Goal: Task Accomplishment & Management: Use online tool/utility

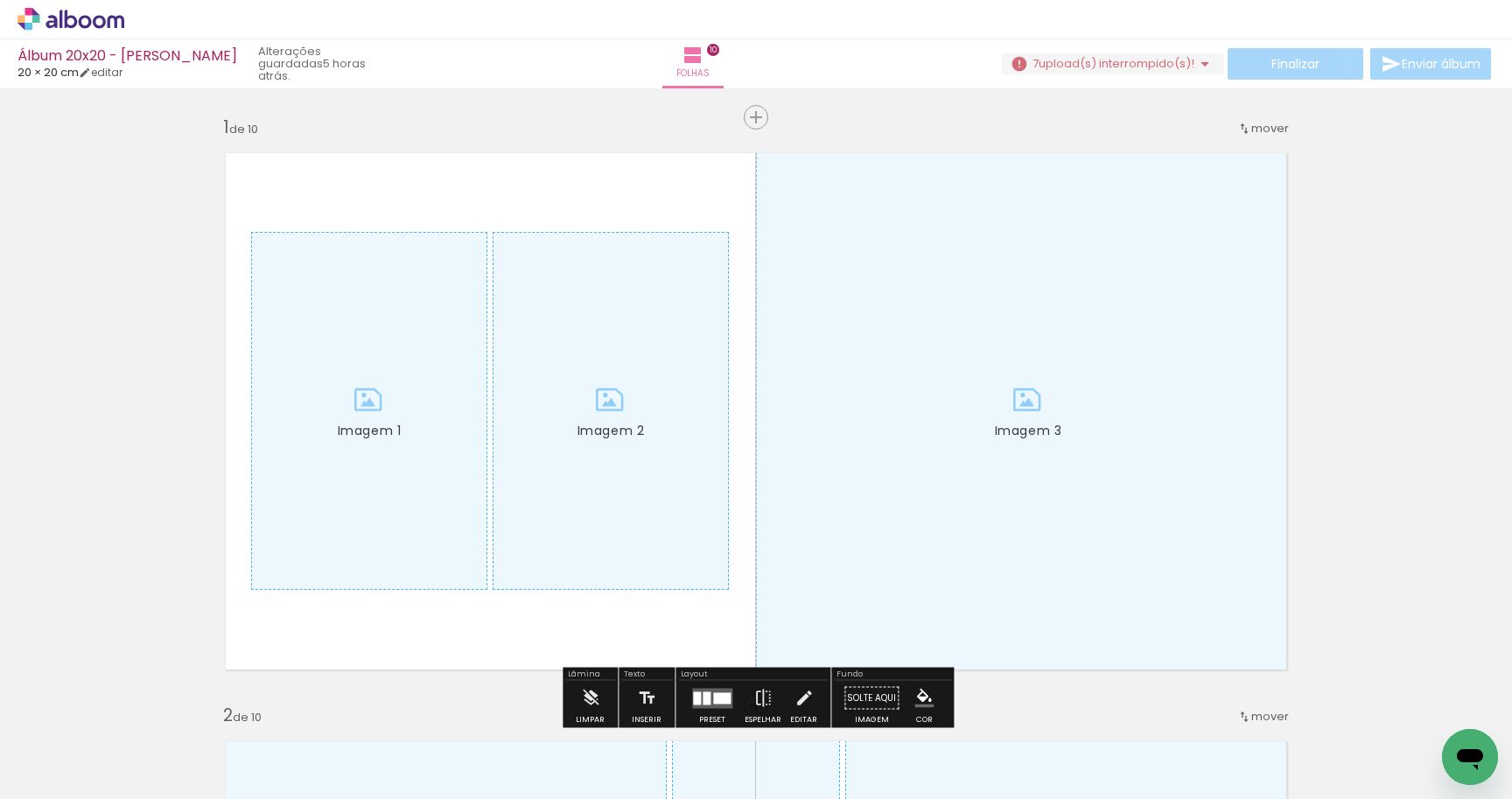
click at [1181, 62] on span "upload(s) interrompido(s)!" at bounding box center [1116, 63] width 155 height 17
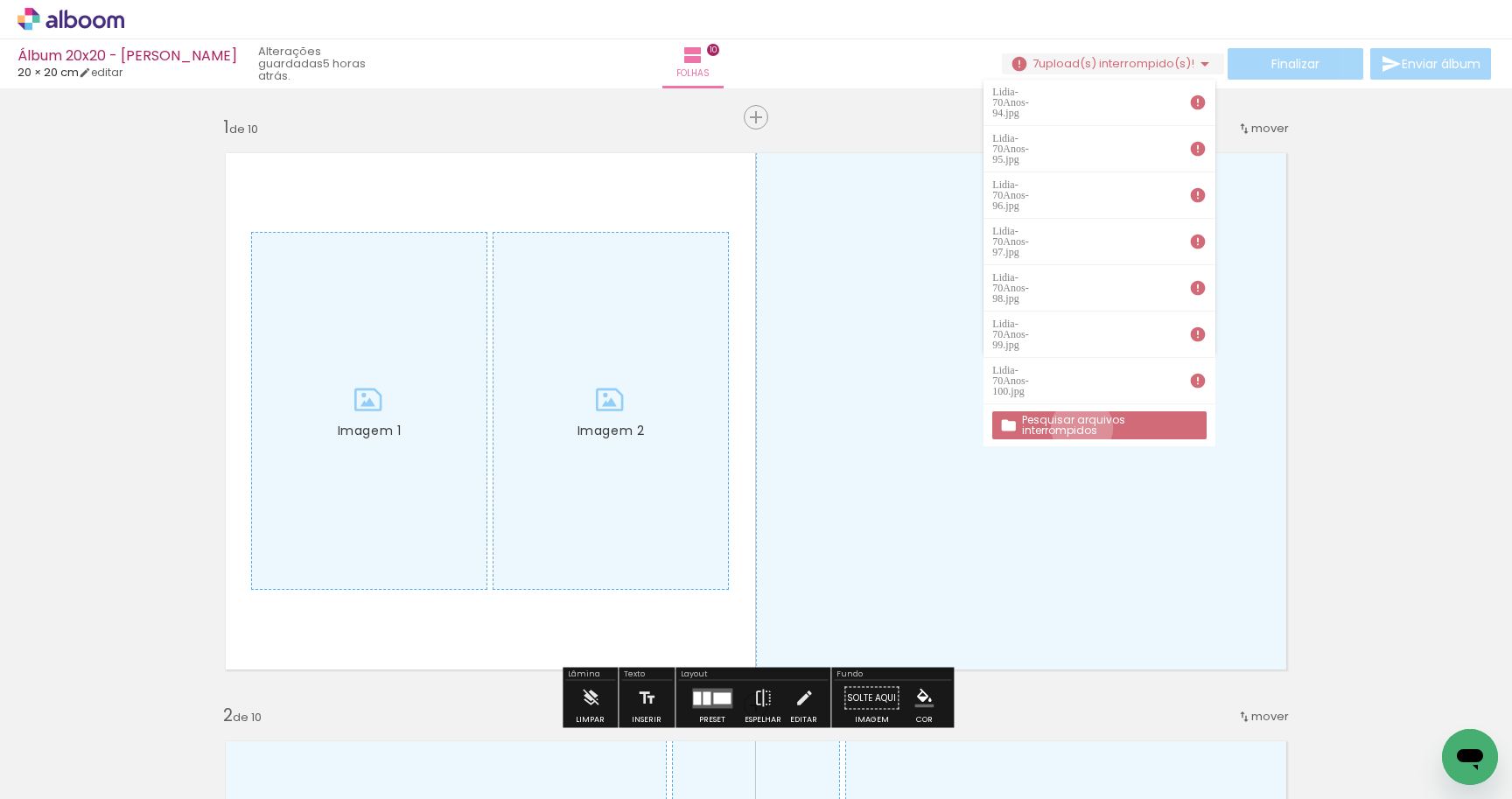
click at [0, 0] on slot "Pesquisar arquivos interrompidos" at bounding box center [0, 0] width 0 height 0
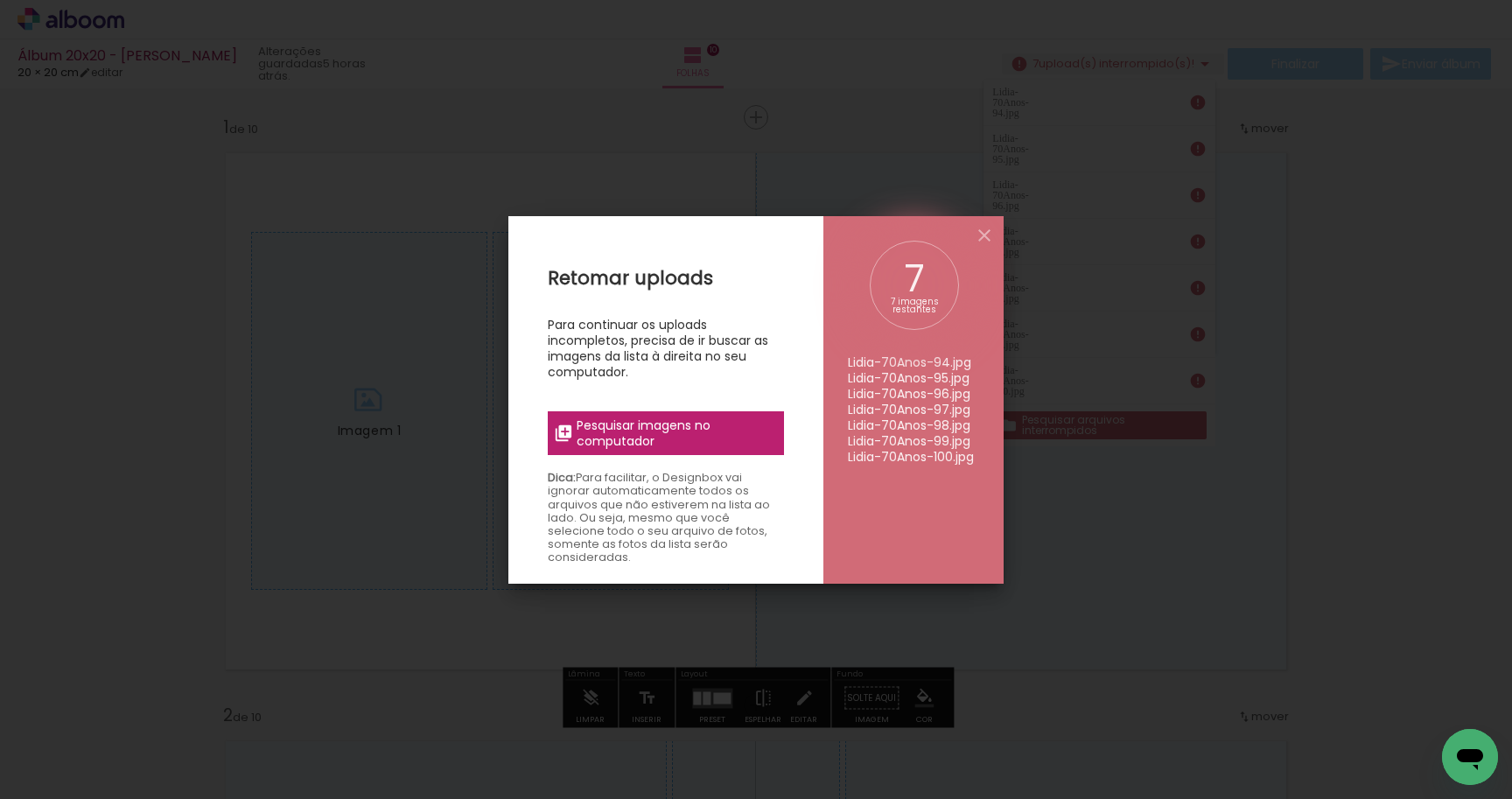
click at [672, 426] on span "Pesquisar imagens no computador" at bounding box center [674, 433] width 197 height 31
click at [0, 0] on input "file" at bounding box center [0, 0] width 0 height 0
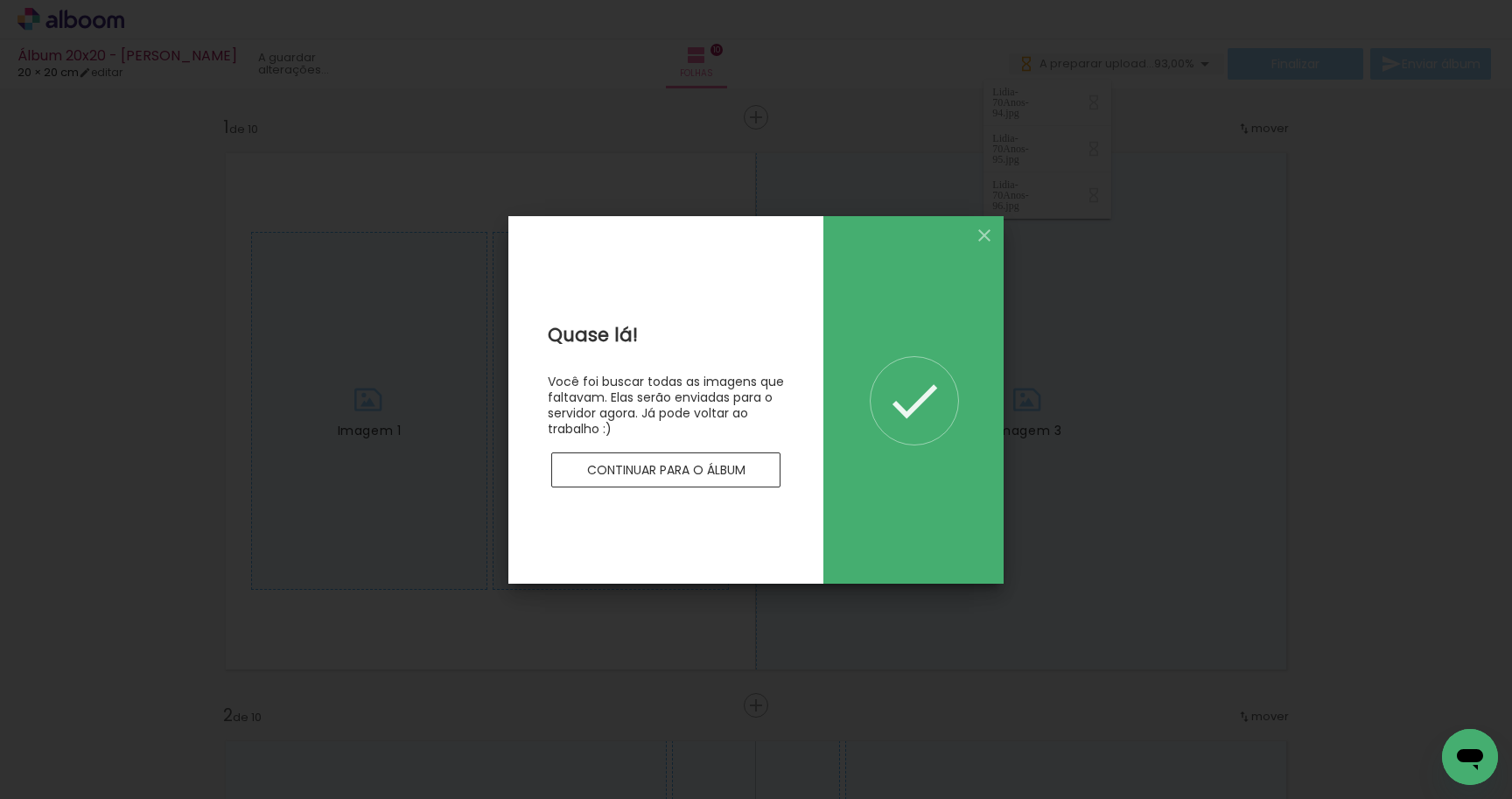
click at [747, 452] on div at bounding box center [665, 444] width 236 height 16
click at [746, 465] on paper-button "Continuar para o álbum" at bounding box center [665, 470] width 229 height 35
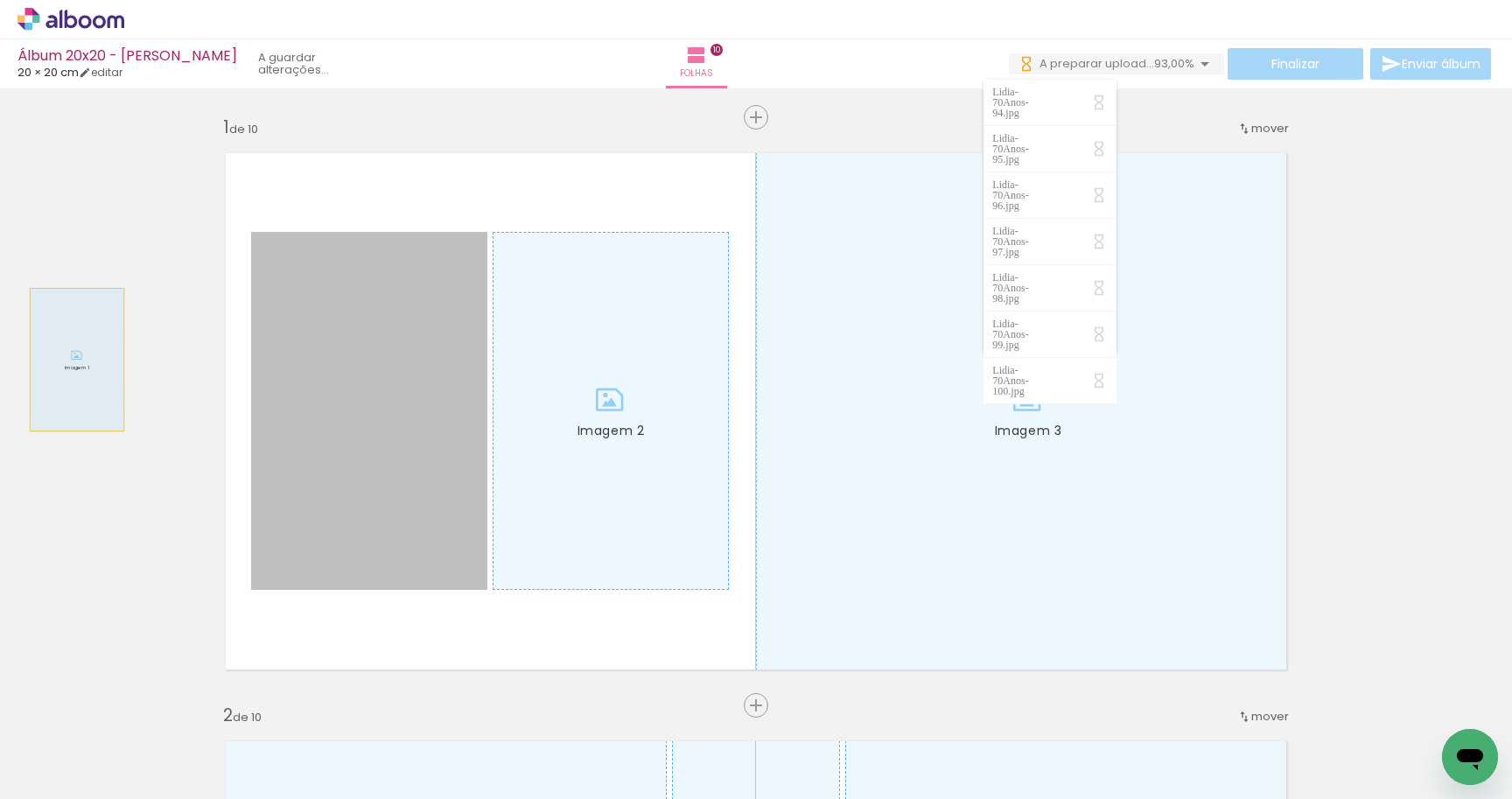
drag, startPoint x: 324, startPoint y: 364, endPoint x: 55, endPoint y: 356, distance: 269.1
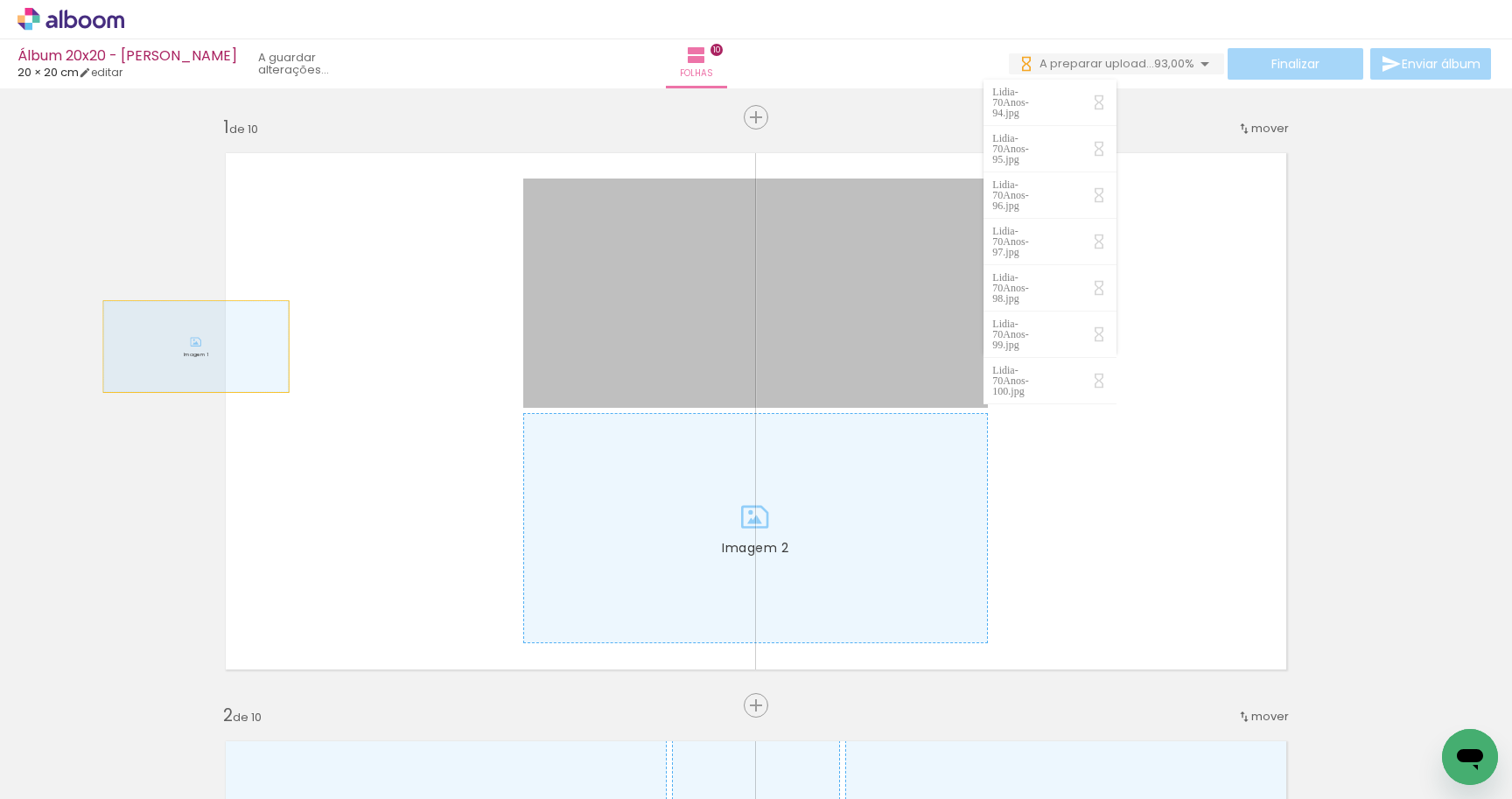
drag, startPoint x: 196, startPoint y: 347, endPoint x: 117, endPoint y: 347, distance: 79.0
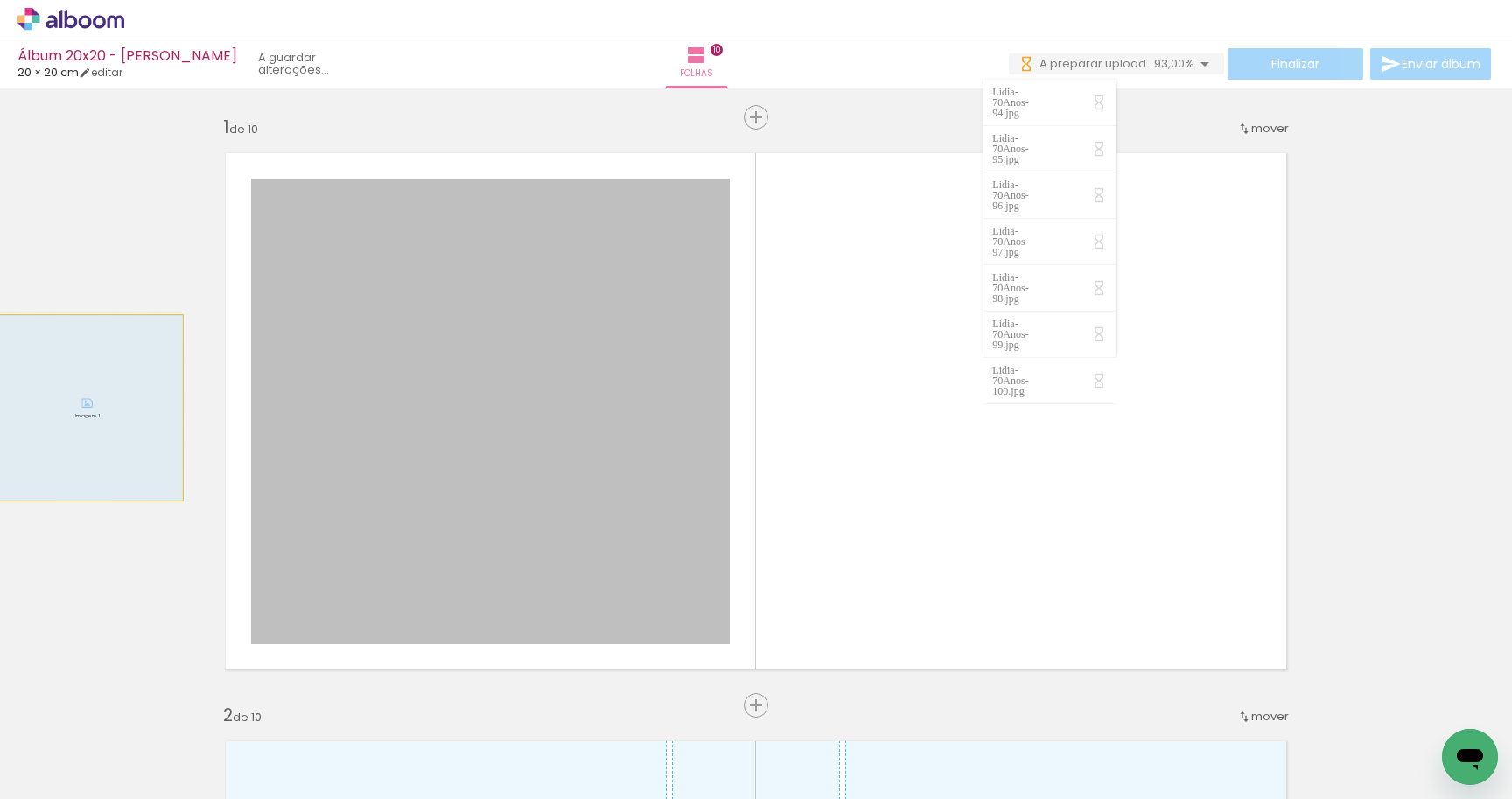
drag, startPoint x: 612, startPoint y: 389, endPoint x: 74, endPoint y: 407, distance: 538.3
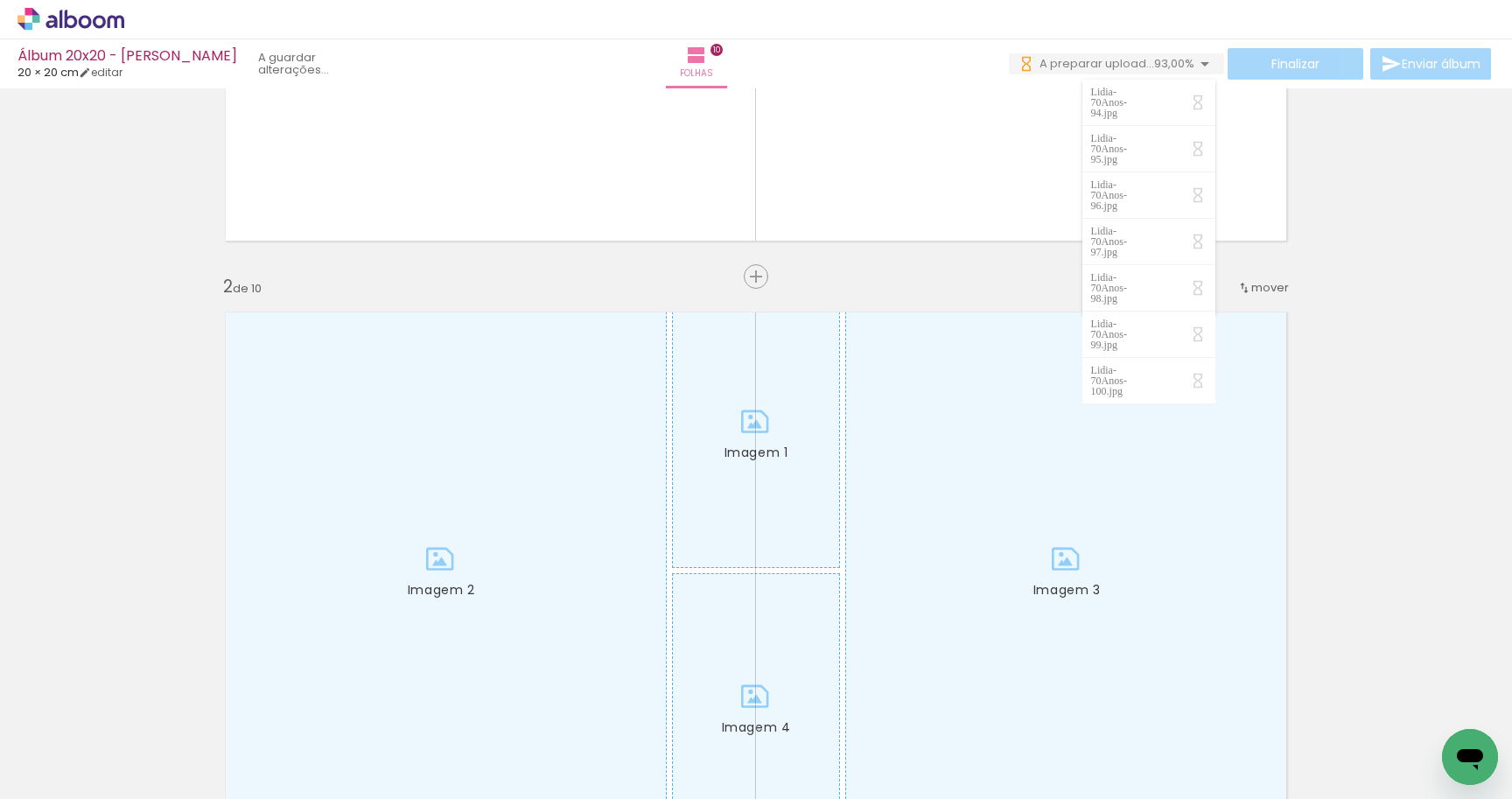
scroll to position [671, 0]
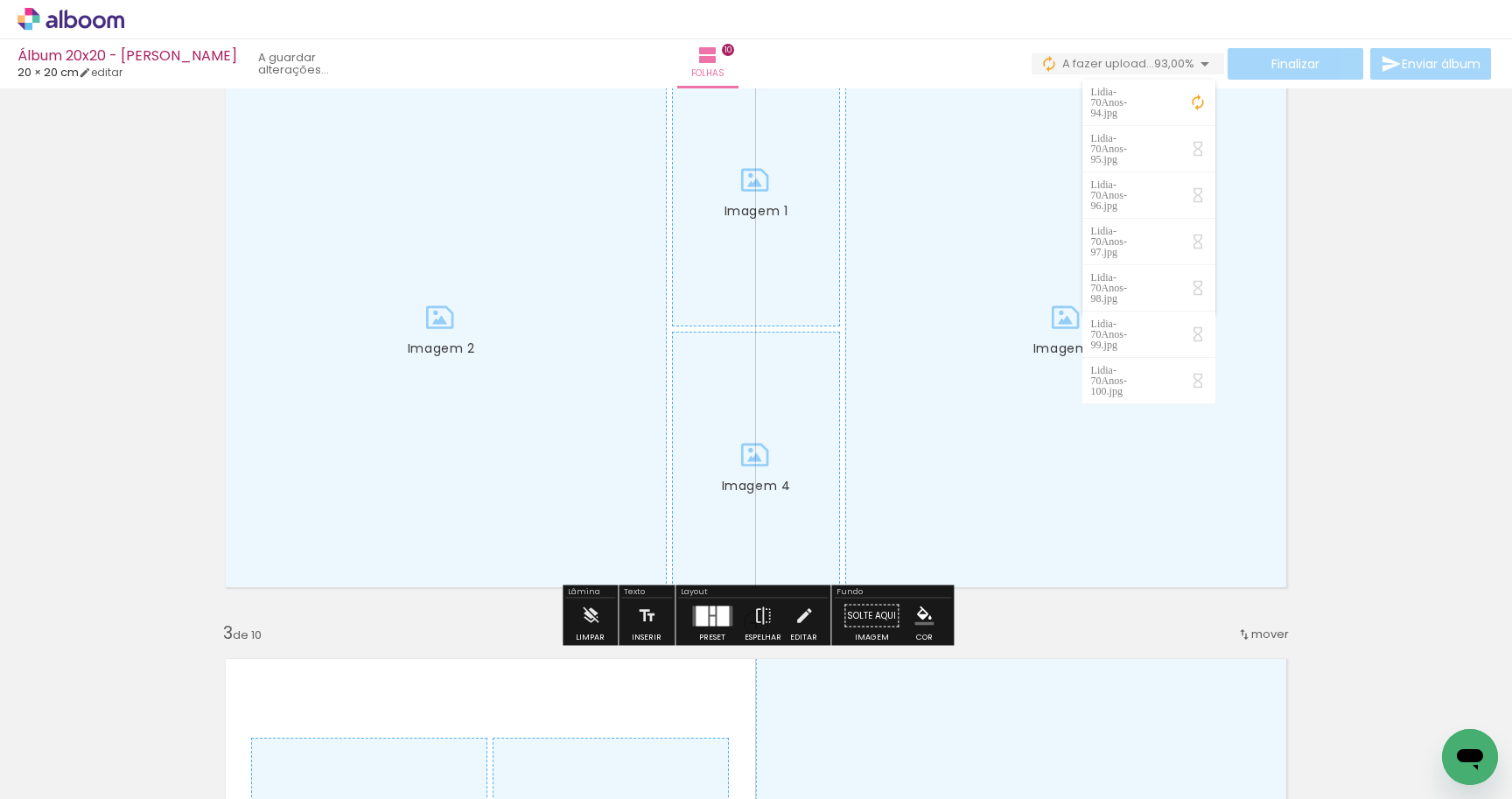
drag, startPoint x: 184, startPoint y: 378, endPoint x: 157, endPoint y: 378, distance: 27.0
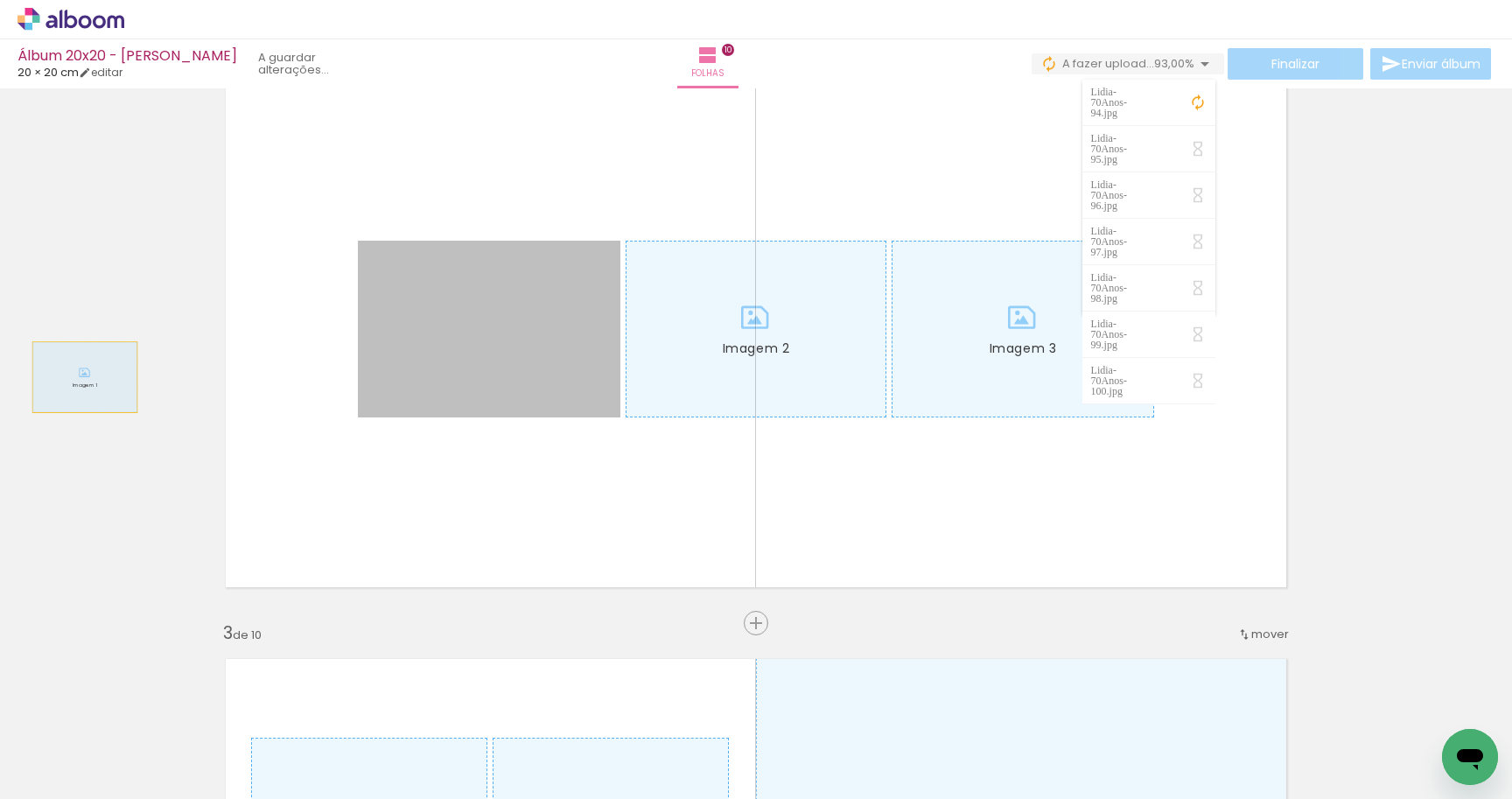
drag, startPoint x: 531, startPoint y: 377, endPoint x: 75, endPoint y: 377, distance: 456.0
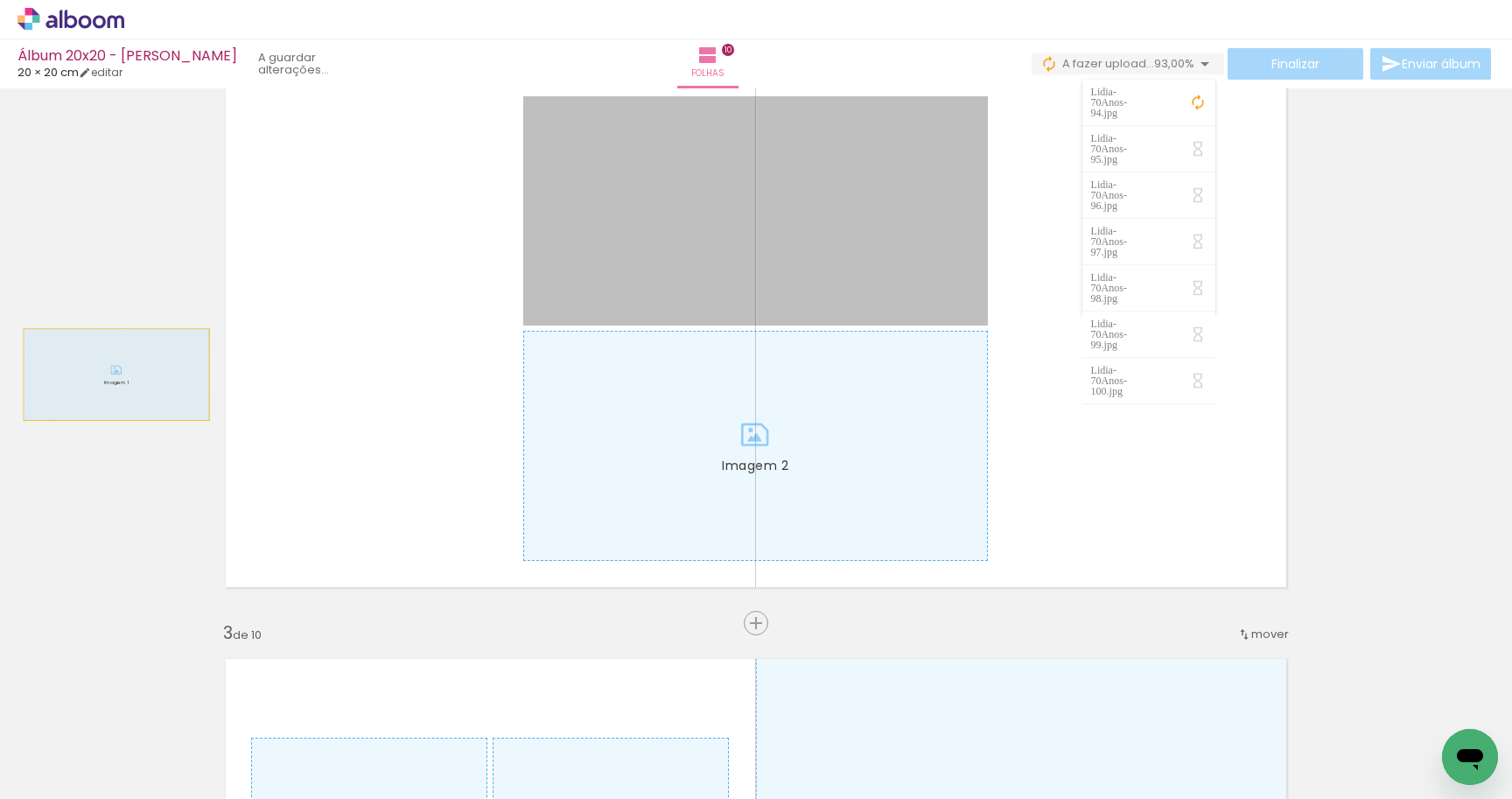
drag, startPoint x: 605, startPoint y: 328, endPoint x: 98, endPoint y: 374, distance: 509.1
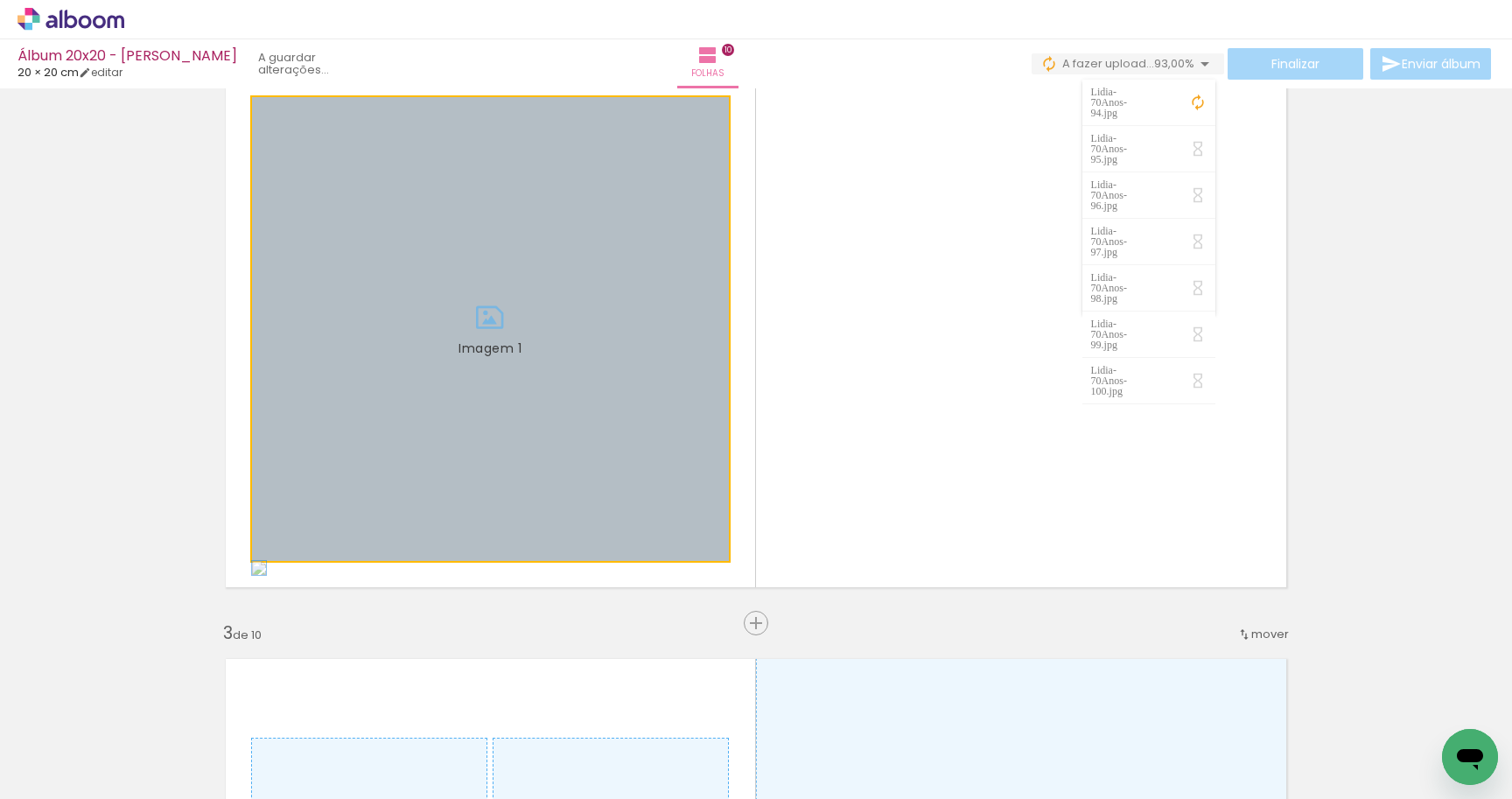
drag, startPoint x: 490, startPoint y: 339, endPoint x: 57, endPoint y: 339, distance: 433.0
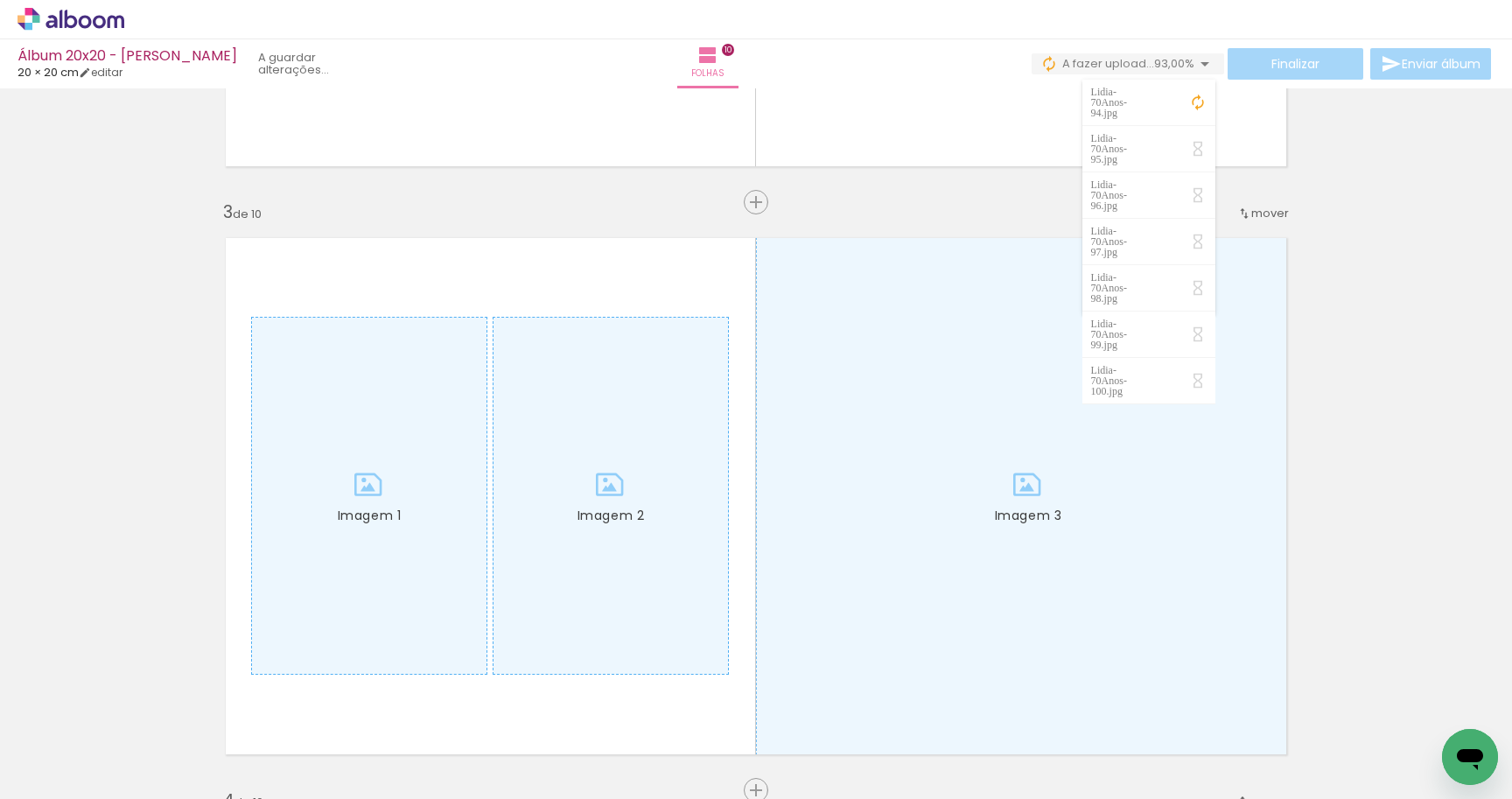
scroll to position [1106, 0]
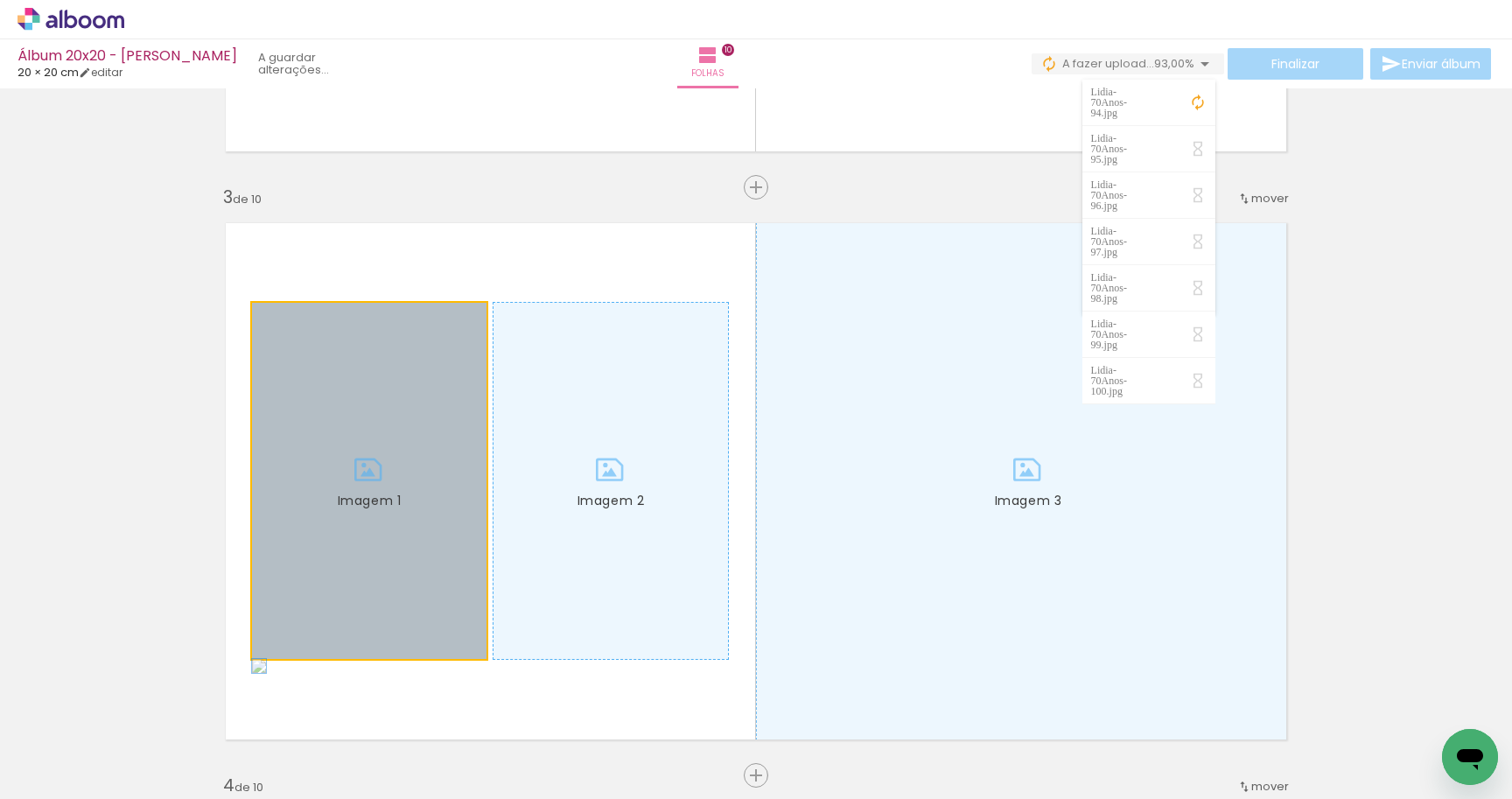
drag, startPoint x: 362, startPoint y: 477, endPoint x: 170, endPoint y: 476, distance: 192.0
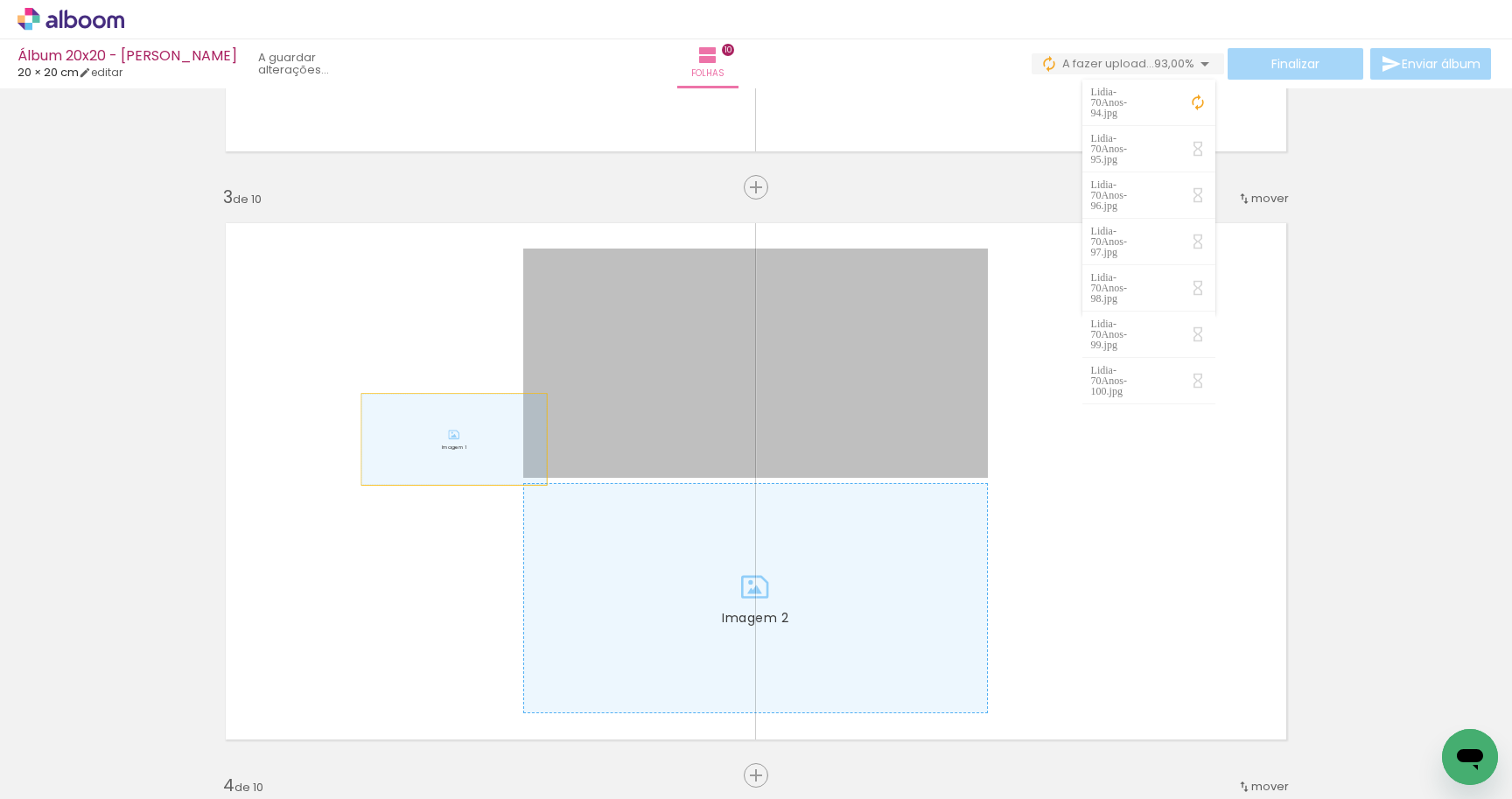
drag, startPoint x: 554, startPoint y: 439, endPoint x: 23, endPoint y: 479, distance: 532.5
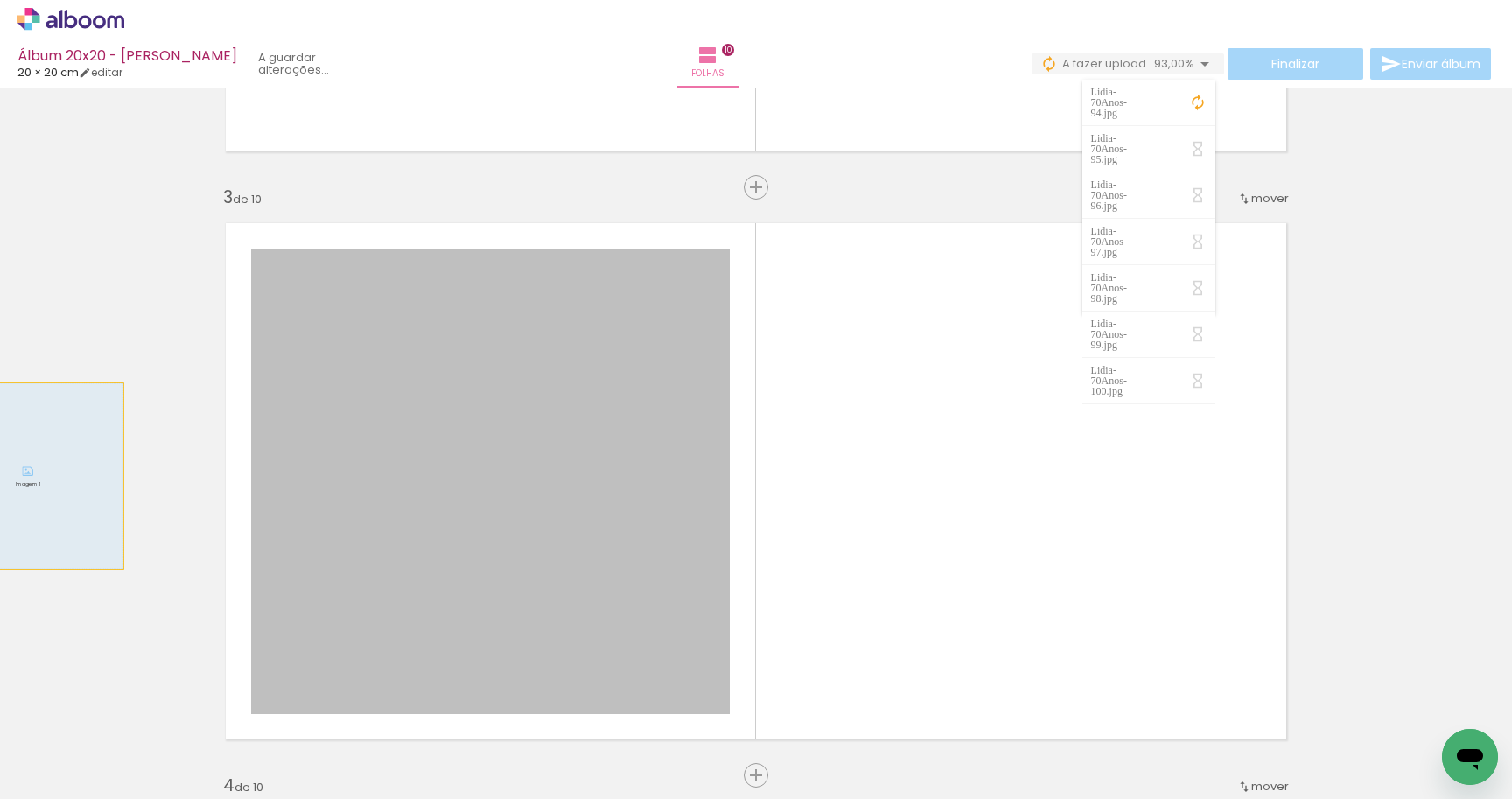
drag, startPoint x: 494, startPoint y: 478, endPoint x: 28, endPoint y: 476, distance: 466.0
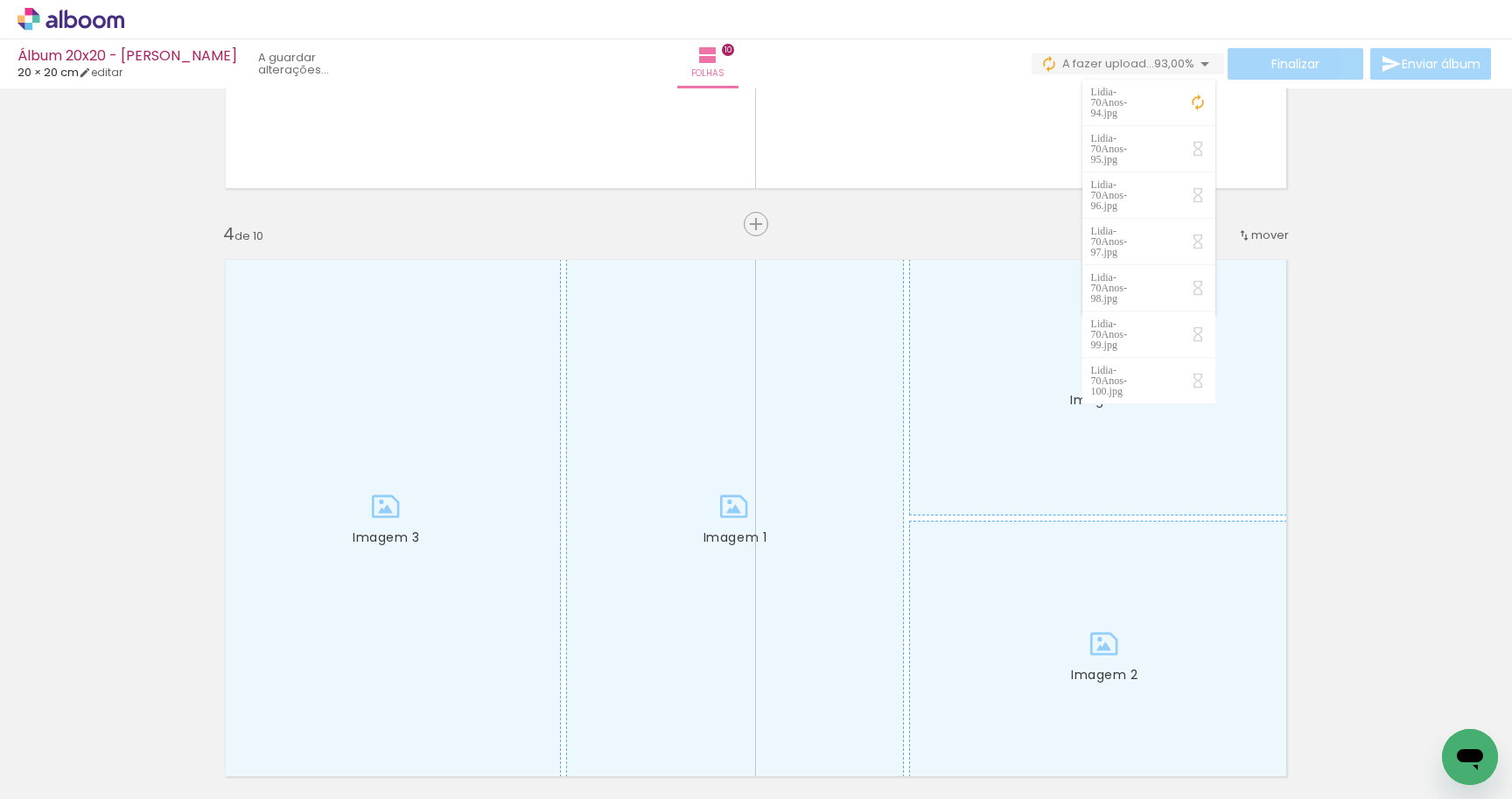
scroll to position [1738, 0]
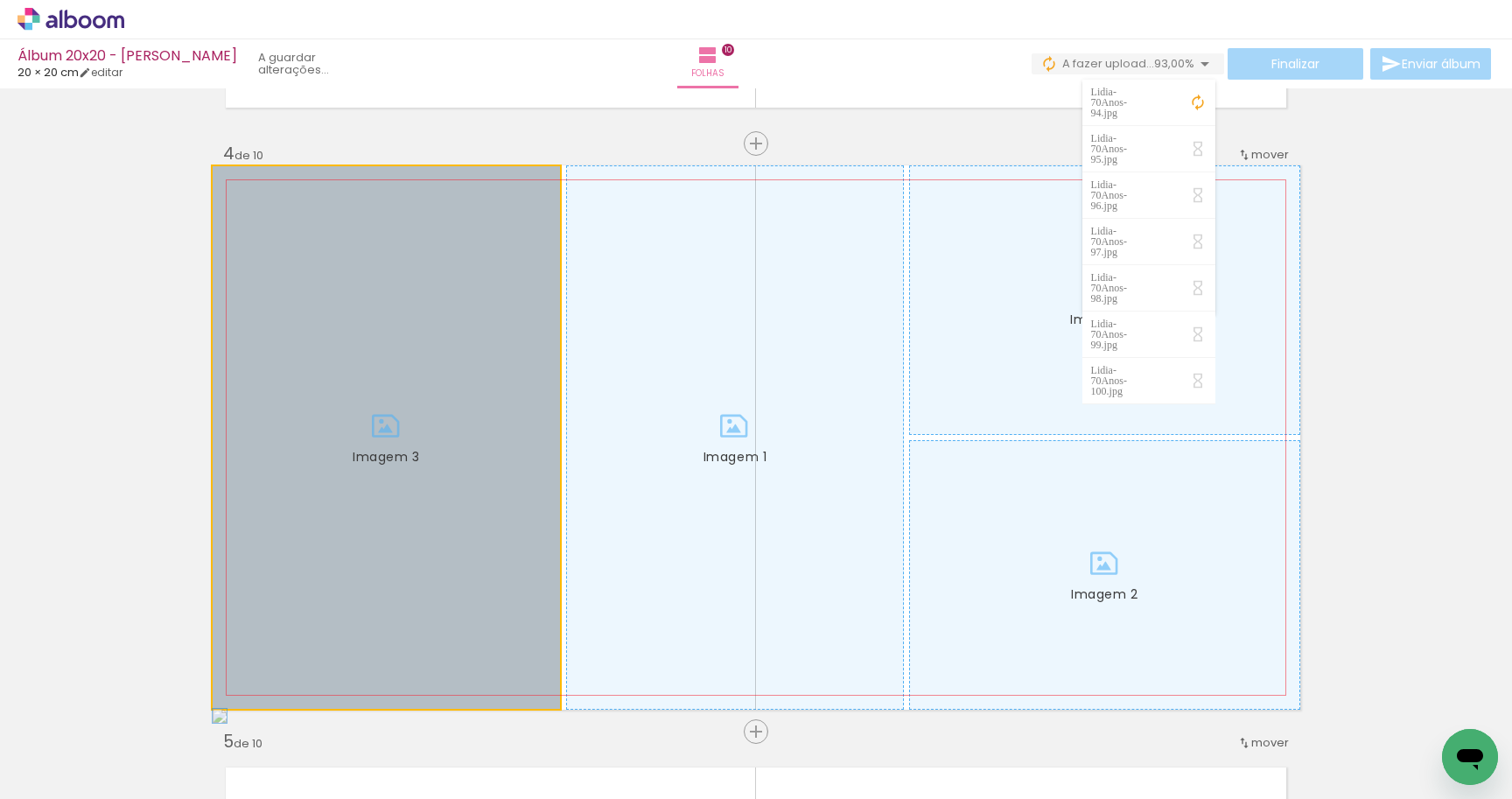
drag, startPoint x: 327, startPoint y: 455, endPoint x: 66, endPoint y: 455, distance: 261.0
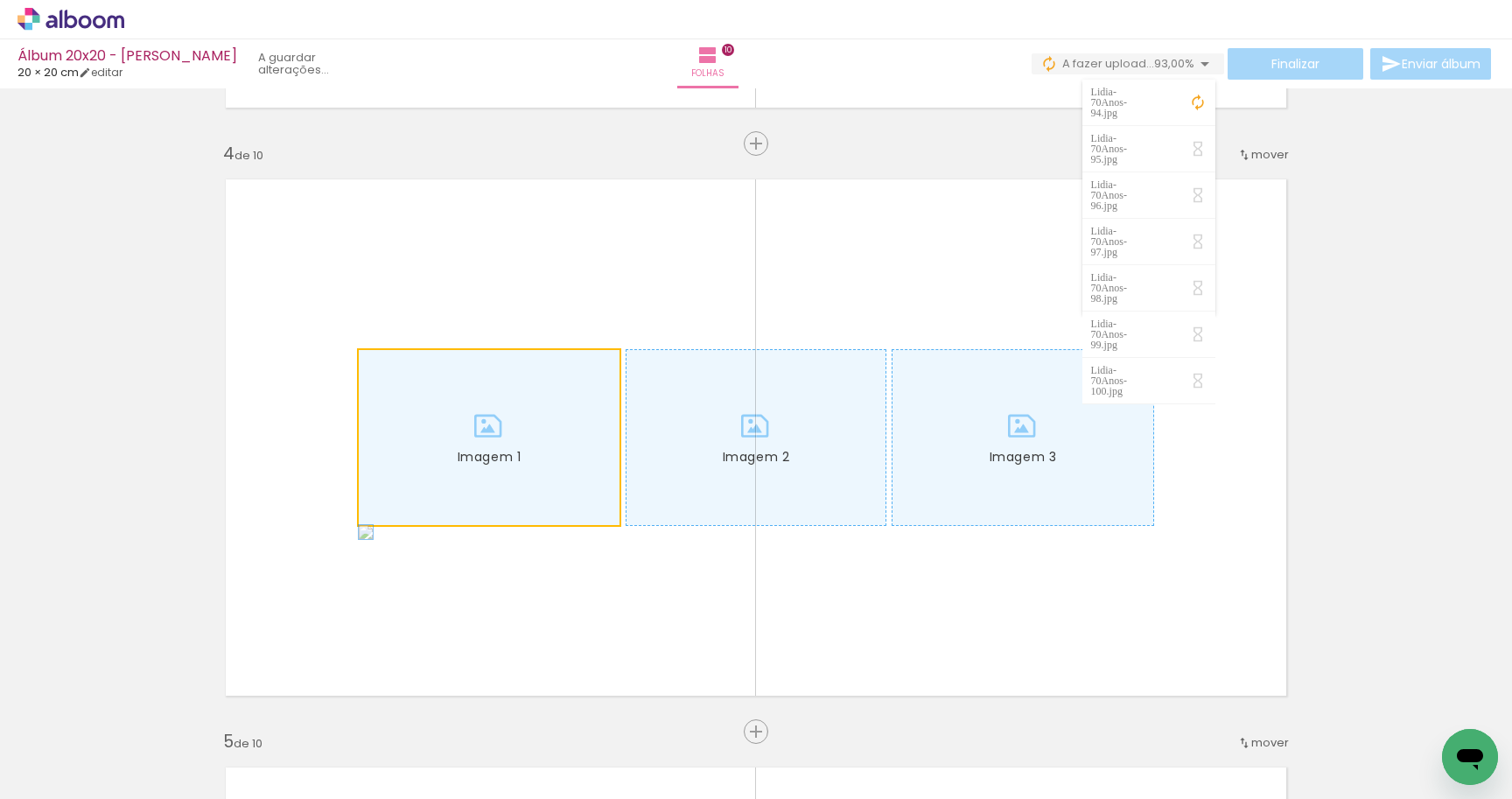
drag, startPoint x: 504, startPoint y: 431, endPoint x: 159, endPoint y: 431, distance: 345.0
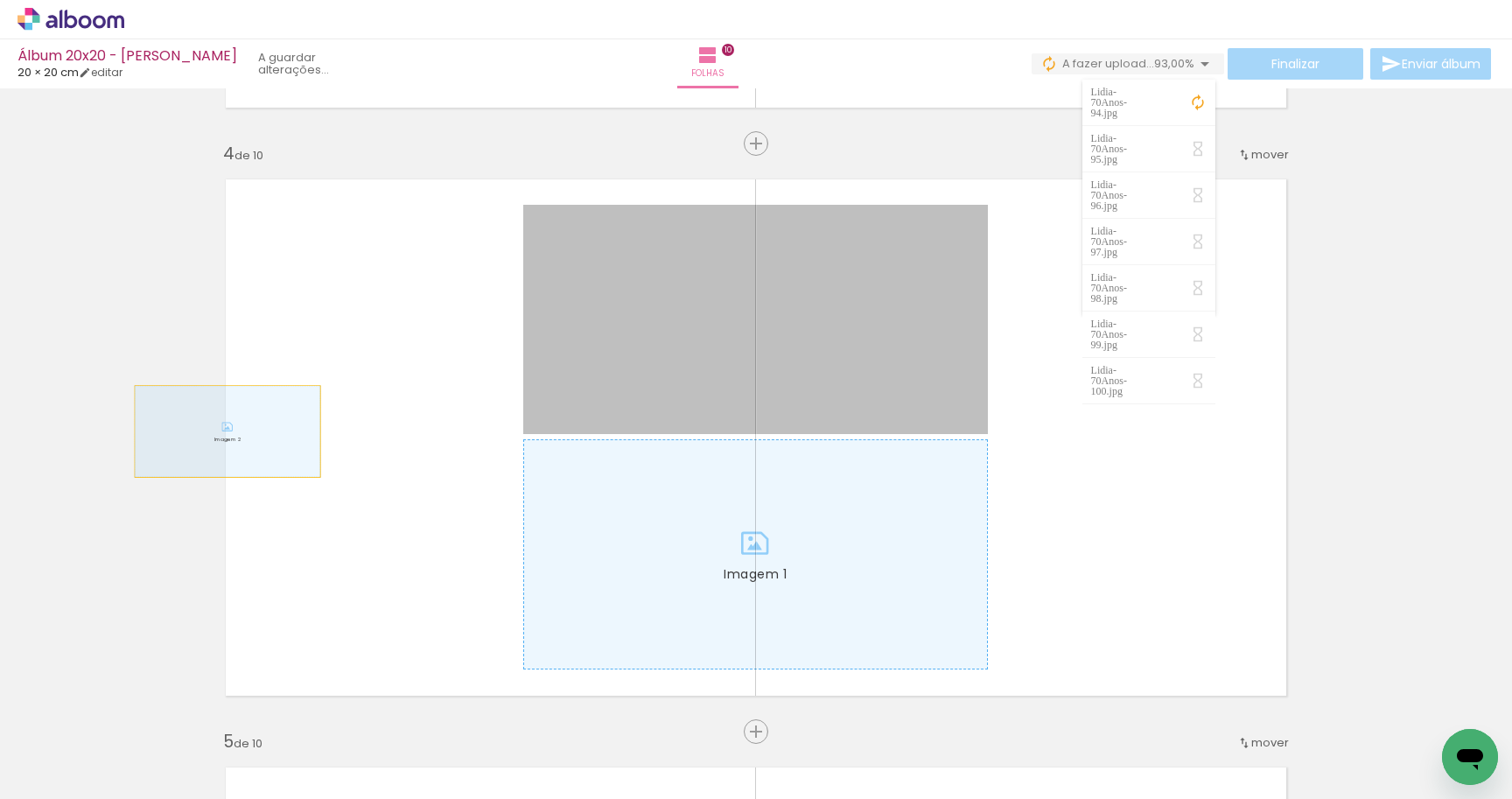
drag, startPoint x: 488, startPoint y: 423, endPoint x: 82, endPoint y: 447, distance: 406.7
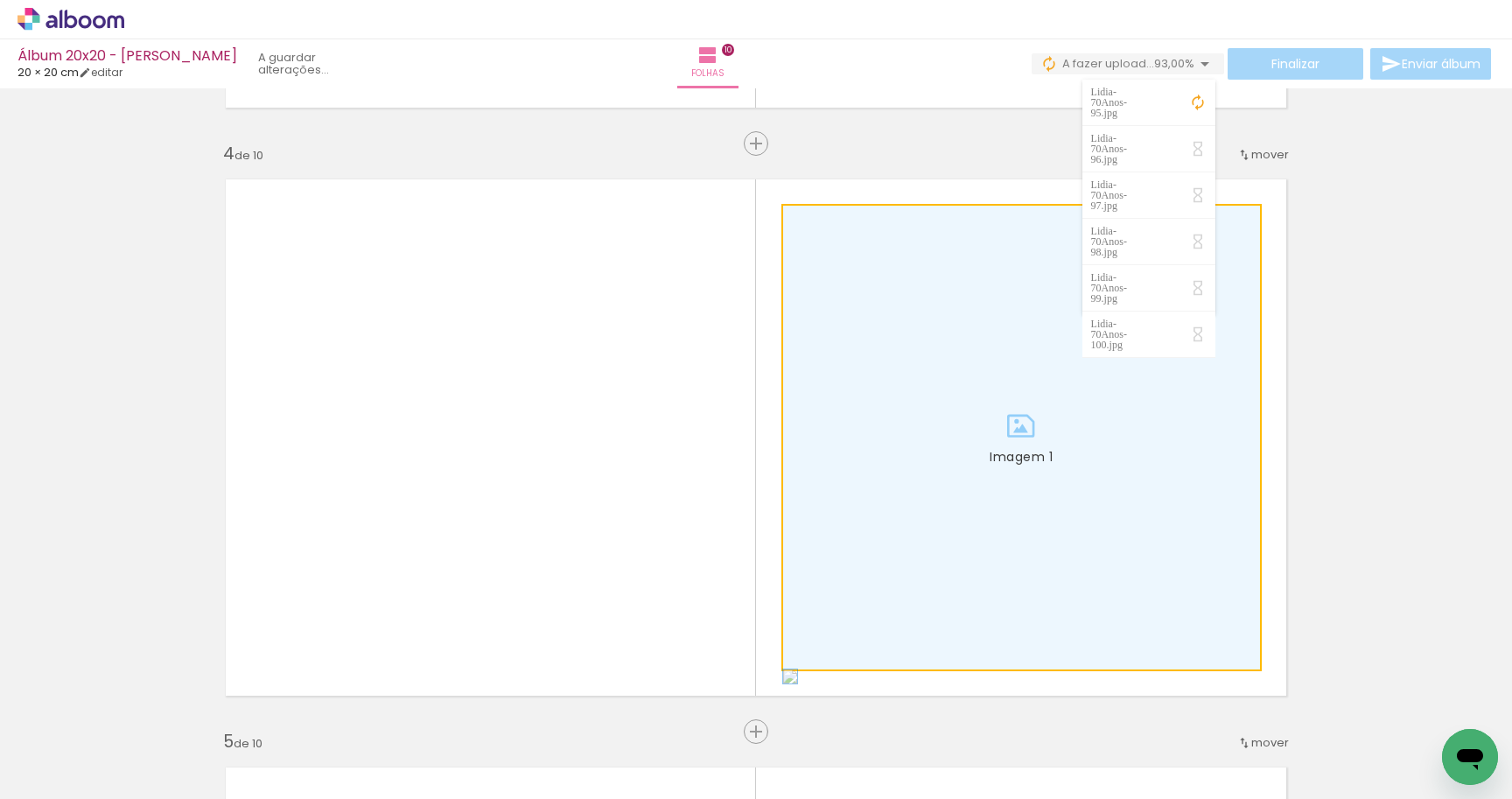
drag, startPoint x: 917, startPoint y: 341, endPoint x: 1445, endPoint y: 341, distance: 528.0
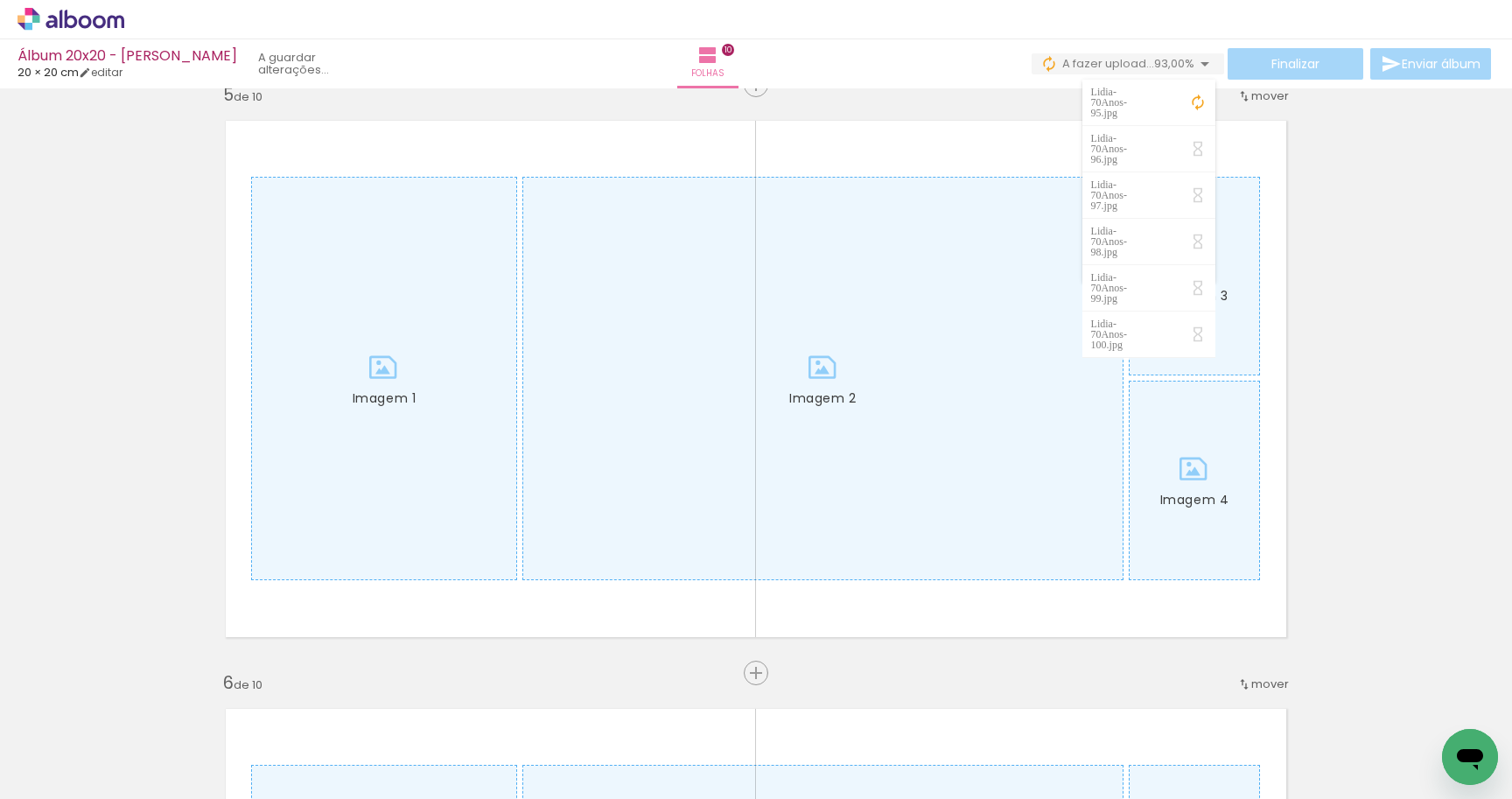
scroll to position [2443, 0]
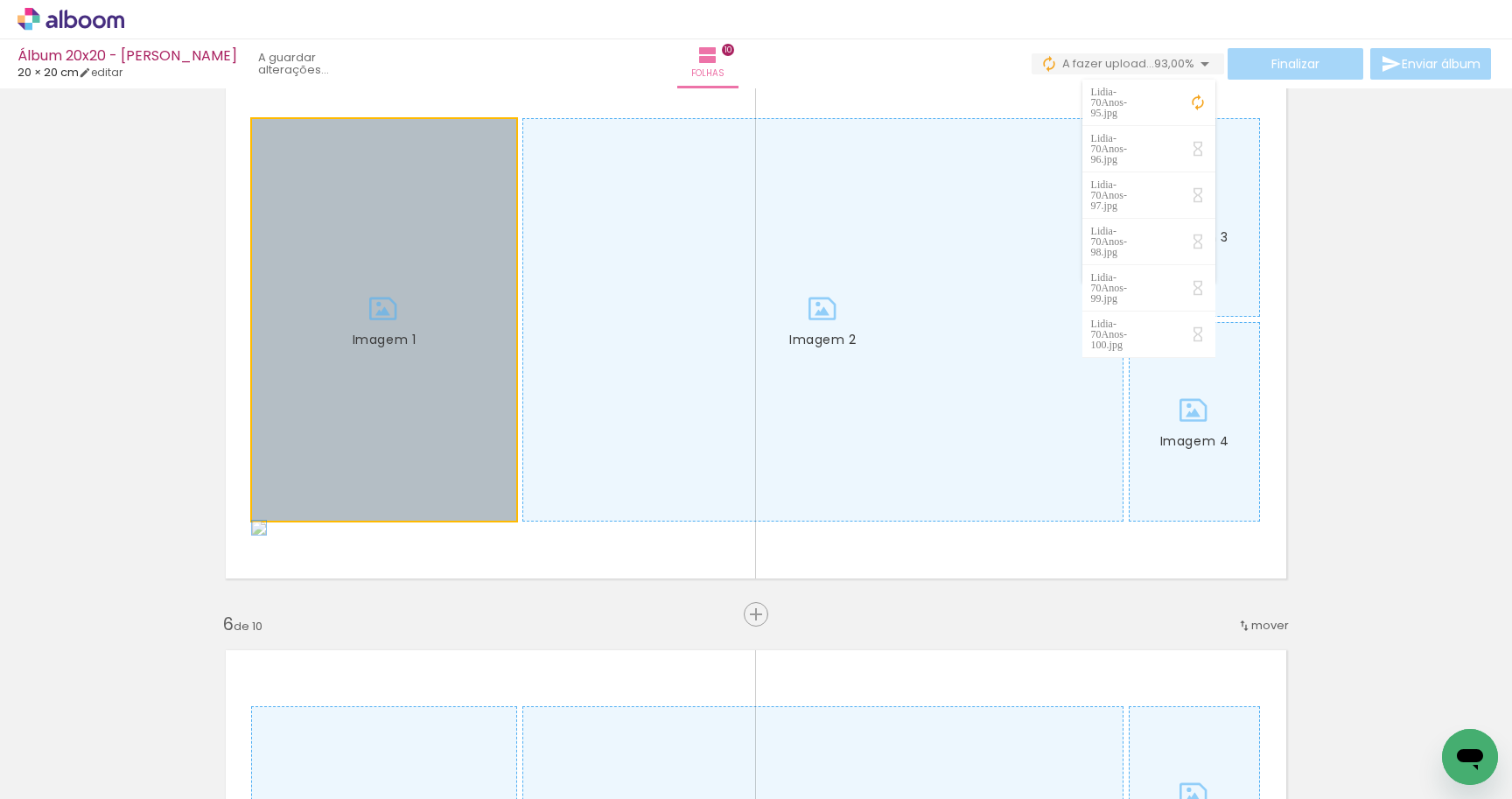
drag, startPoint x: 403, startPoint y: 368, endPoint x: 122, endPoint y: 368, distance: 281.0
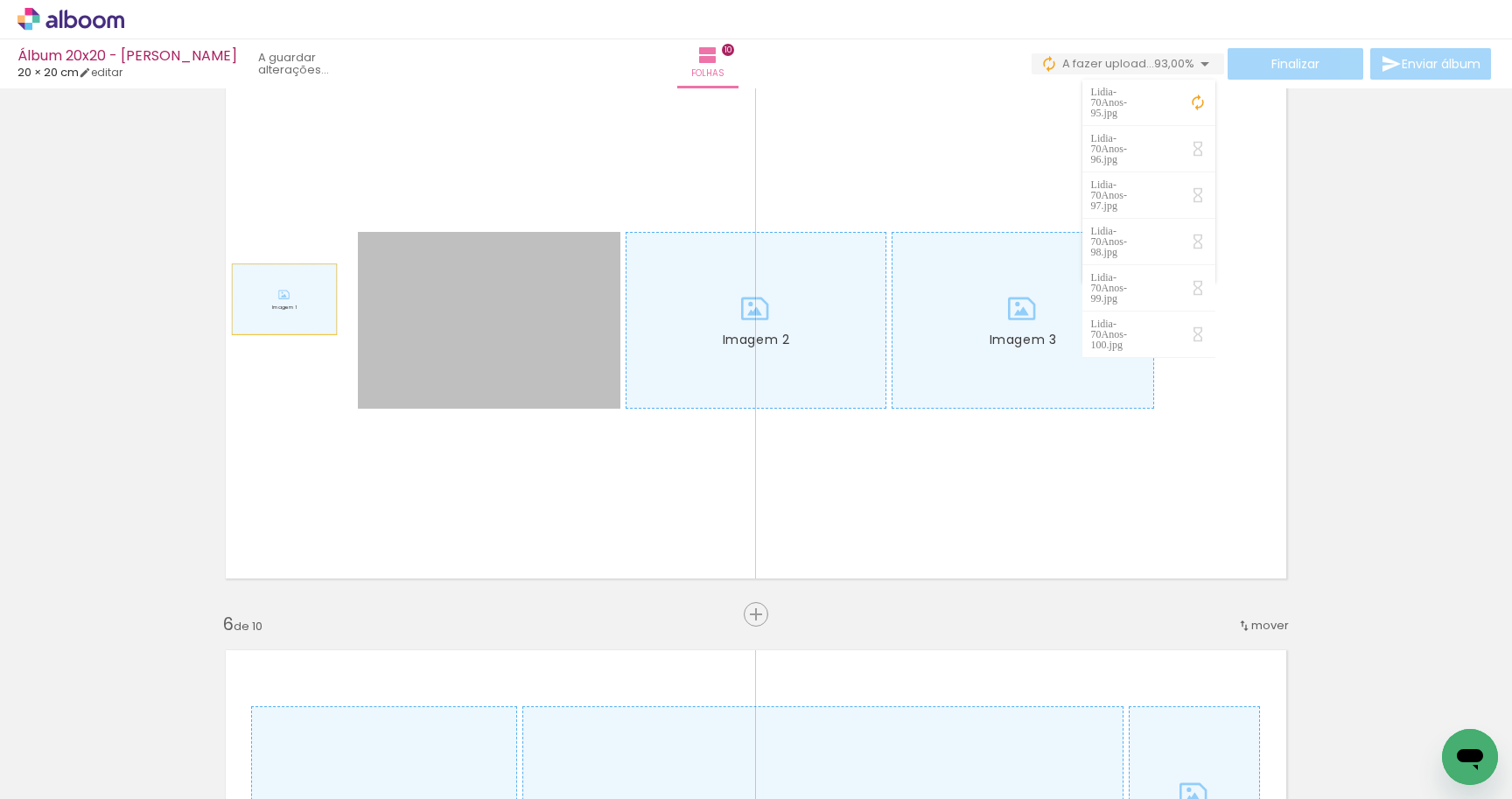
drag, startPoint x: 587, startPoint y: 294, endPoint x: 206, endPoint y: 317, distance: 381.7
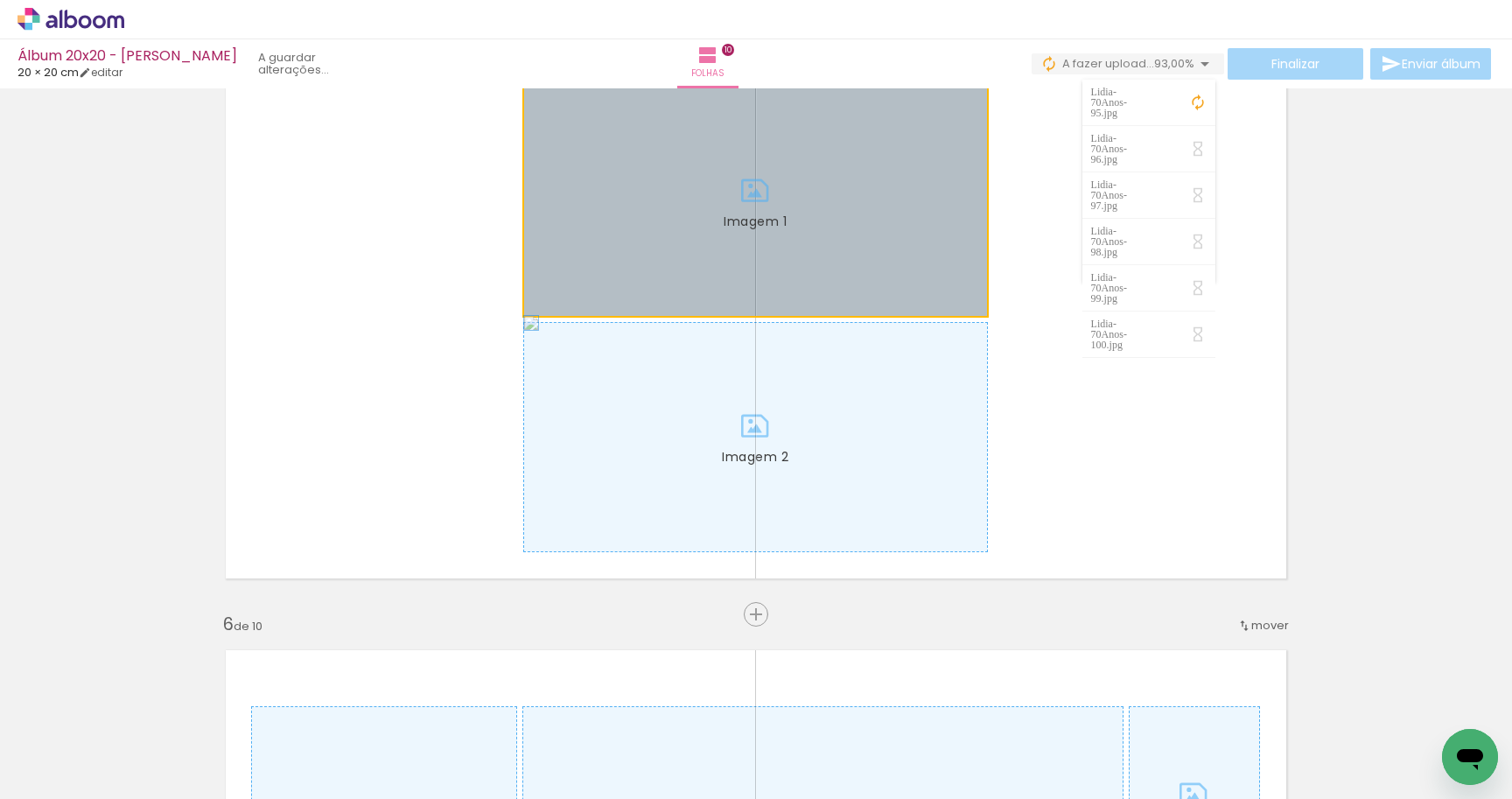
drag, startPoint x: 644, startPoint y: 286, endPoint x: 3, endPoint y: 371, distance: 646.6
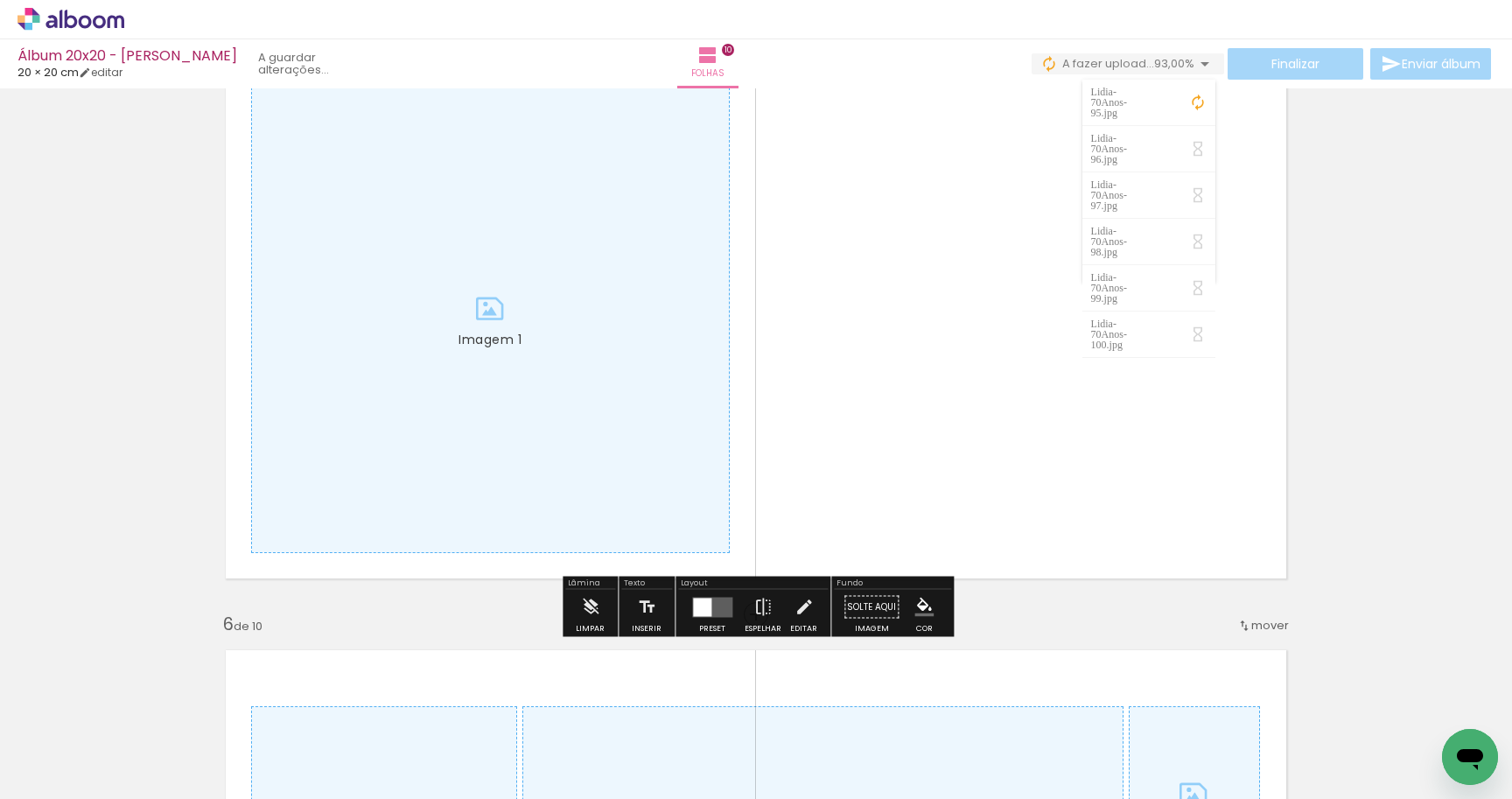
drag, startPoint x: 43, startPoint y: 368, endPoint x: -1, endPoint y: 368, distance: 44.0
click at [0, 368] on html "link( href="../../bower_components/polymer/polymer.html" rel="import" ) picture…" at bounding box center [756, 400] width 1512 height 799
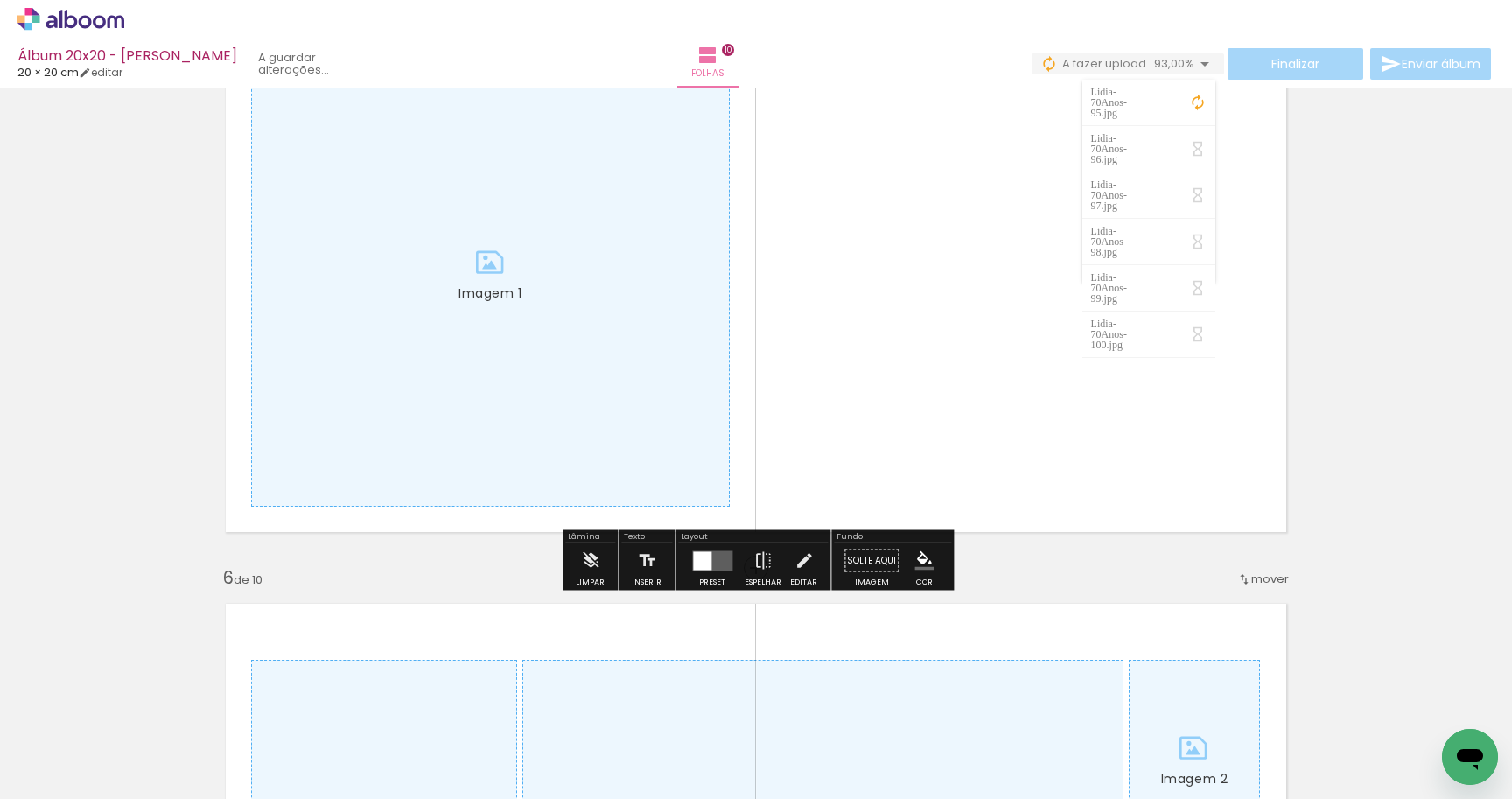
scroll to position [2495, 0]
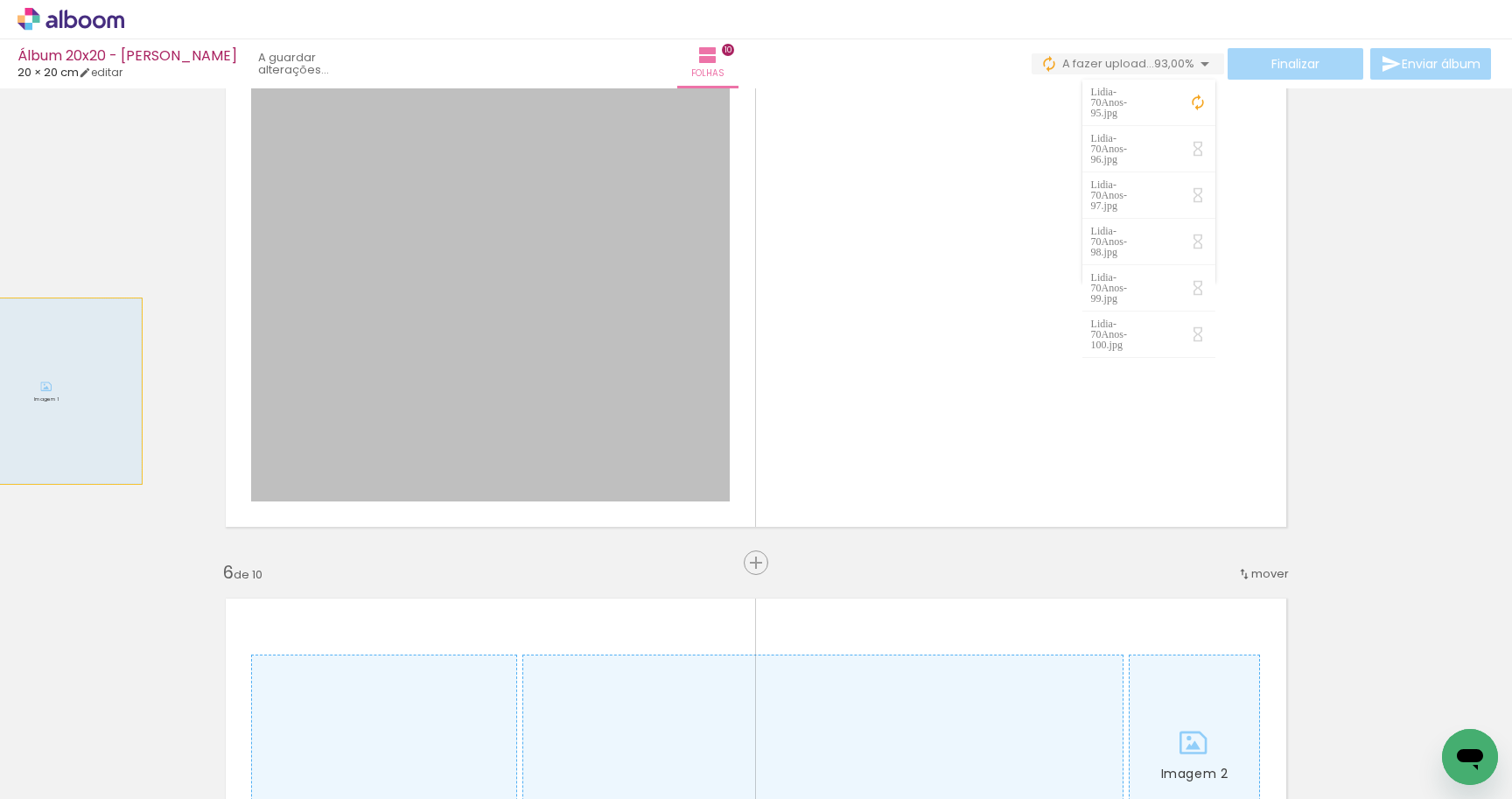
drag, startPoint x: 303, startPoint y: 365, endPoint x: 47, endPoint y: 391, distance: 257.3
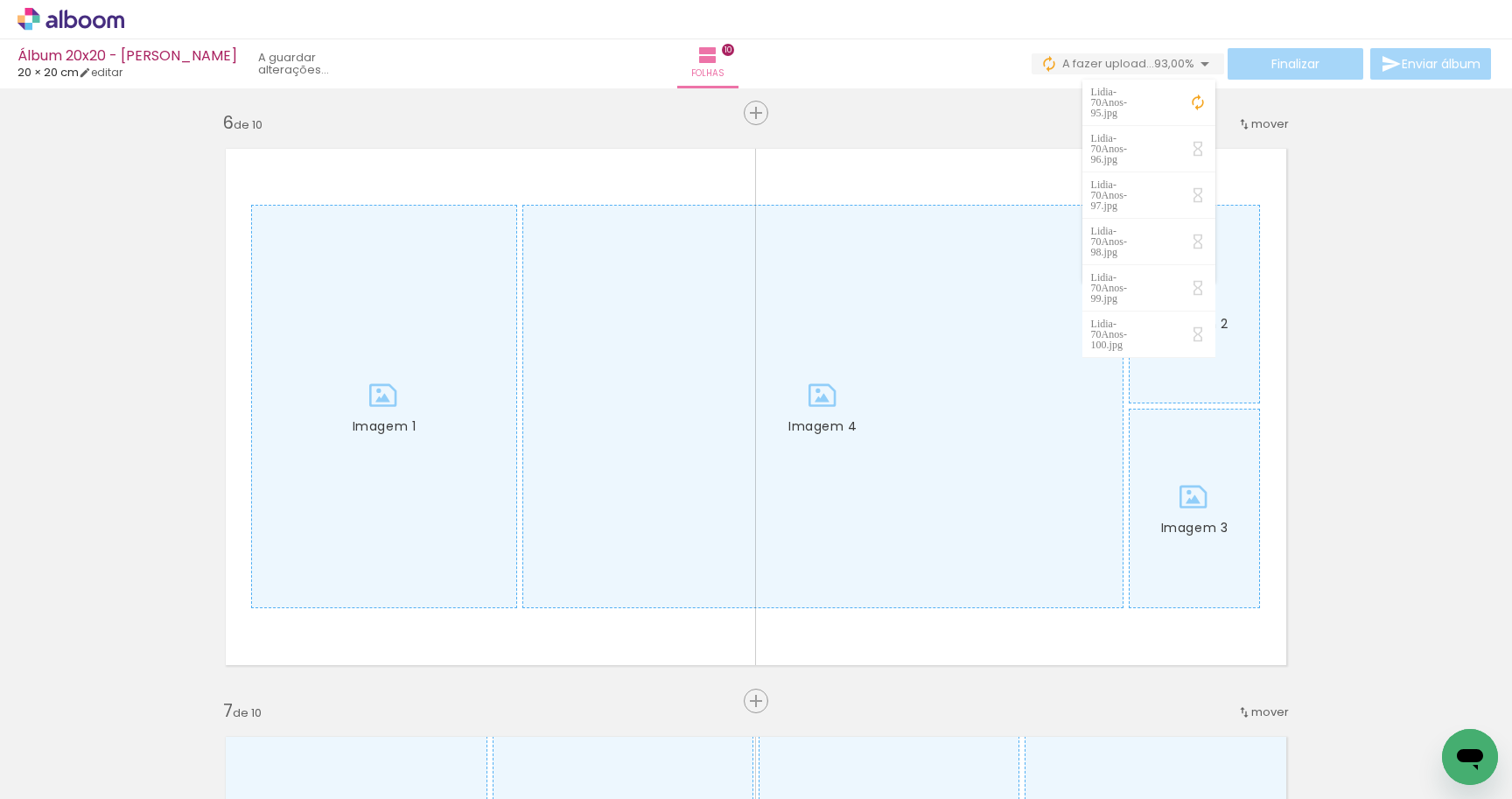
scroll to position [2960, 0]
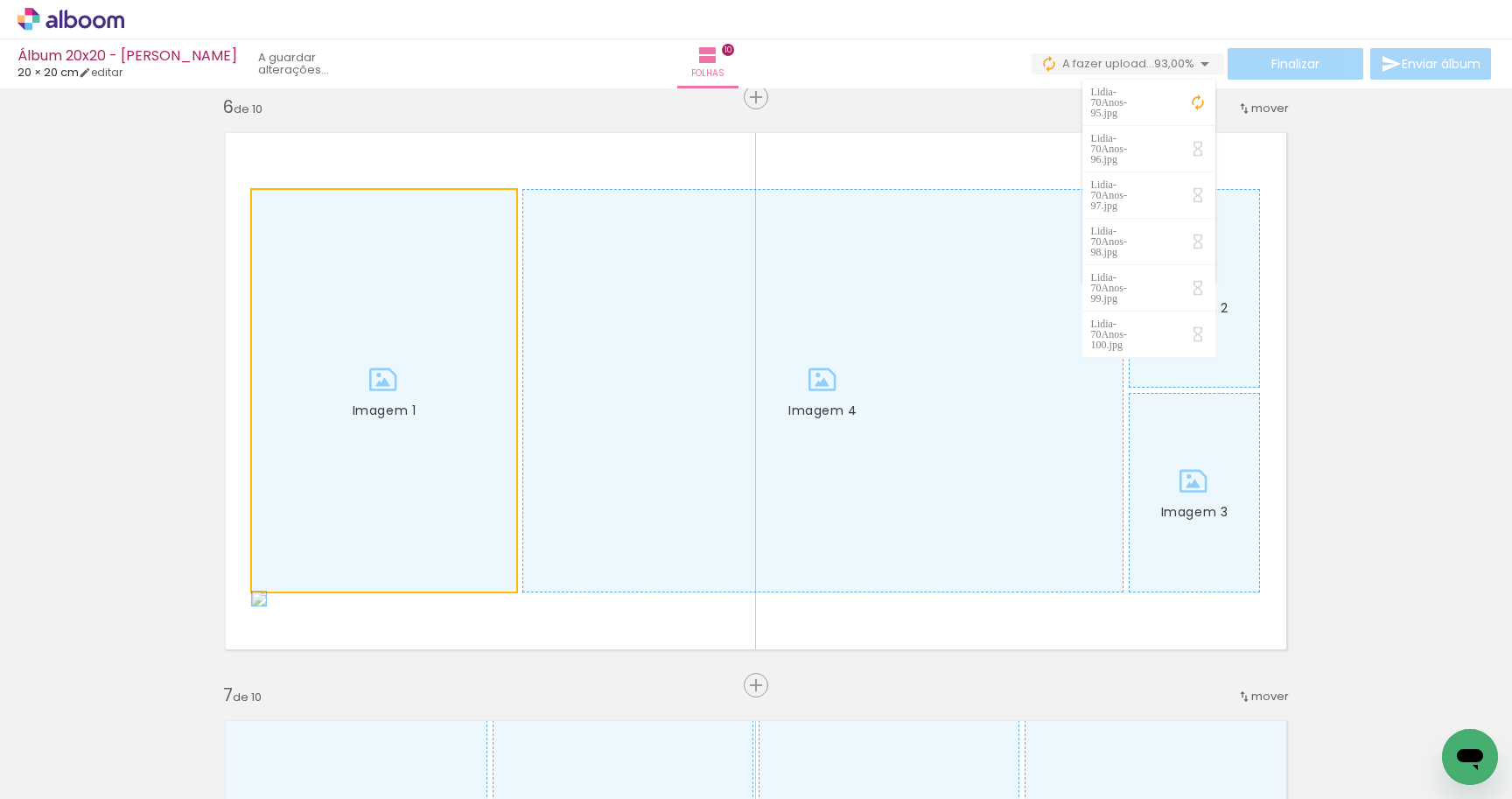
drag, startPoint x: 370, startPoint y: 338, endPoint x: 21, endPoint y: 343, distance: 349.0
click at [34, 340] on div "Inserir folha 1 de 10 Inserir folha 2 de 10 Inserir folha 3 de 10 Inserir folha…" at bounding box center [756, 369] width 1512 height 6469
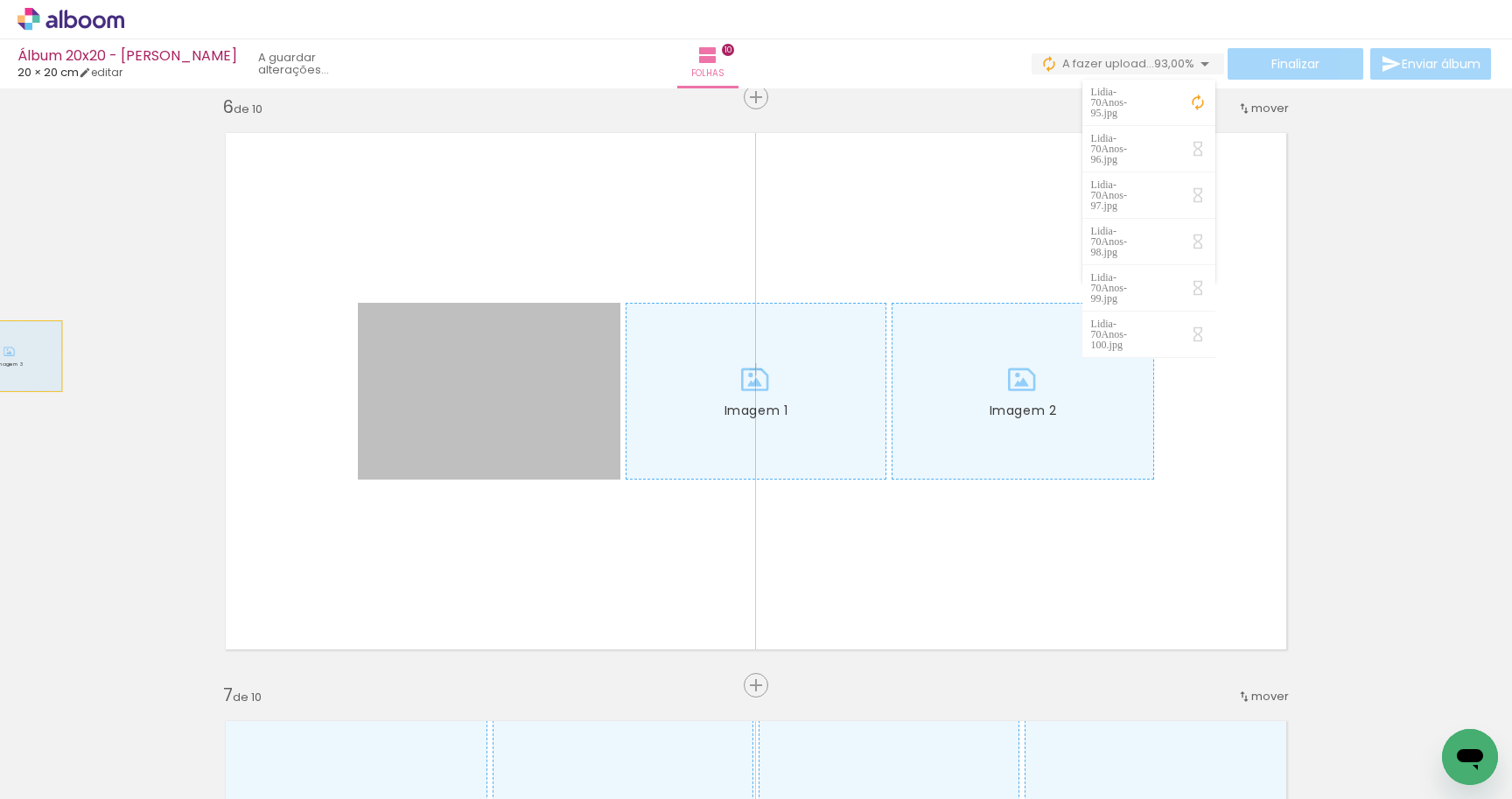
drag, startPoint x: 397, startPoint y: 355, endPoint x: 8, endPoint y: 356, distance: 389.0
click at [0, 356] on html "link( href="../../bower_components/polymer/polymer.html" rel="import" ) picture…" at bounding box center [756, 400] width 1512 height 799
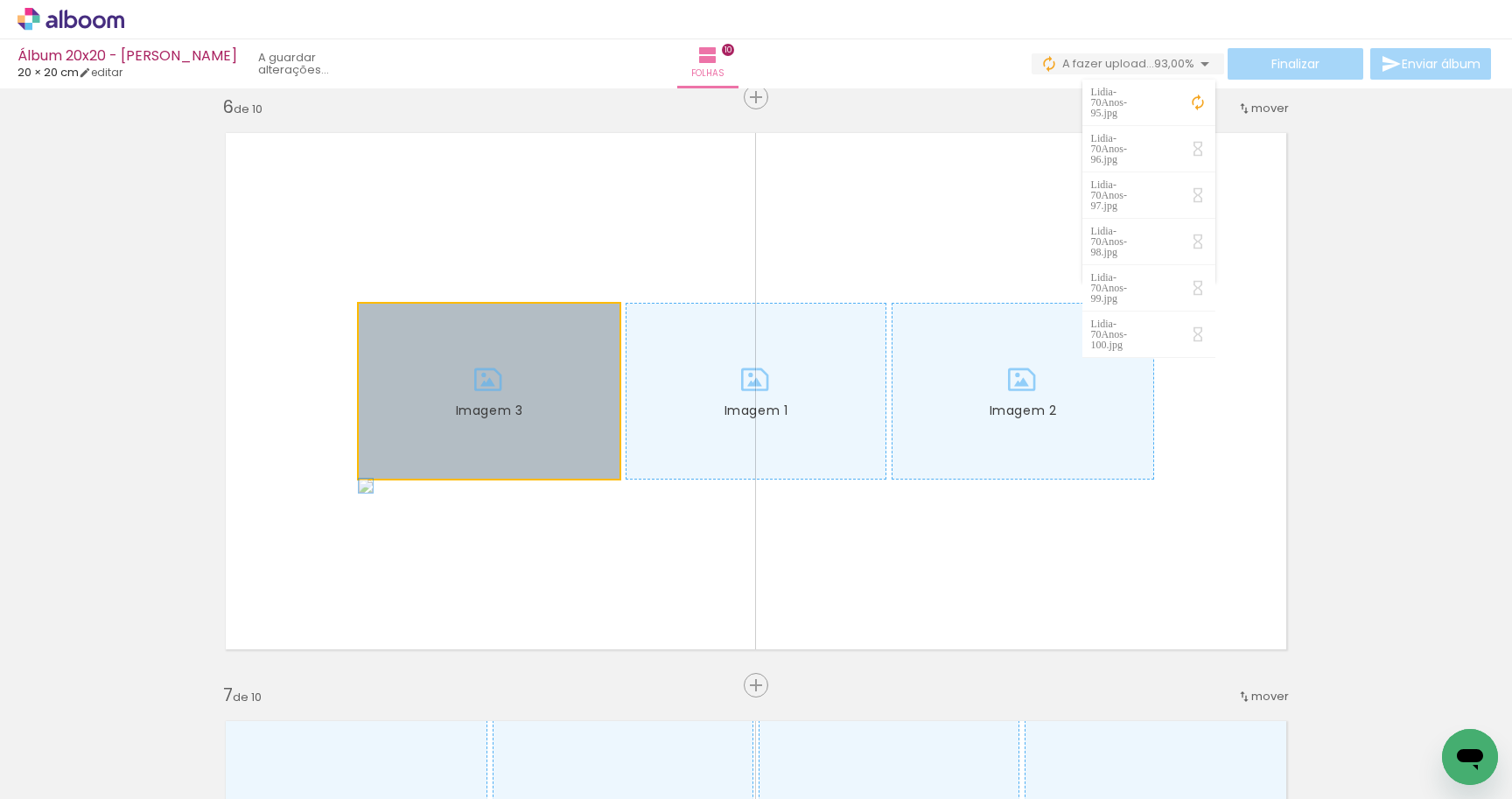
drag, startPoint x: 470, startPoint y: 363, endPoint x: 84, endPoint y: 360, distance: 386.0
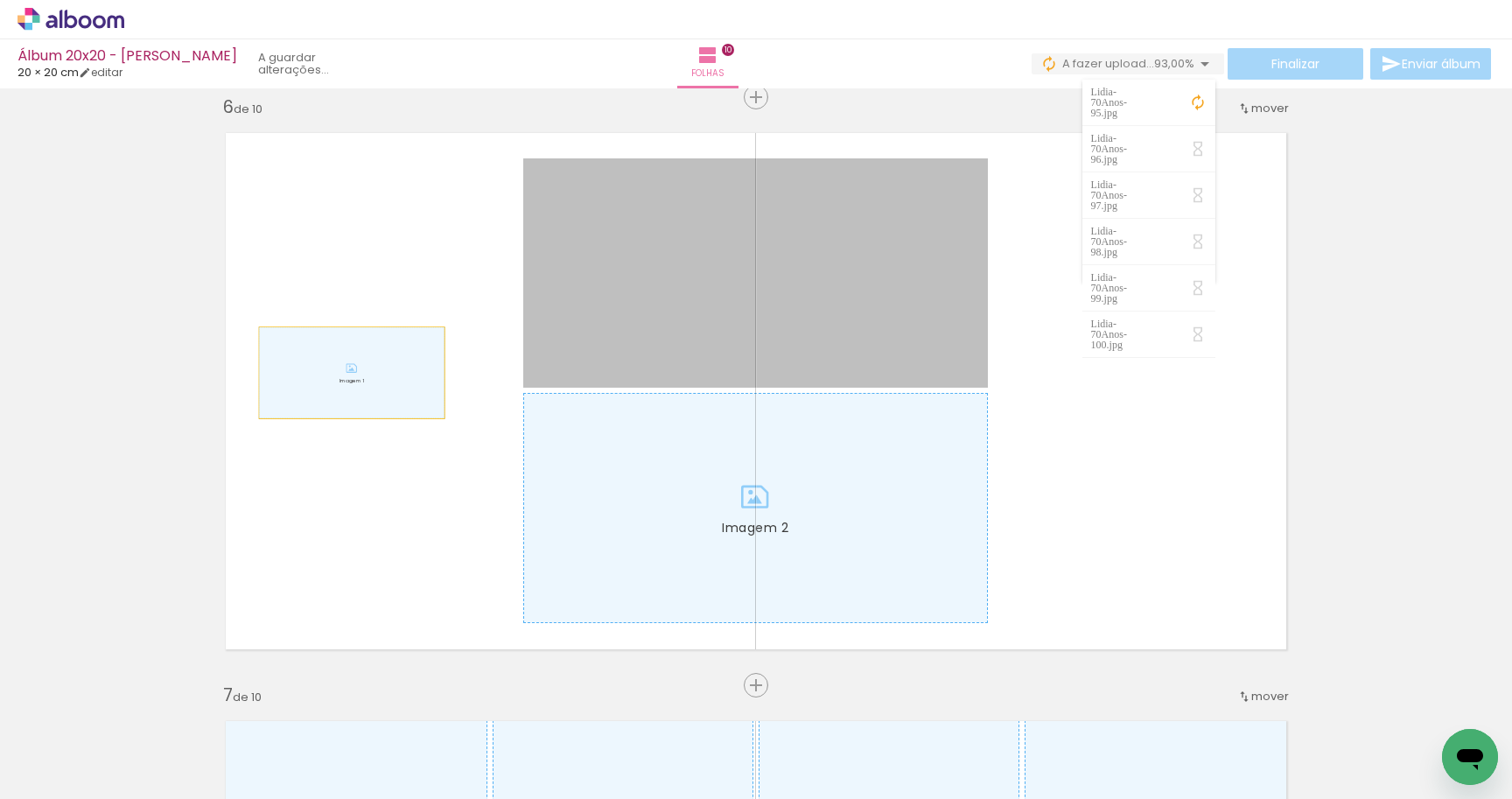
drag, startPoint x: 603, startPoint y: 372, endPoint x: 13, endPoint y: 373, distance: 590.0
click at [15, 375] on div "Inserir folha 1 de 10 Inserir folha 2 de 10 Inserir folha 3 de 10 Inserir folha…" at bounding box center [756, 369] width 1512 height 6469
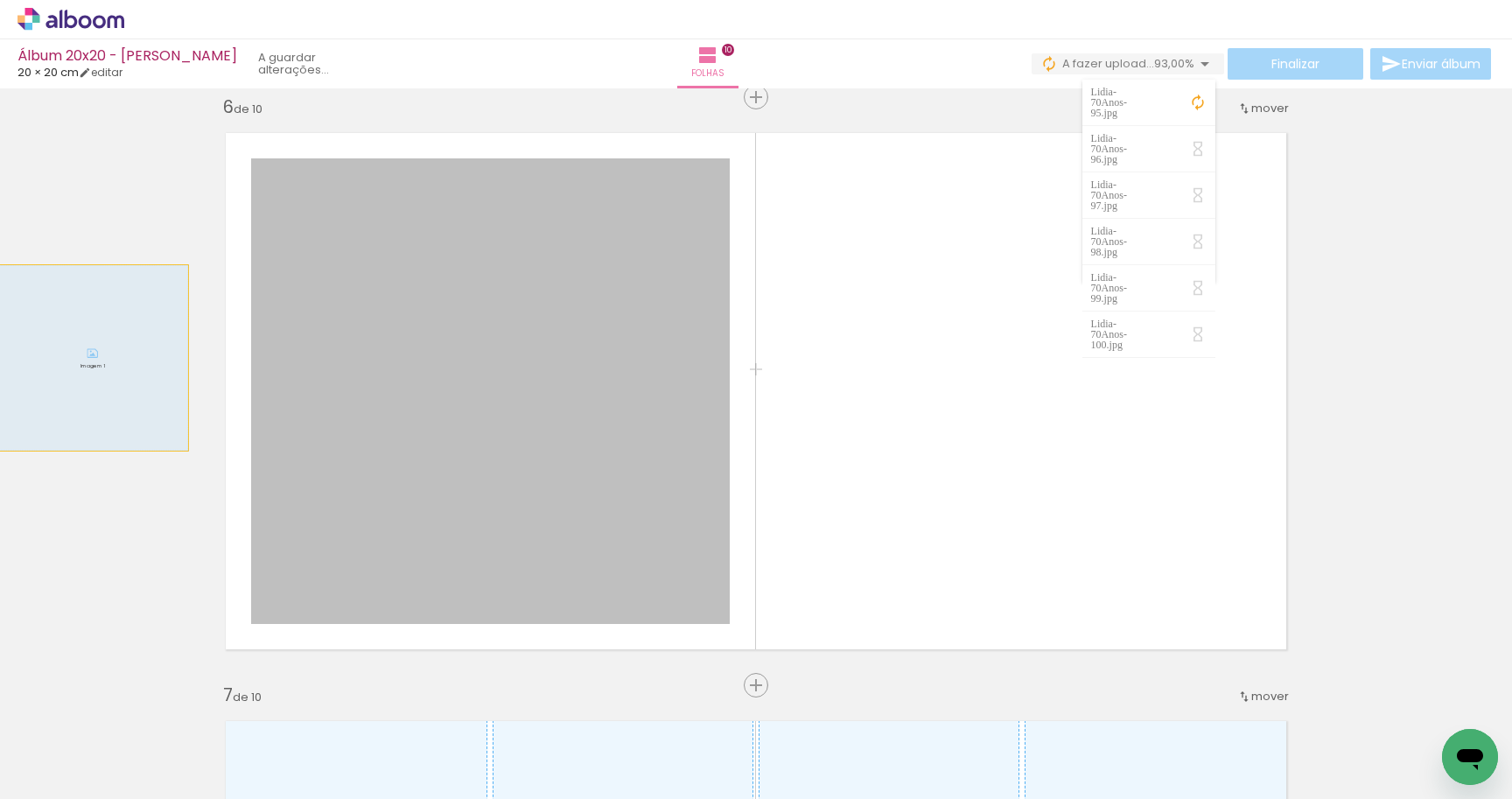
drag, startPoint x: 452, startPoint y: 363, endPoint x: 77, endPoint y: 356, distance: 375.1
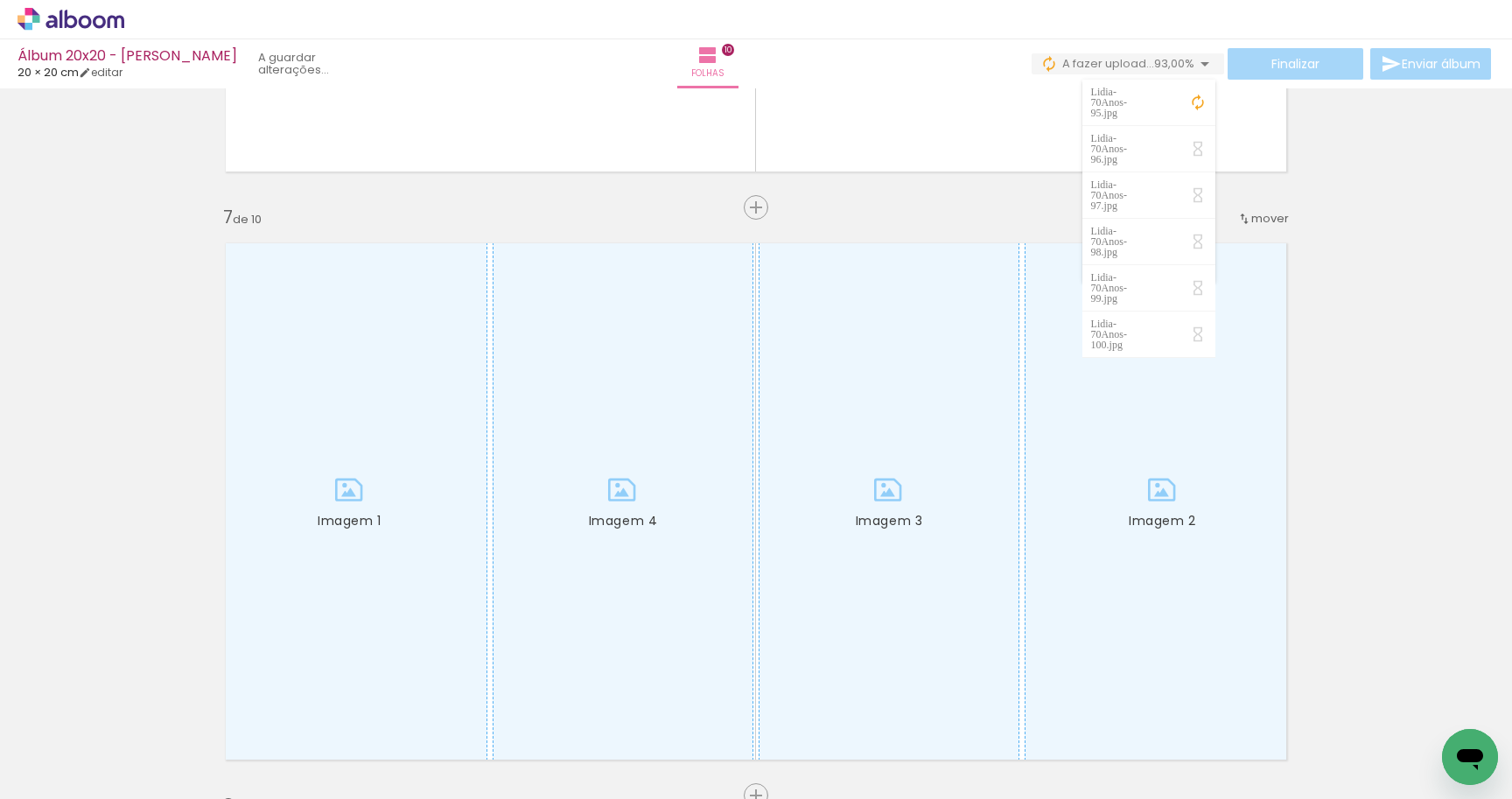
scroll to position [3488, 0]
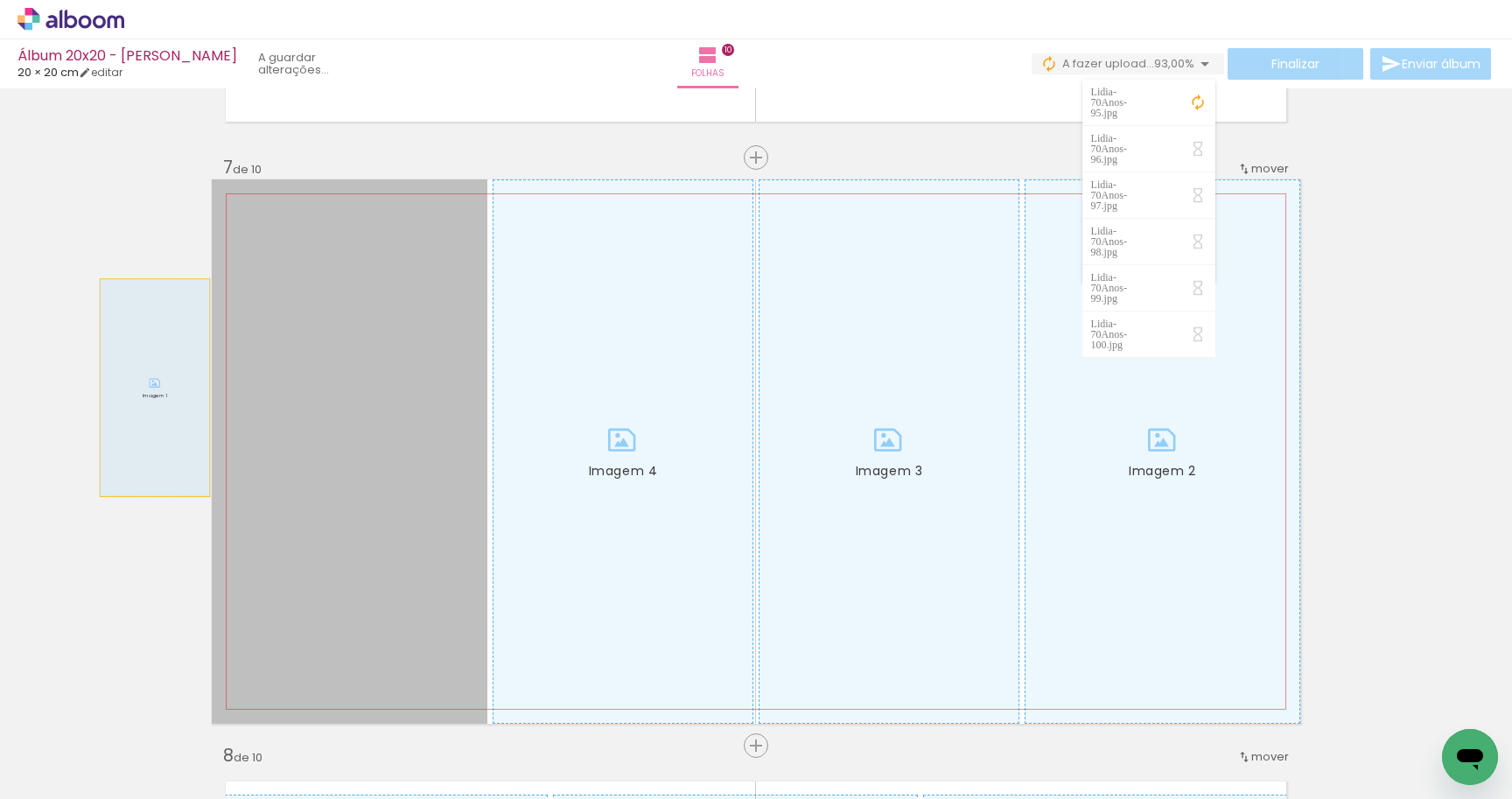
drag, startPoint x: 360, startPoint y: 388, endPoint x: 136, endPoint y: 388, distance: 224.0
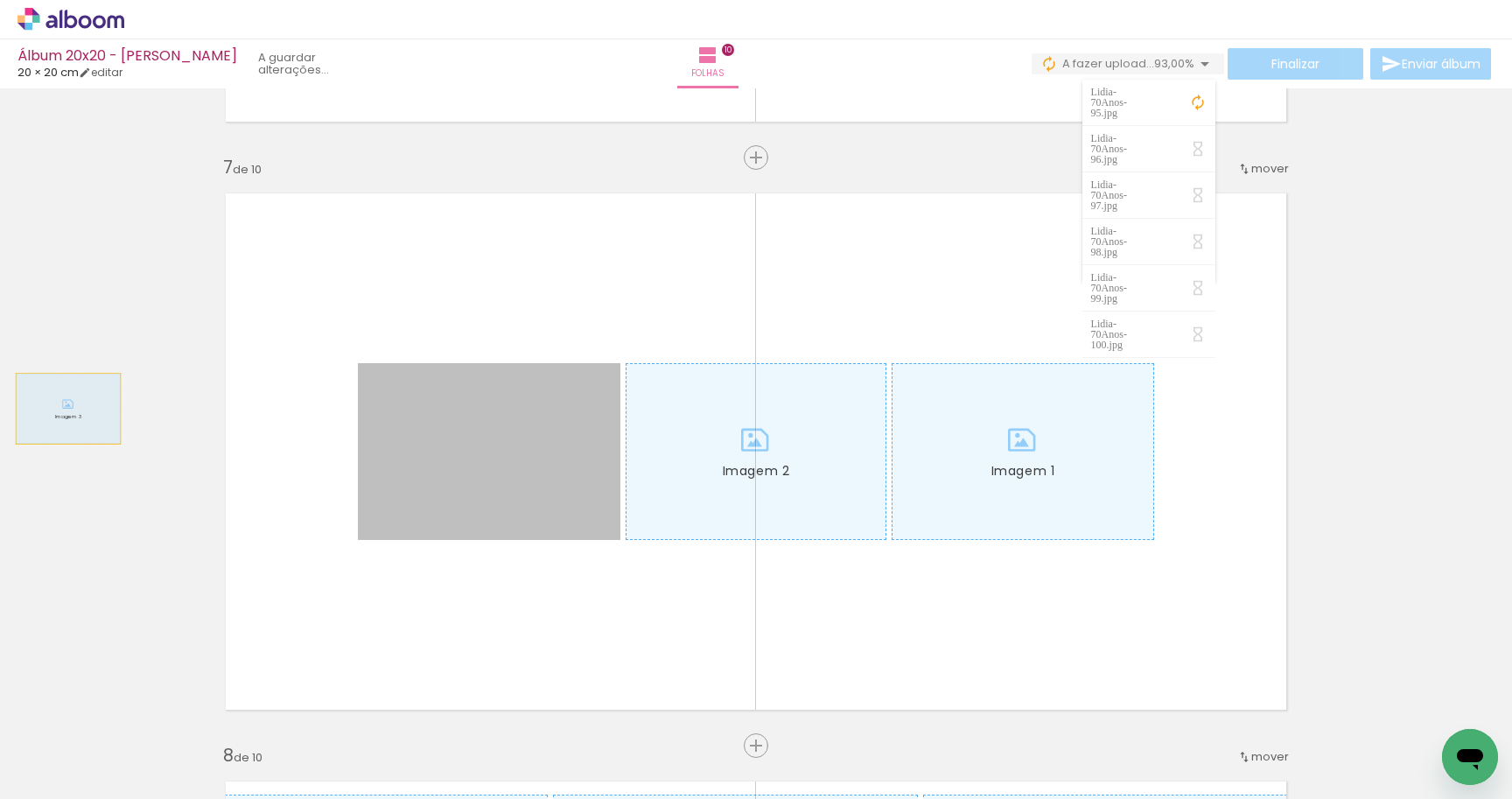
drag, startPoint x: 365, startPoint y: 408, endPoint x: 51, endPoint y: 407, distance: 314.0
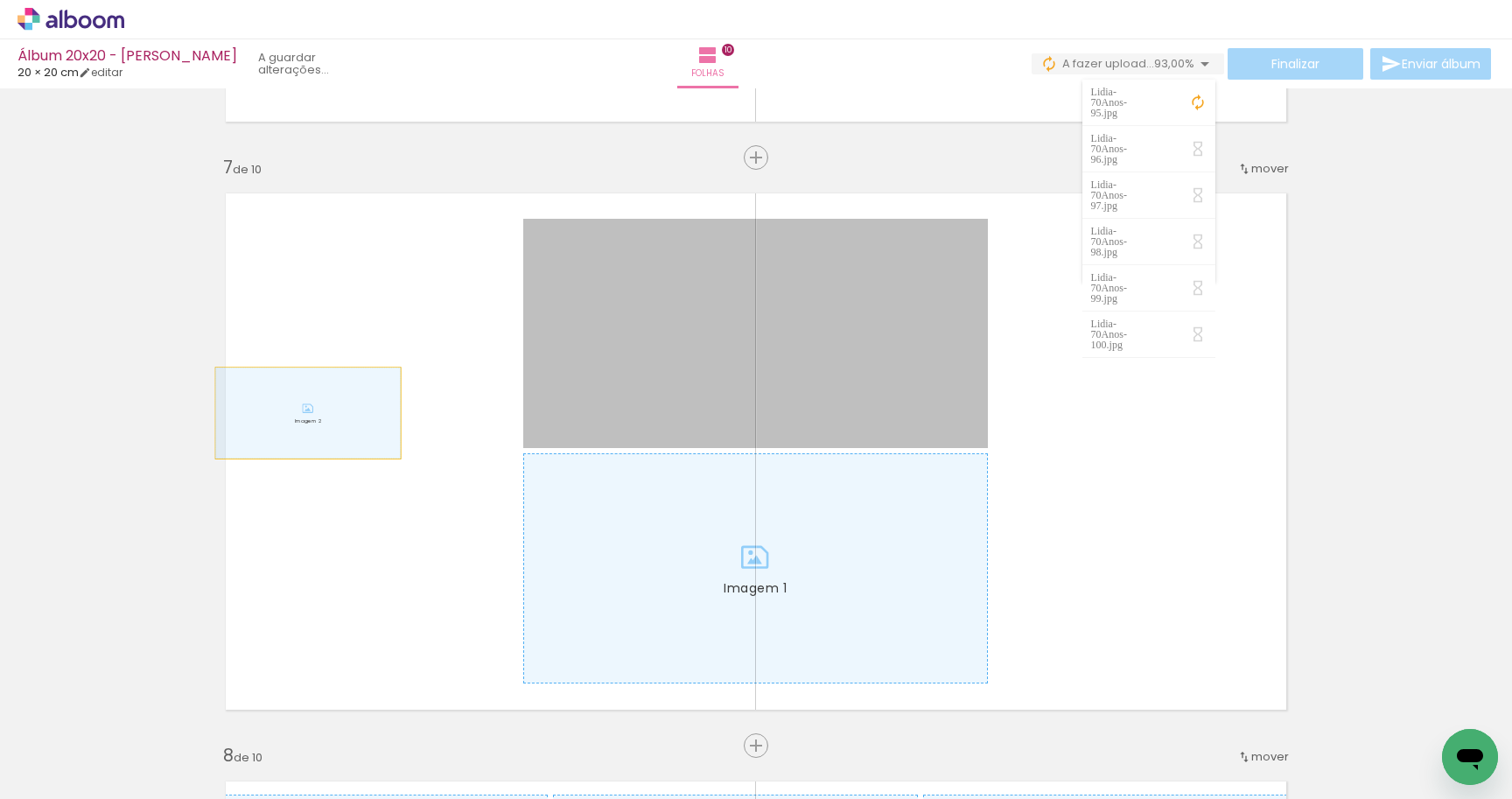
drag, startPoint x: 527, startPoint y: 403, endPoint x: 86, endPoint y: 407, distance: 441.0
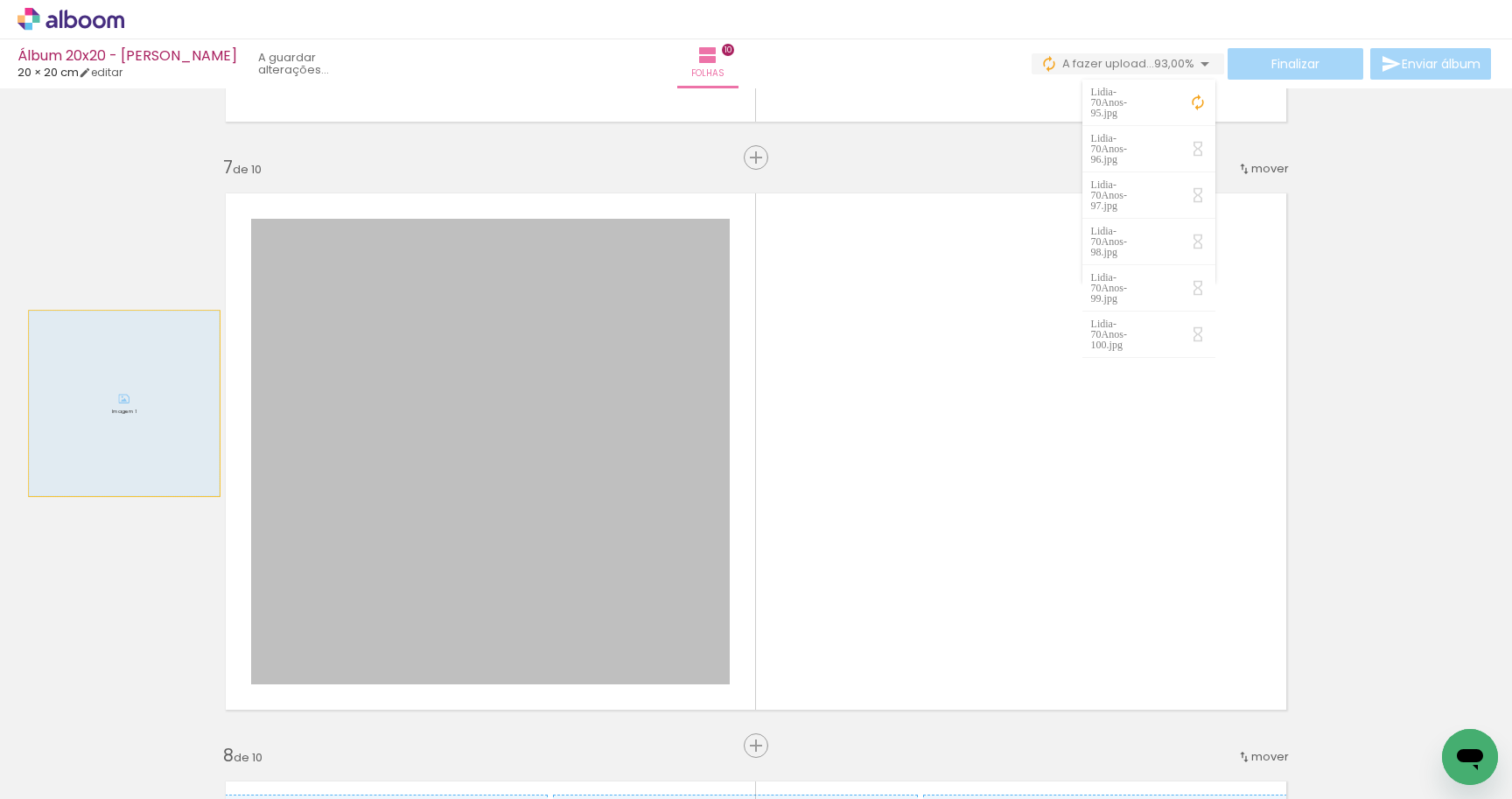
drag, startPoint x: 569, startPoint y: 403, endPoint x: 70, endPoint y: 403, distance: 499.0
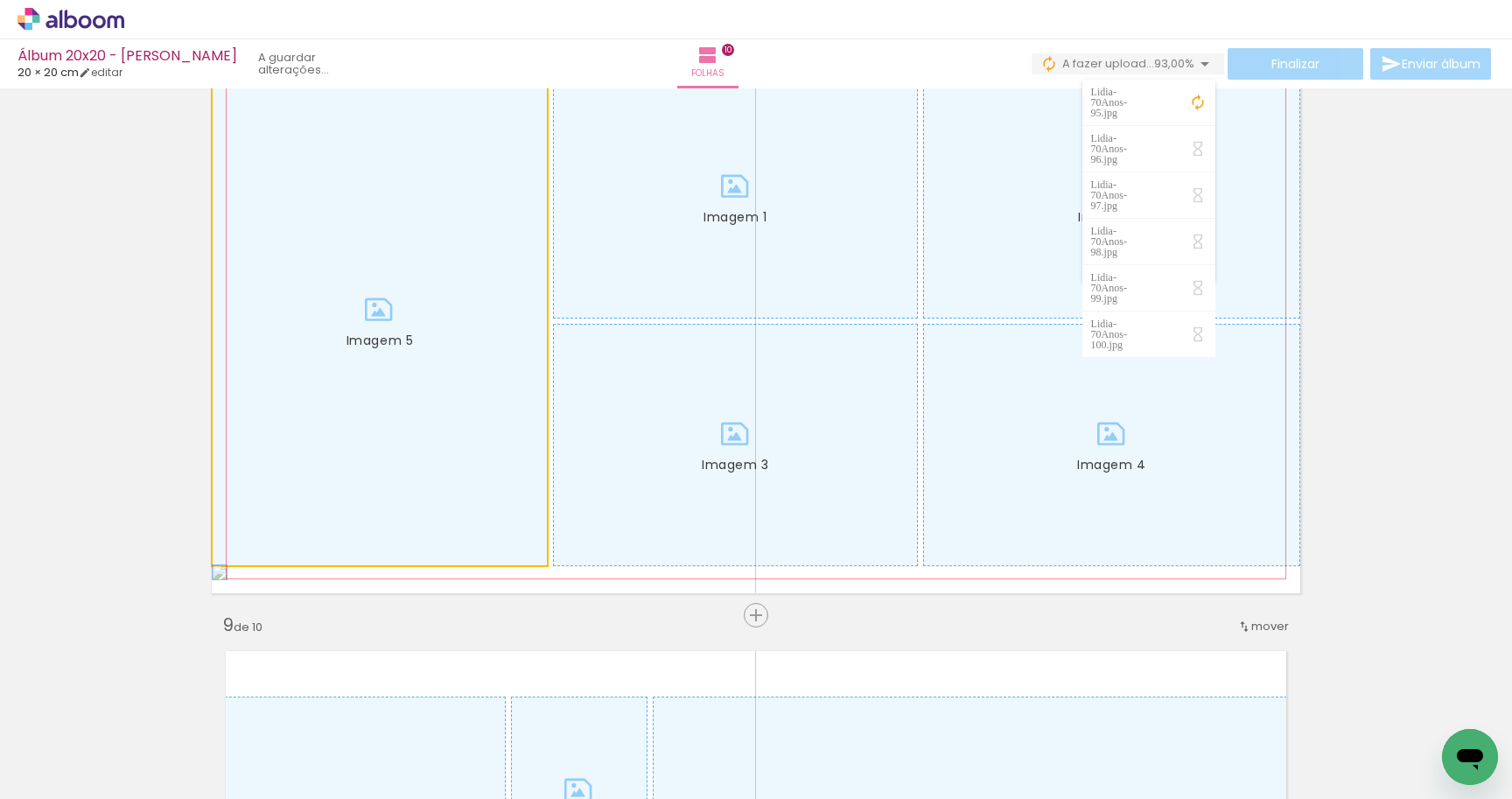
drag, startPoint x: 371, startPoint y: 376, endPoint x: 28, endPoint y: 377, distance: 343.0
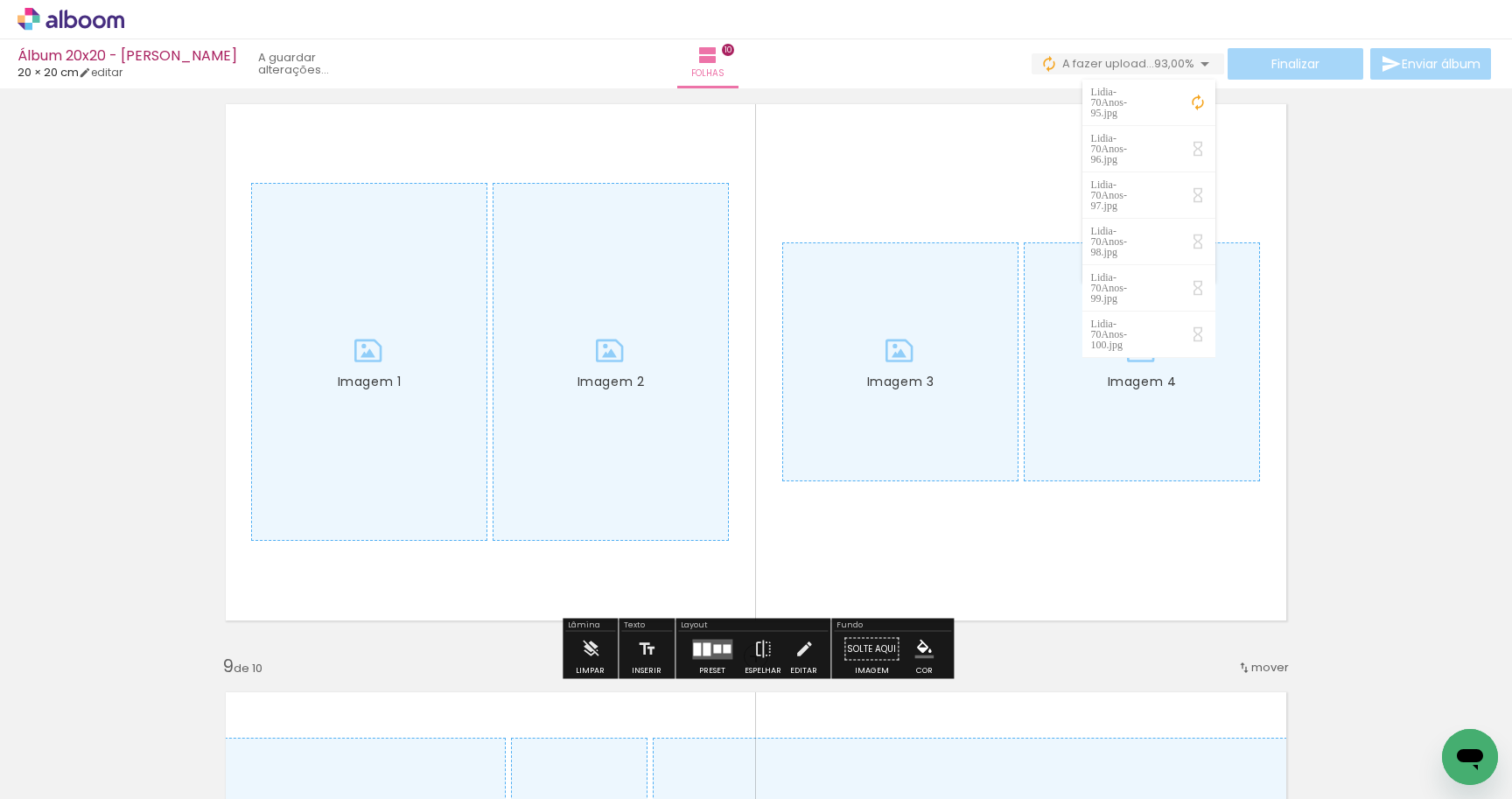
scroll to position [4112, 0]
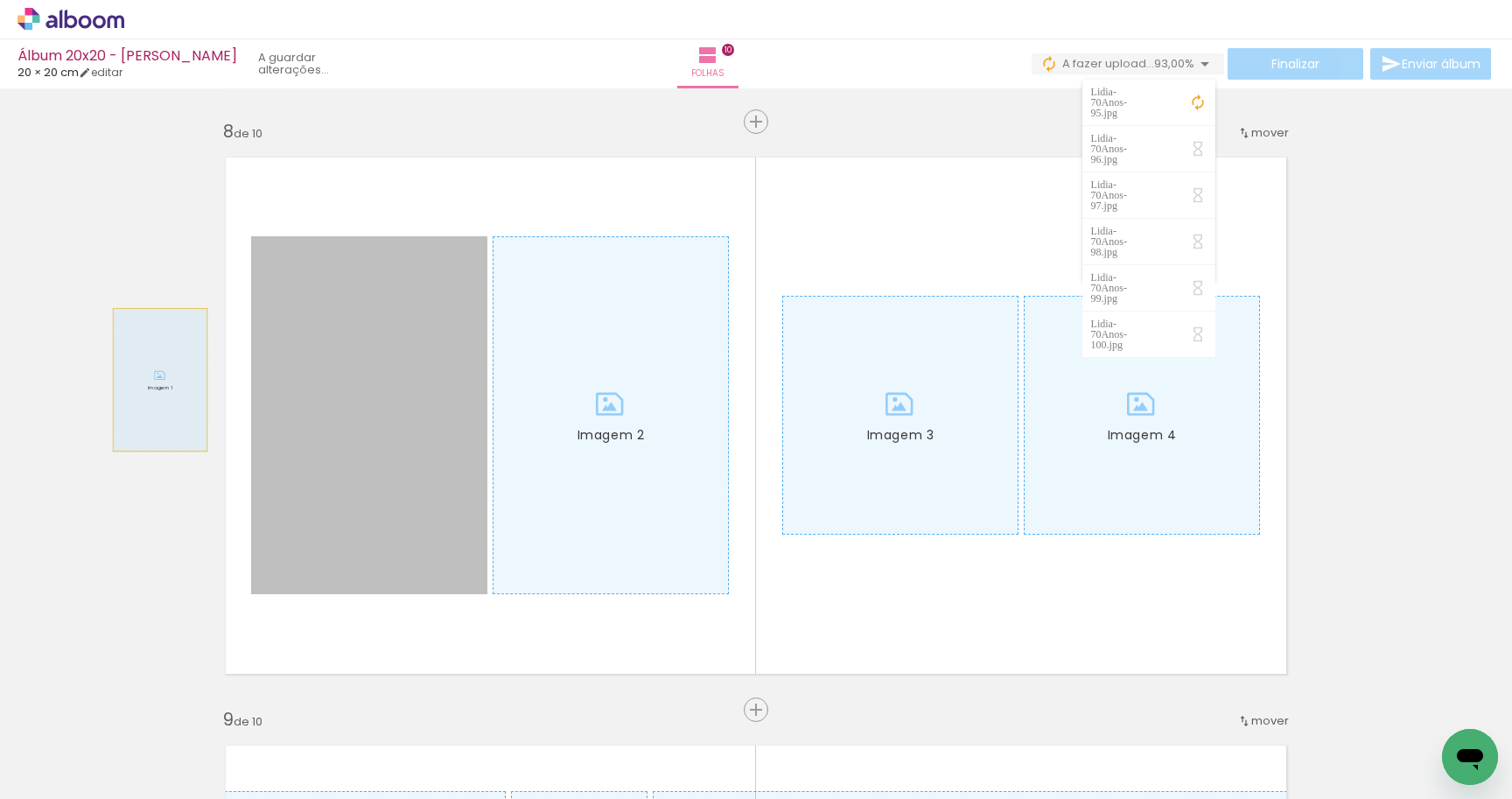
drag, startPoint x: 335, startPoint y: 380, endPoint x: 75, endPoint y: 380, distance: 260.0
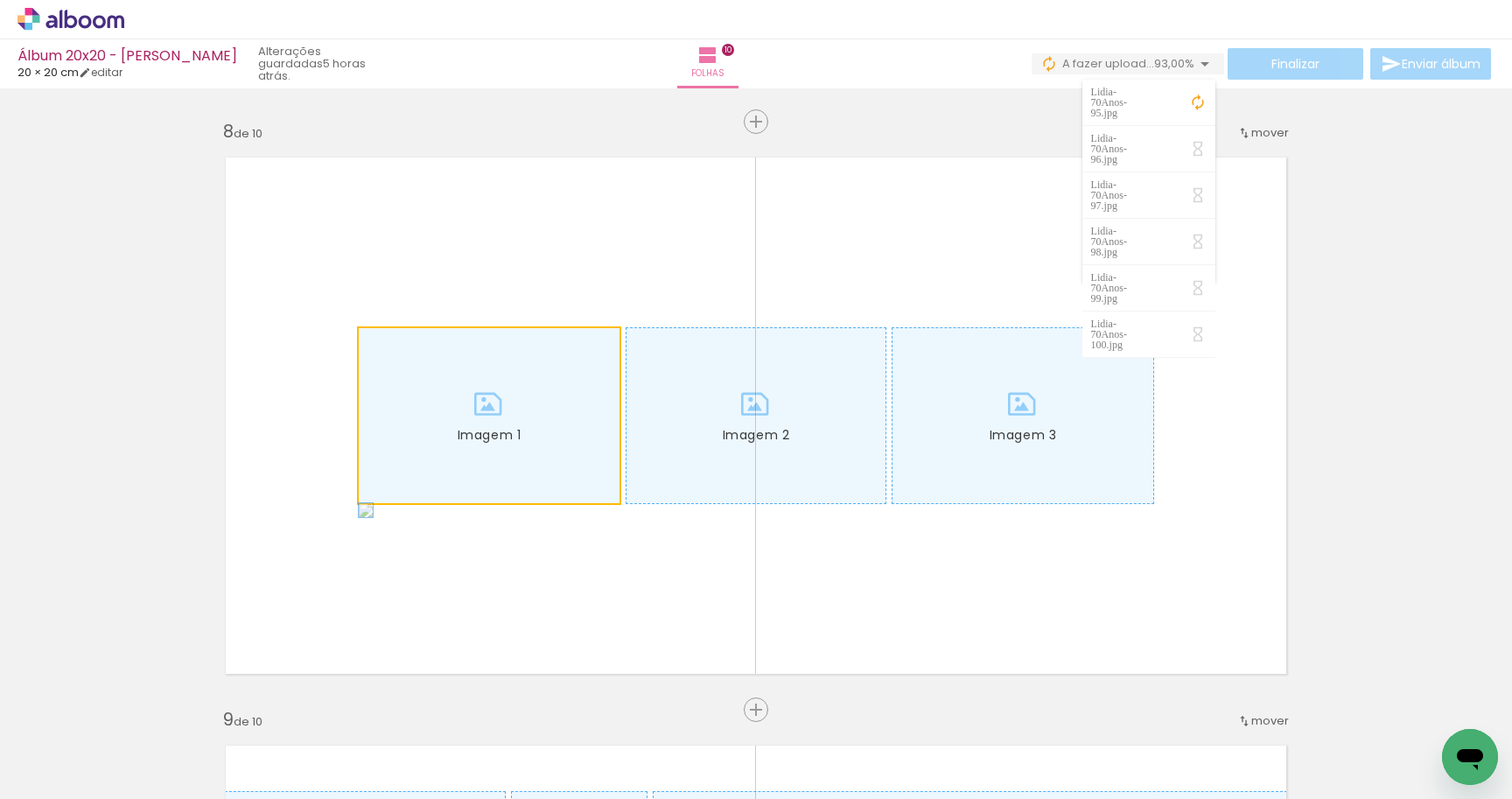
drag
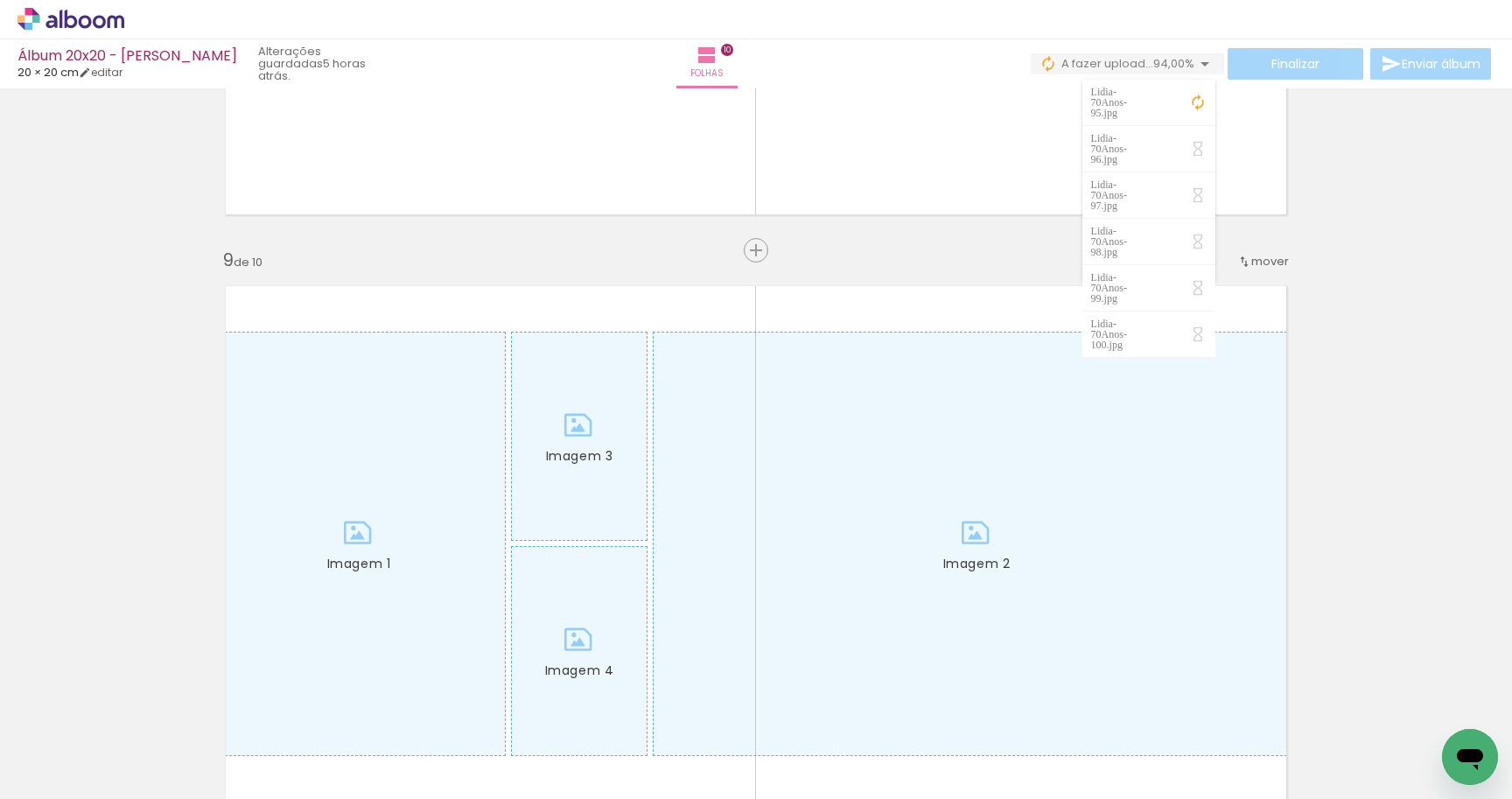
scroll to position [4712, 0]
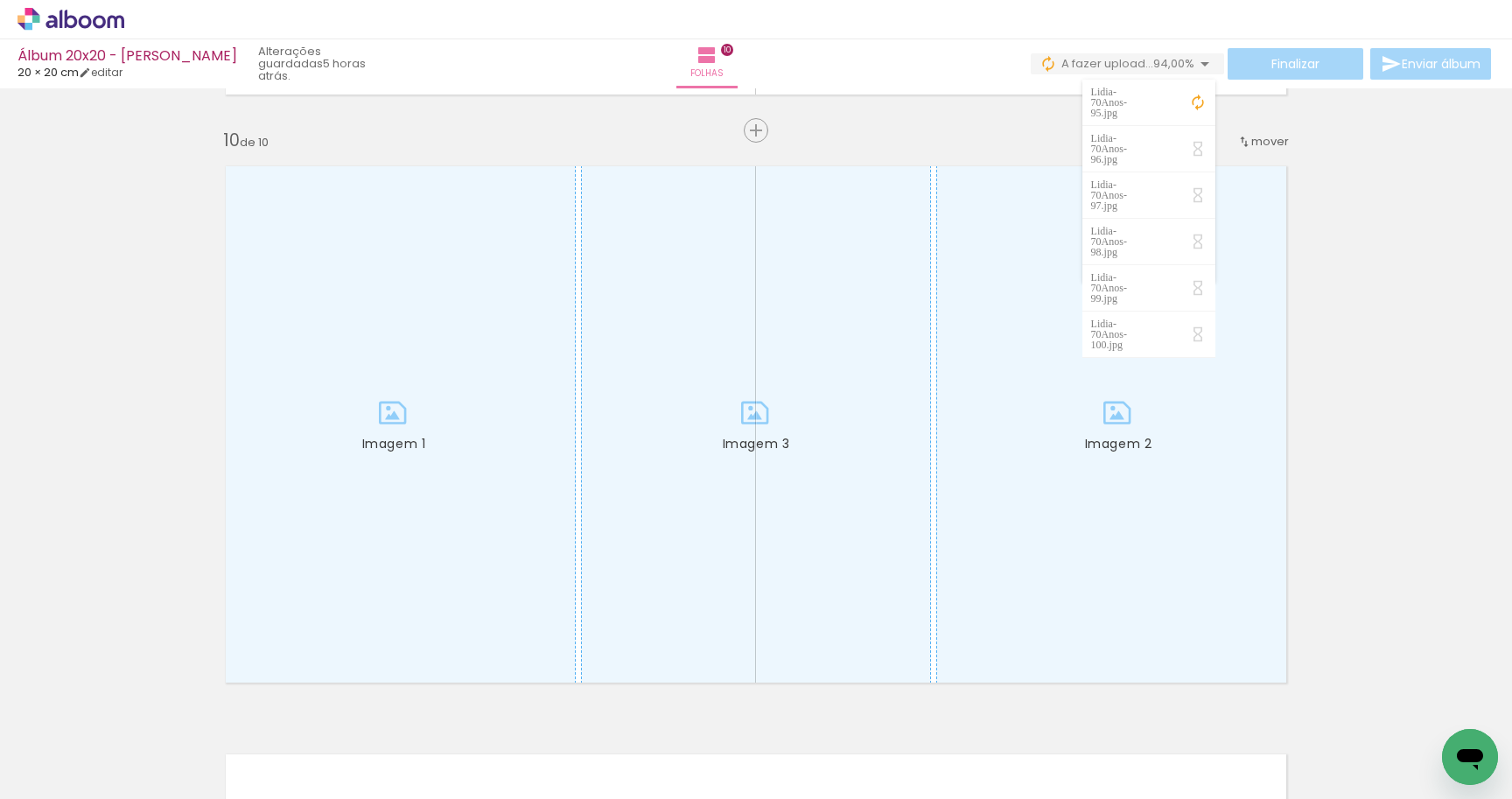
scroll to position [5323, 0]
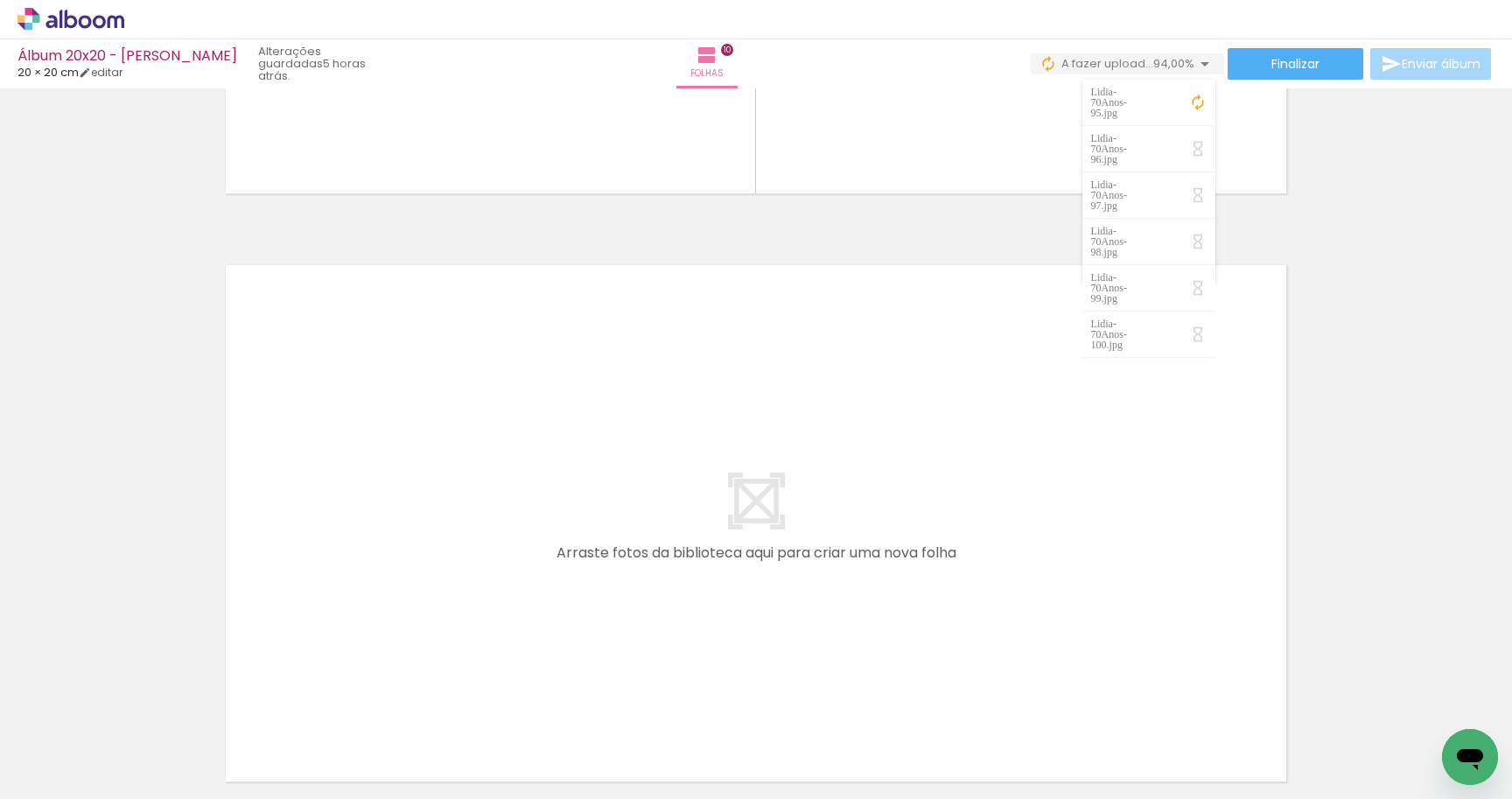
scroll to position [5764, 0]
click at [603, 503] on quentale-layouter at bounding box center [756, 527] width 1089 height 544
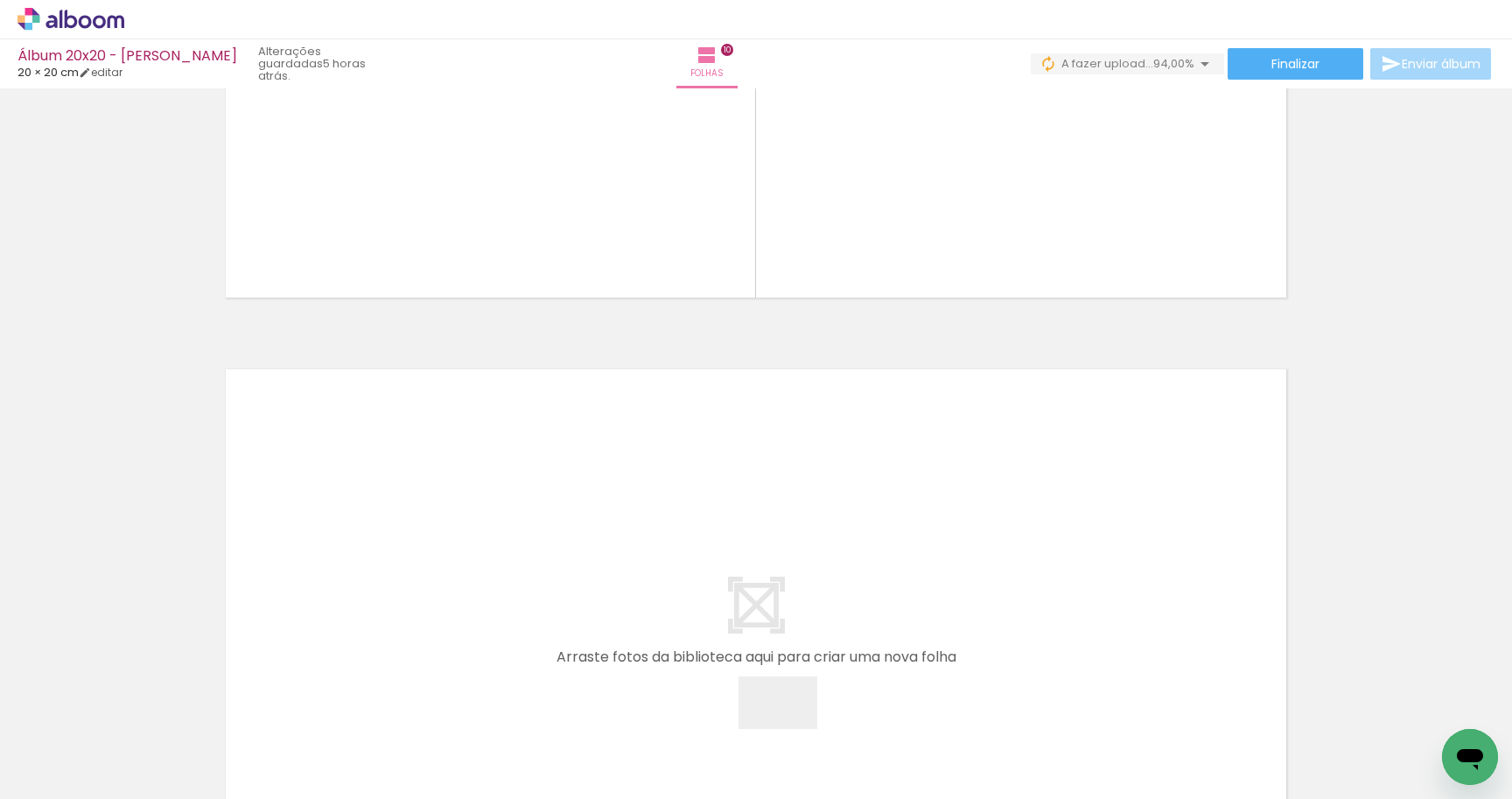
click at [789, 427] on quentale-workspace at bounding box center [756, 400] width 1512 height 799
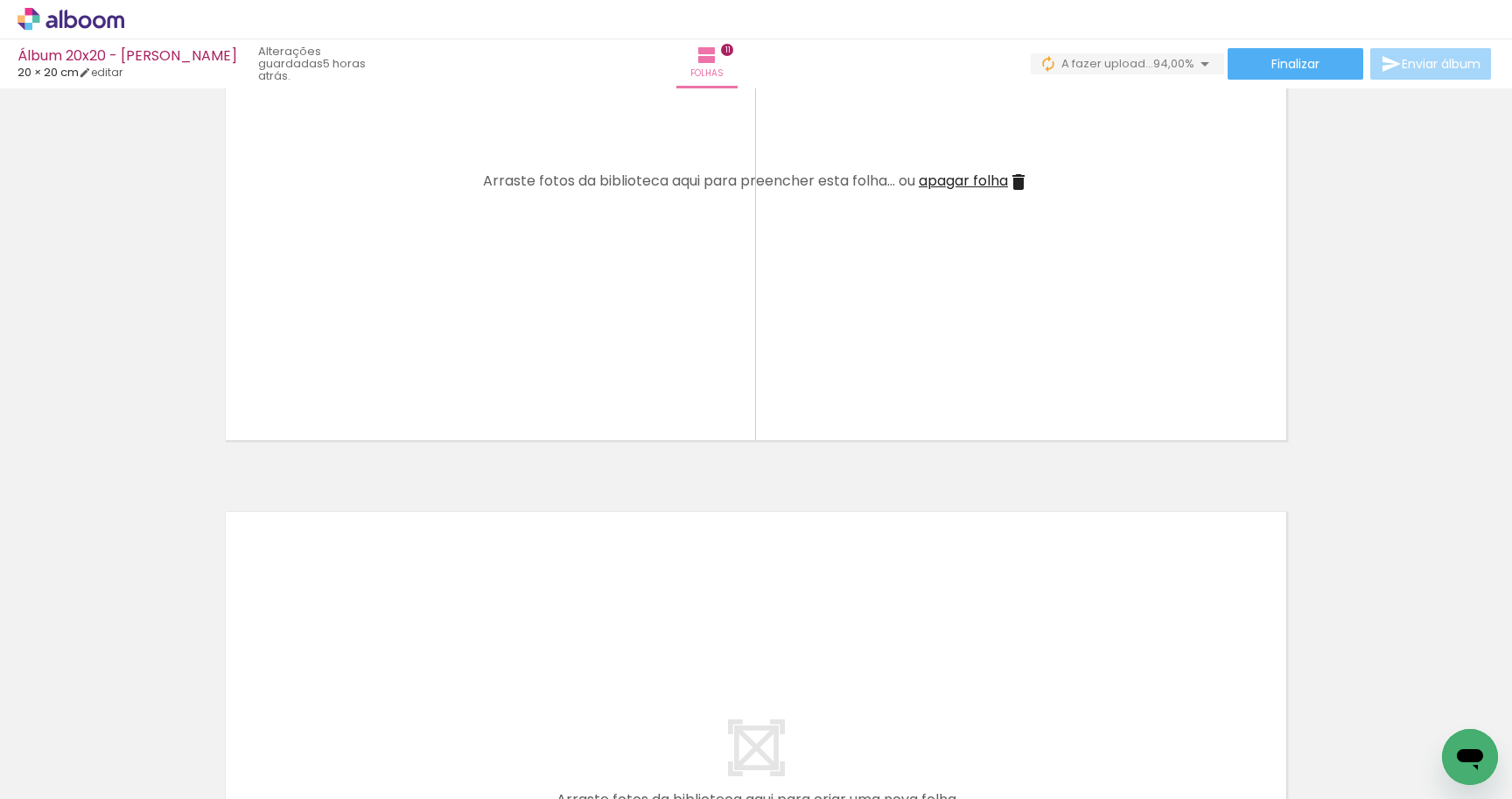
scroll to position [6174, 0]
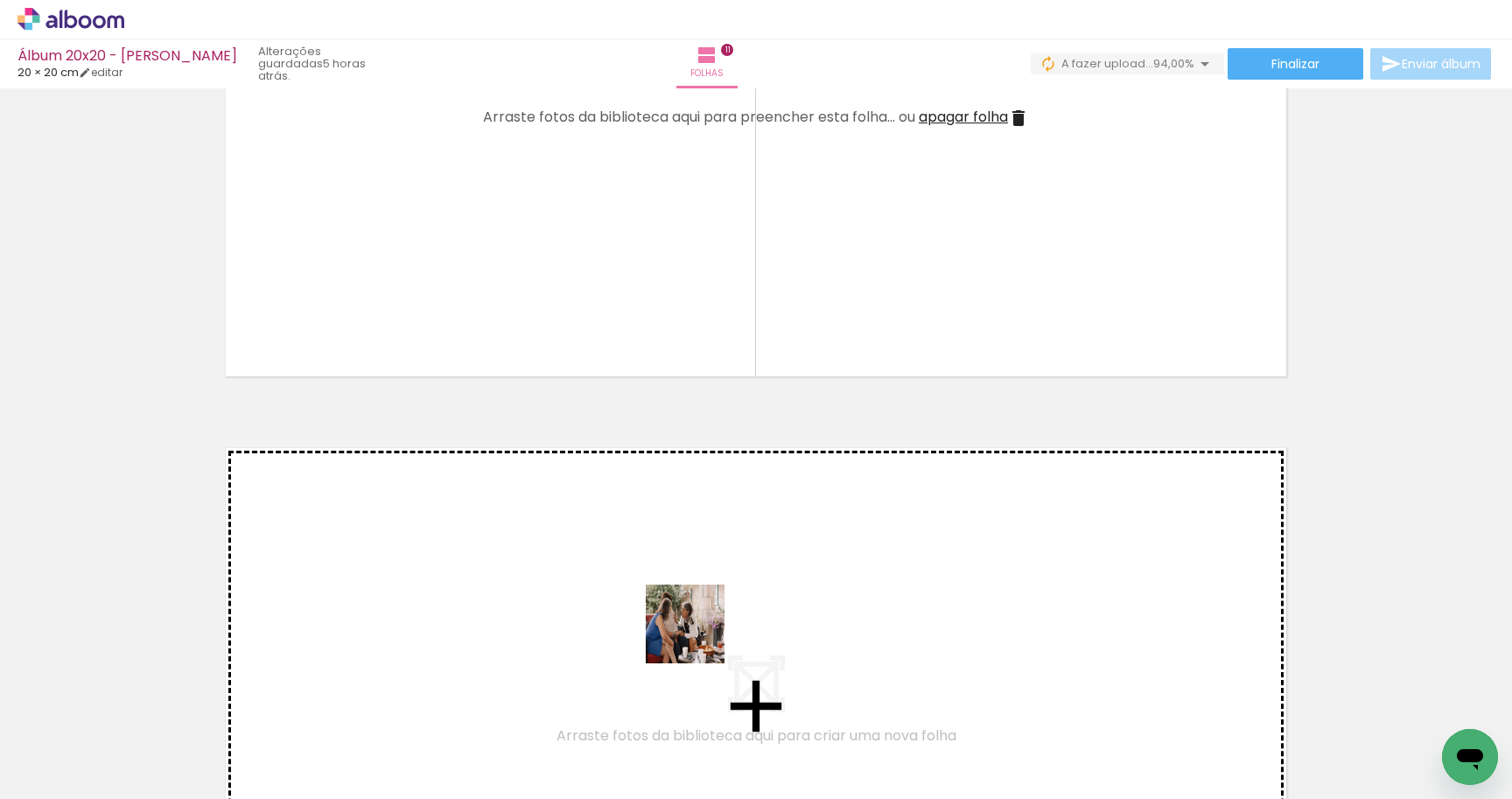
click at [697, 588] on quentale-workspace at bounding box center [756, 400] width 1512 height 799
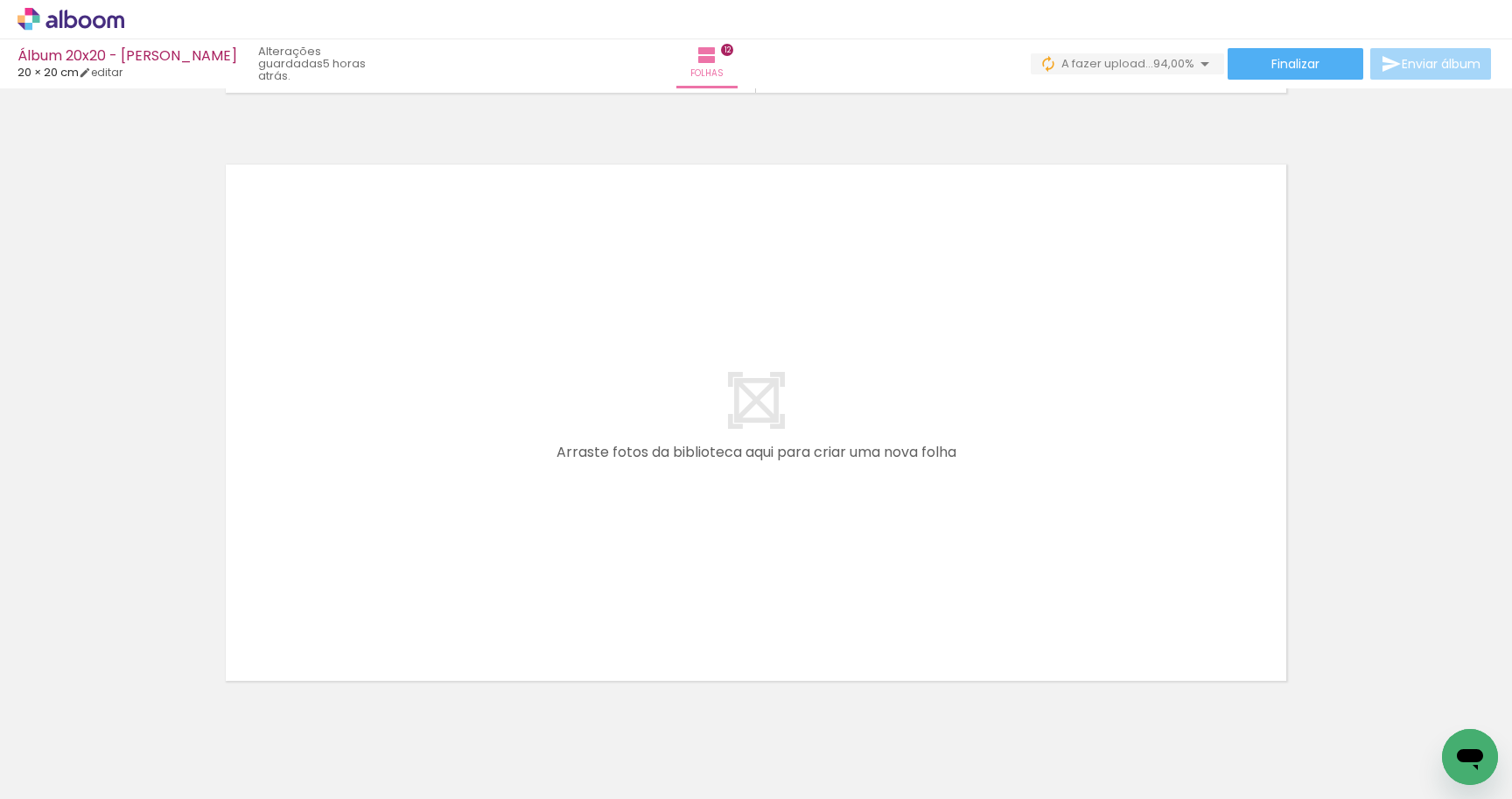
scroll to position [7073, 0]
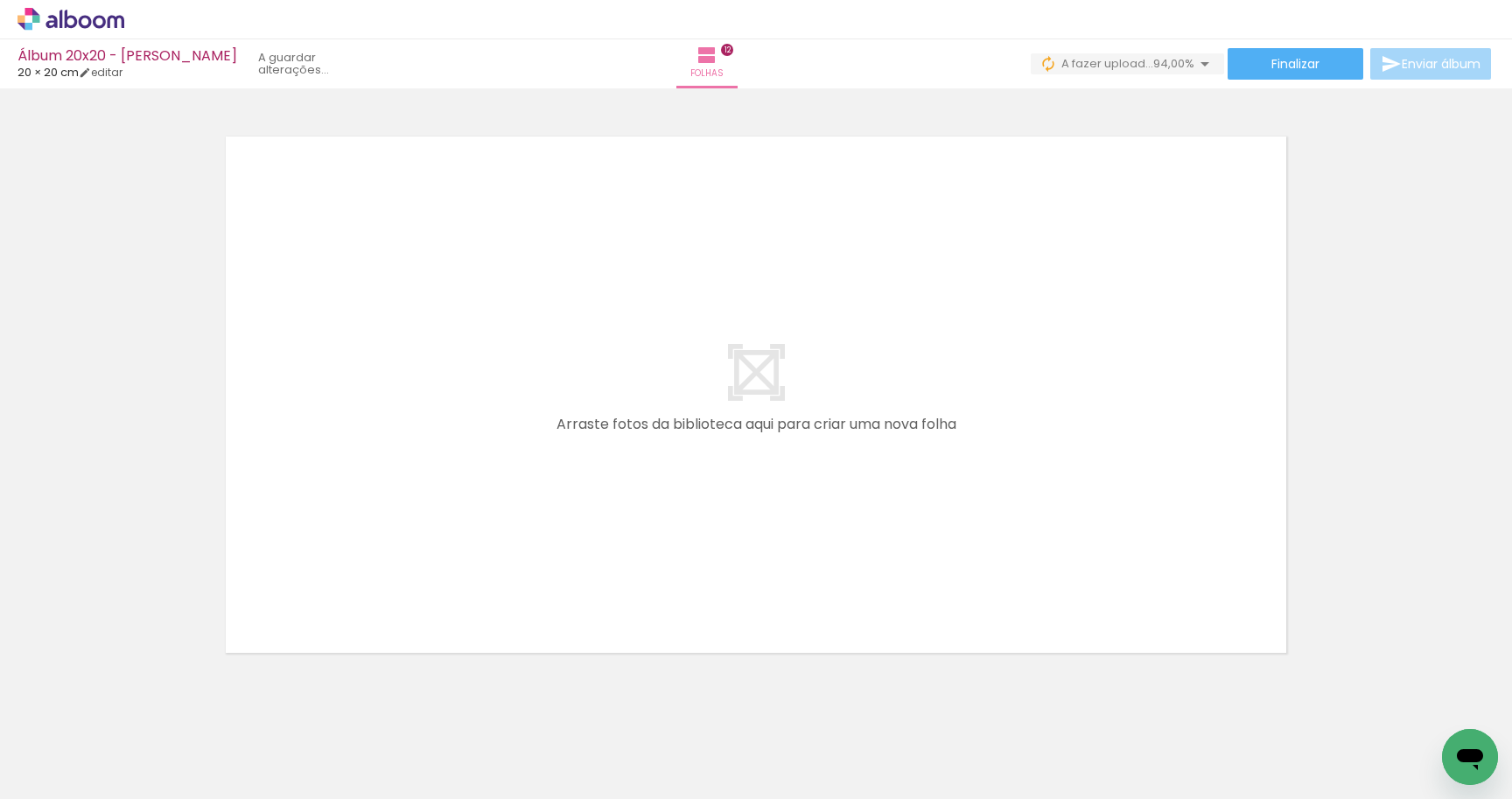
click at [637, 481] on quentale-workspace at bounding box center [756, 400] width 1512 height 799
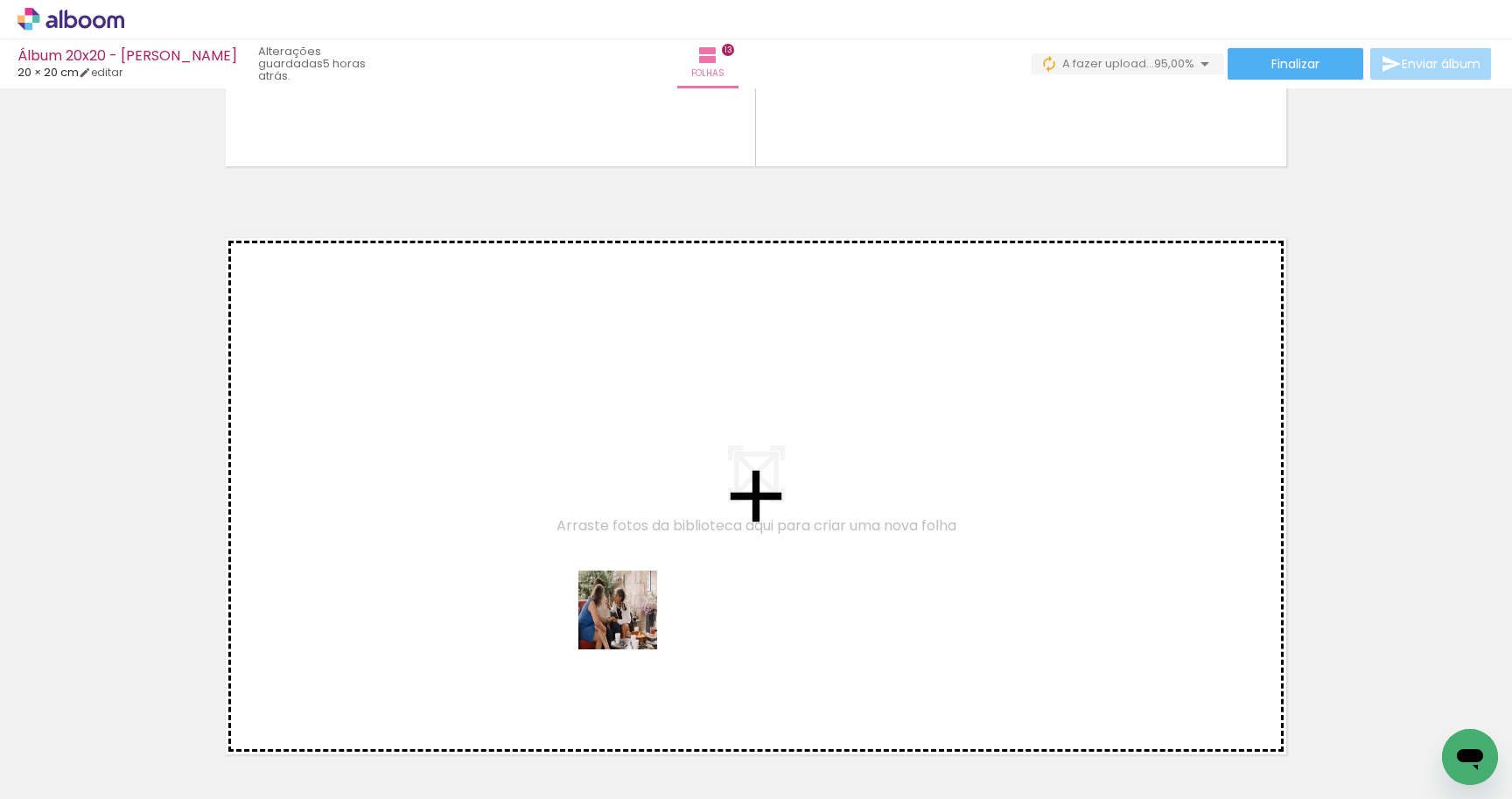
click at [617, 542] on quentale-workspace at bounding box center [756, 400] width 1512 height 799
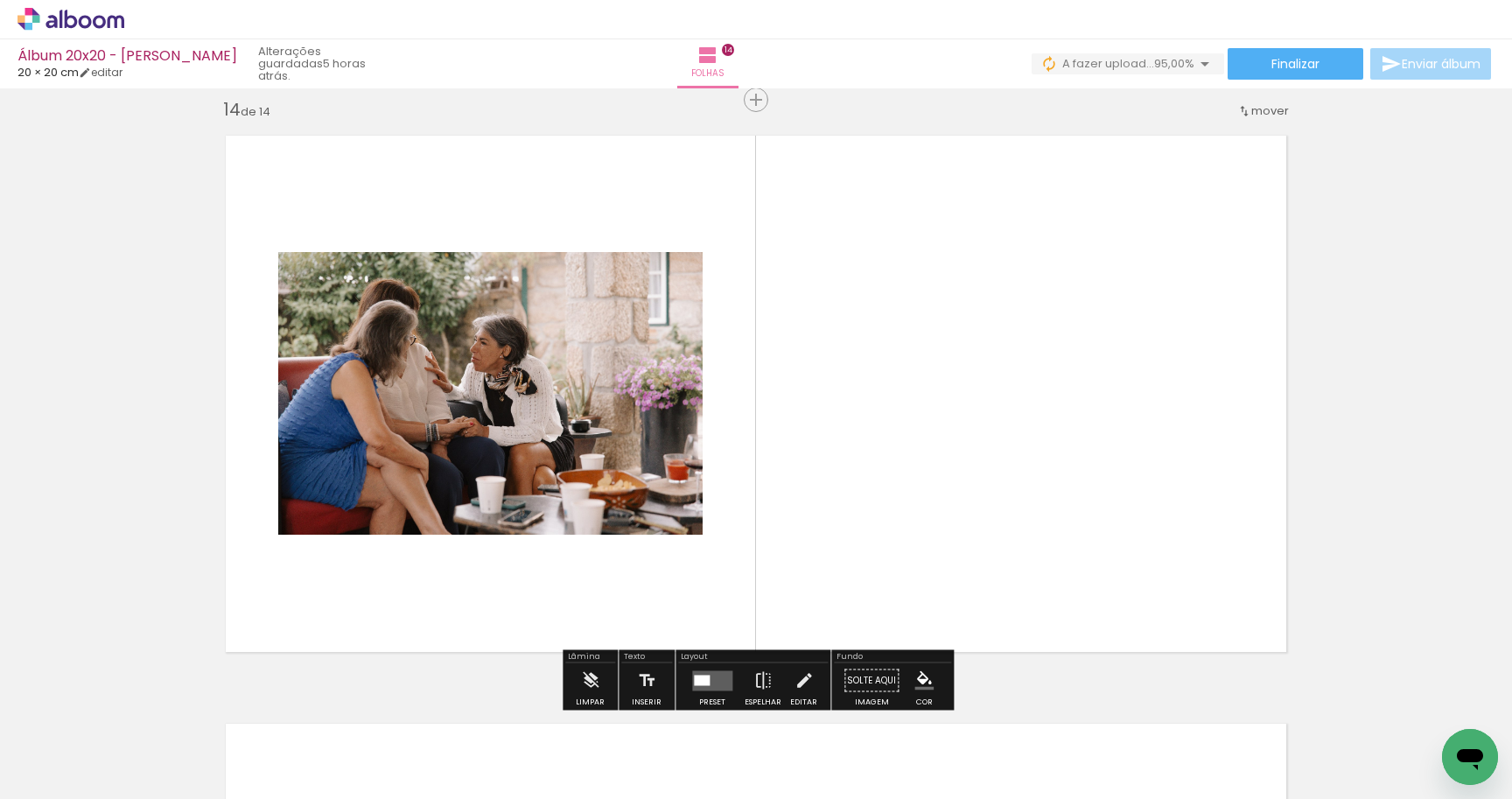
scroll to position [7666, 0]
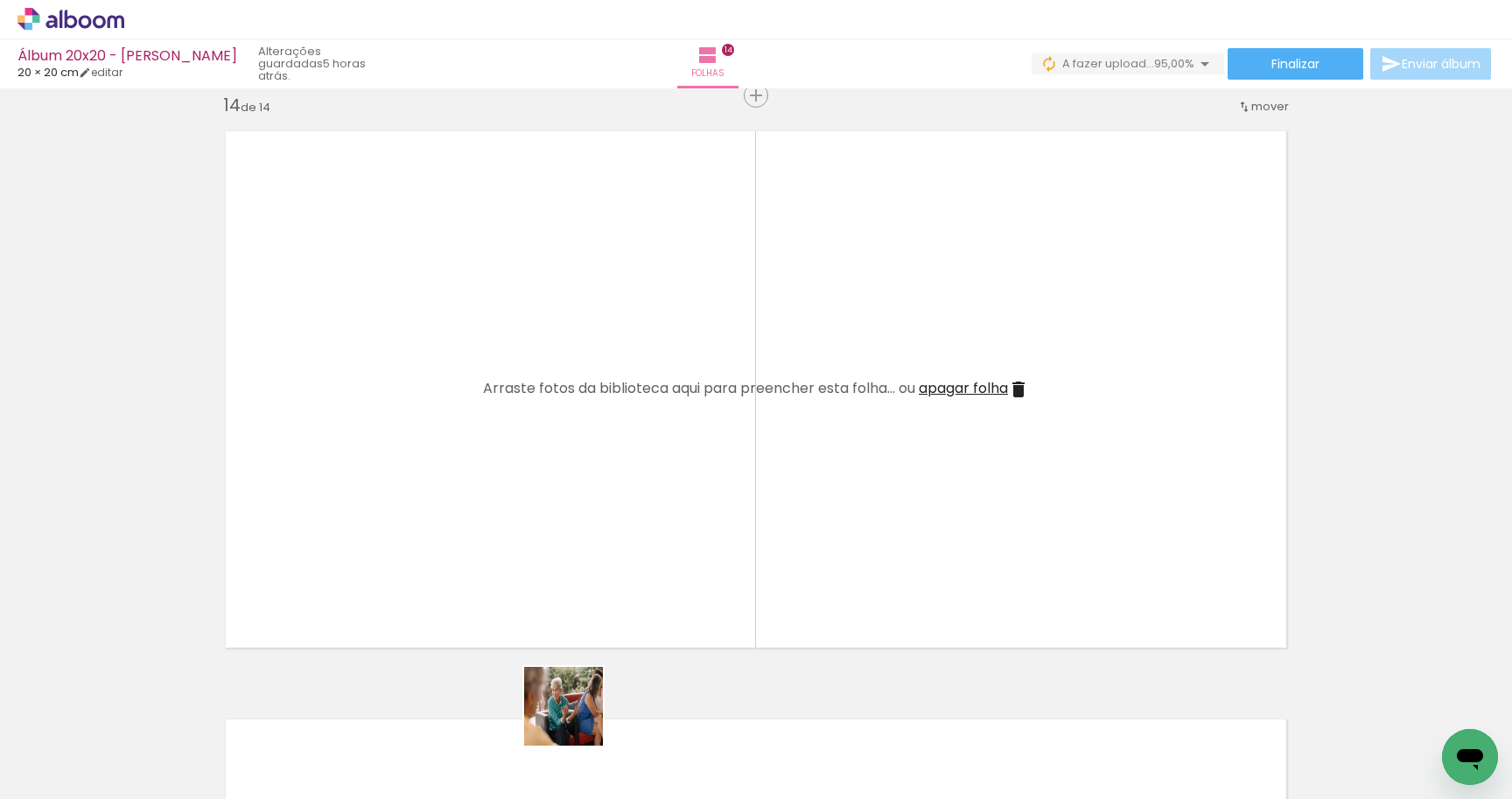
click at [567, 753] on div at bounding box center [567, 740] width 86 height 57
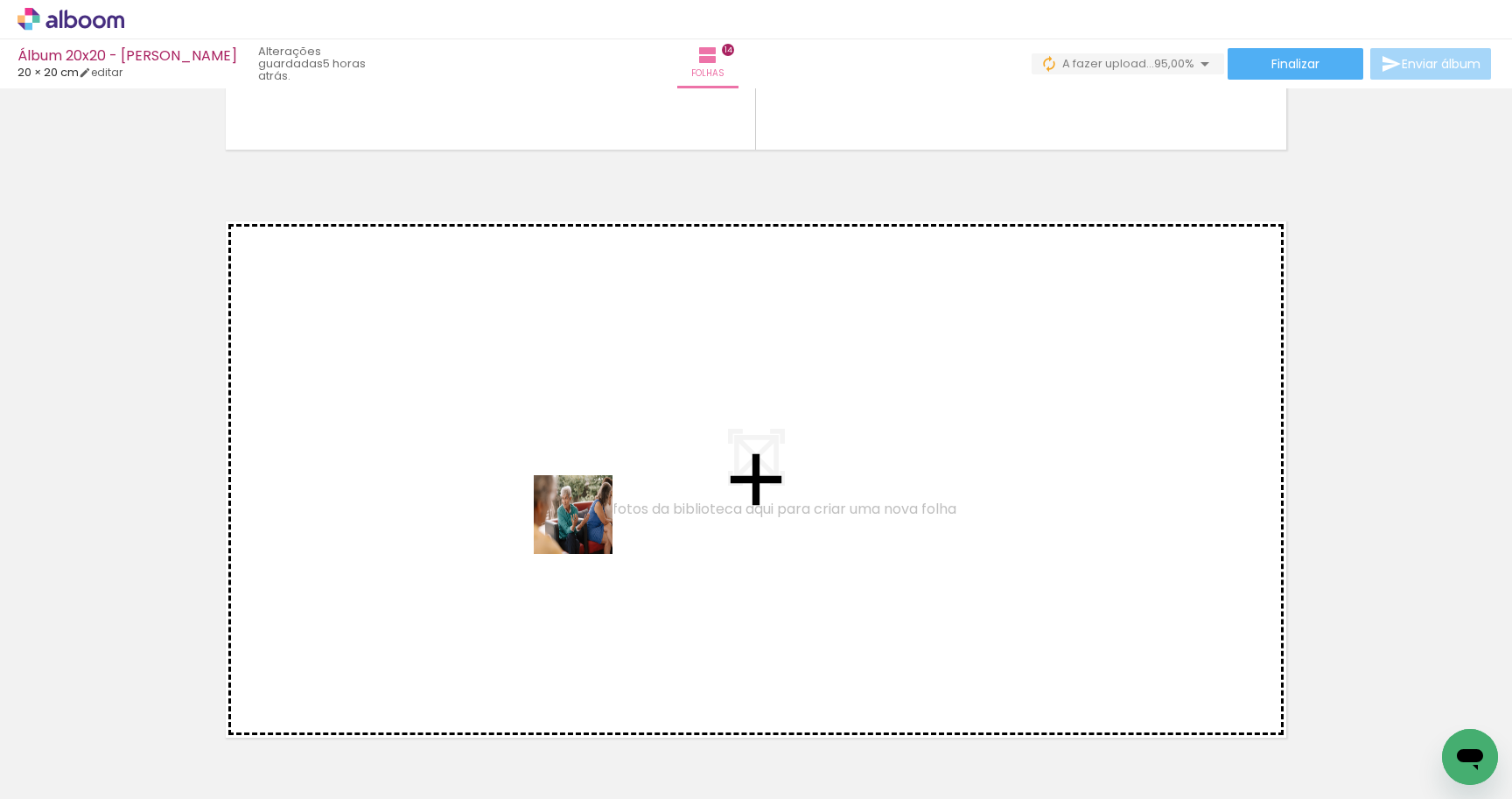
click at [586, 511] on quentale-workspace at bounding box center [756, 400] width 1512 height 799
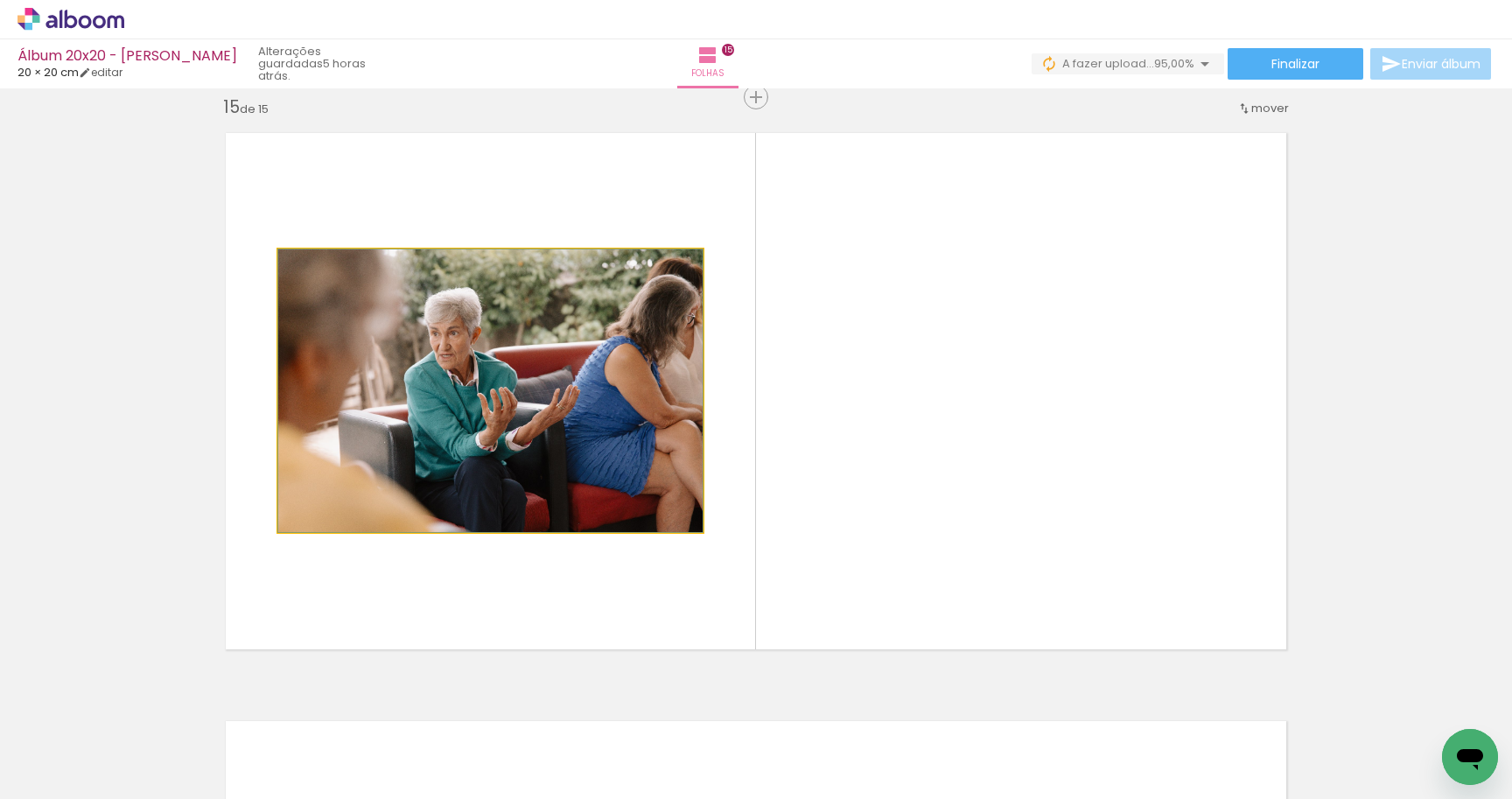
scroll to position [8254, 0]
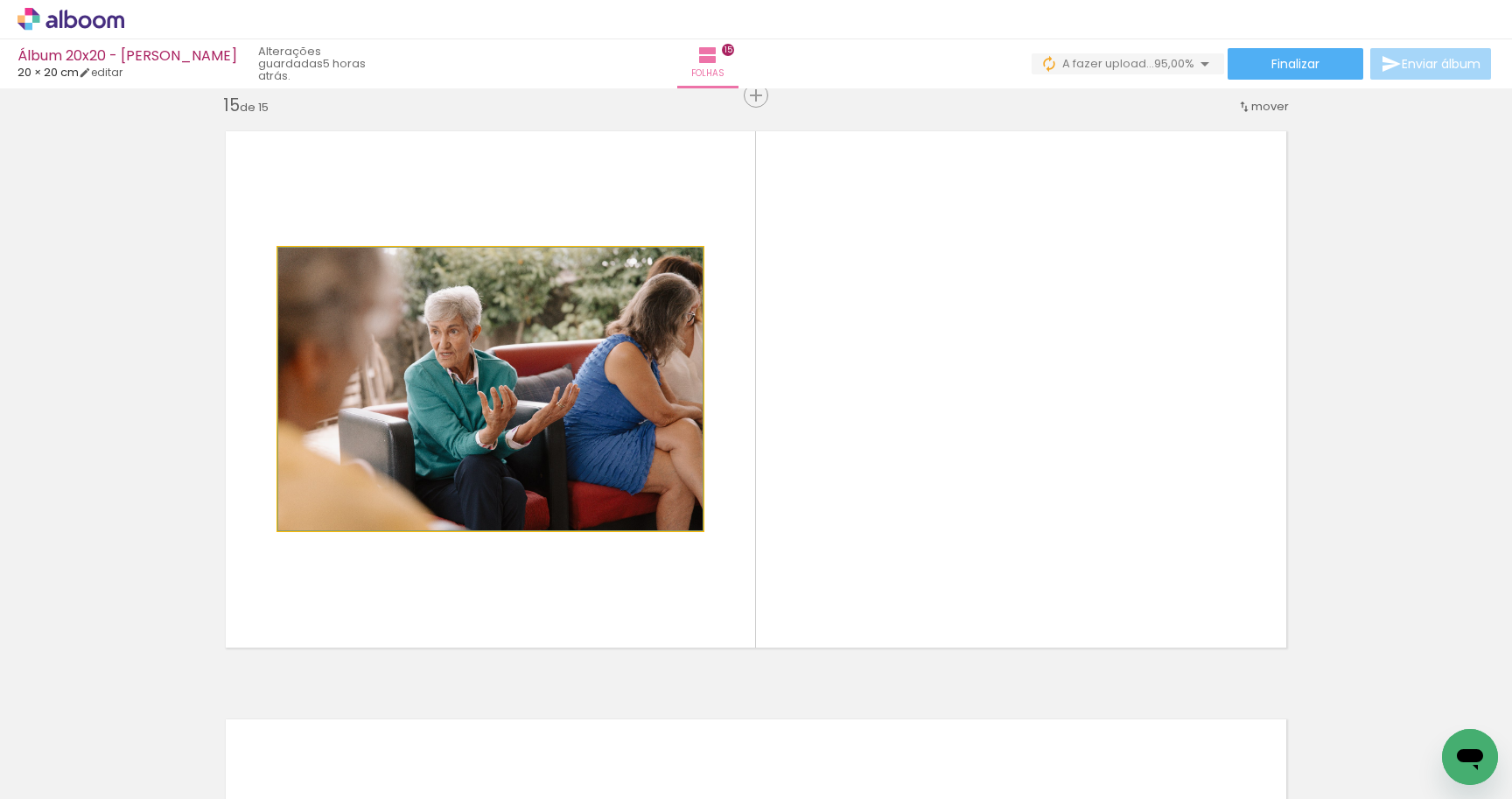
click at [0, 428] on html "link( href="../../bower_components/polymer/polymer.html" rel="import" ) picture…" at bounding box center [756, 400] width 1512 height 799
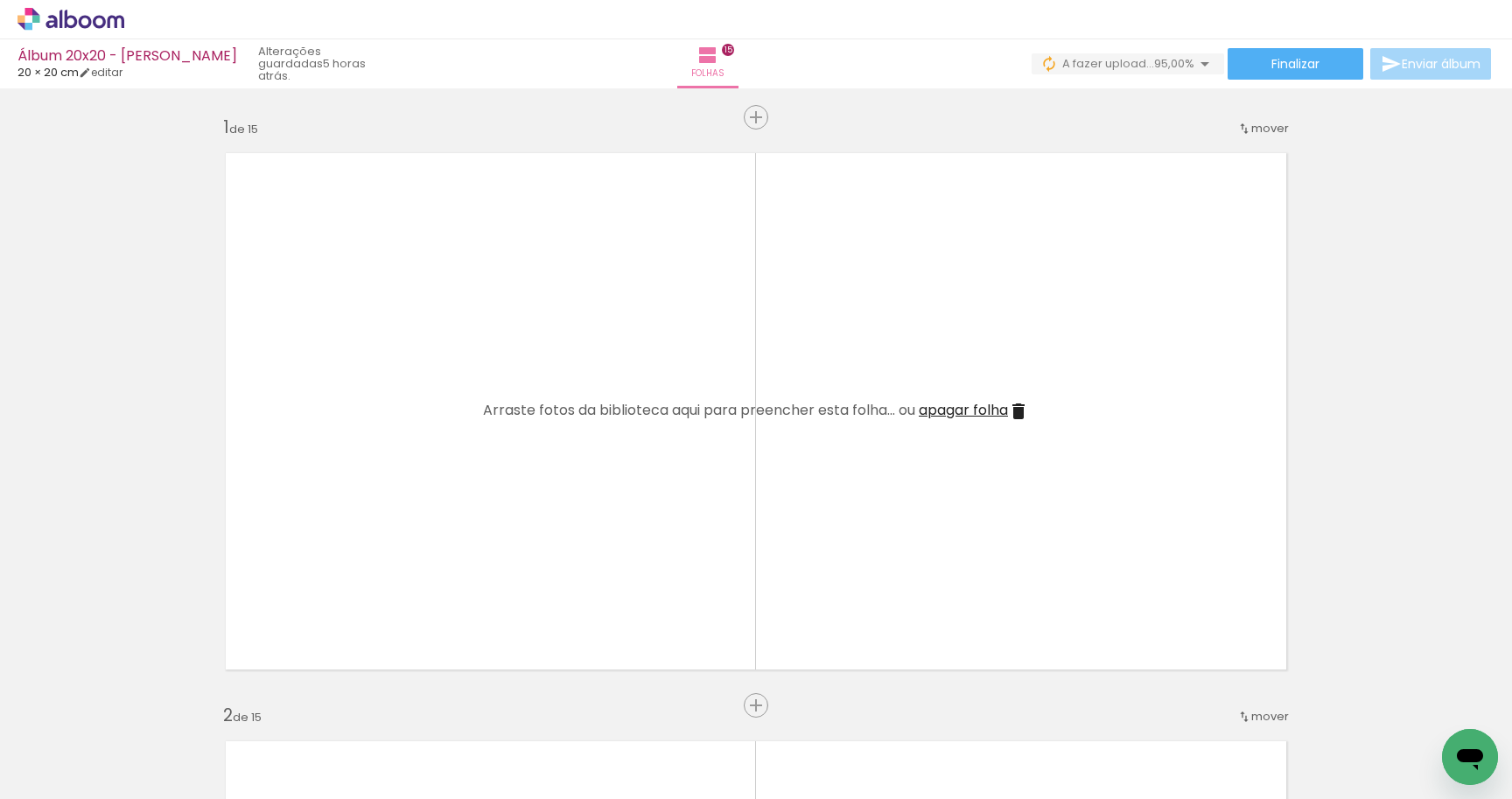
scroll to position [0, 0]
click at [1077, 68] on span "A fazer upload..." at bounding box center [1108, 63] width 92 height 17
click at [1436, 720] on div at bounding box center [1458, 740] width 86 height 57
click at [72, 770] on span "Adicionar Fotos" at bounding box center [62, 775] width 52 height 19
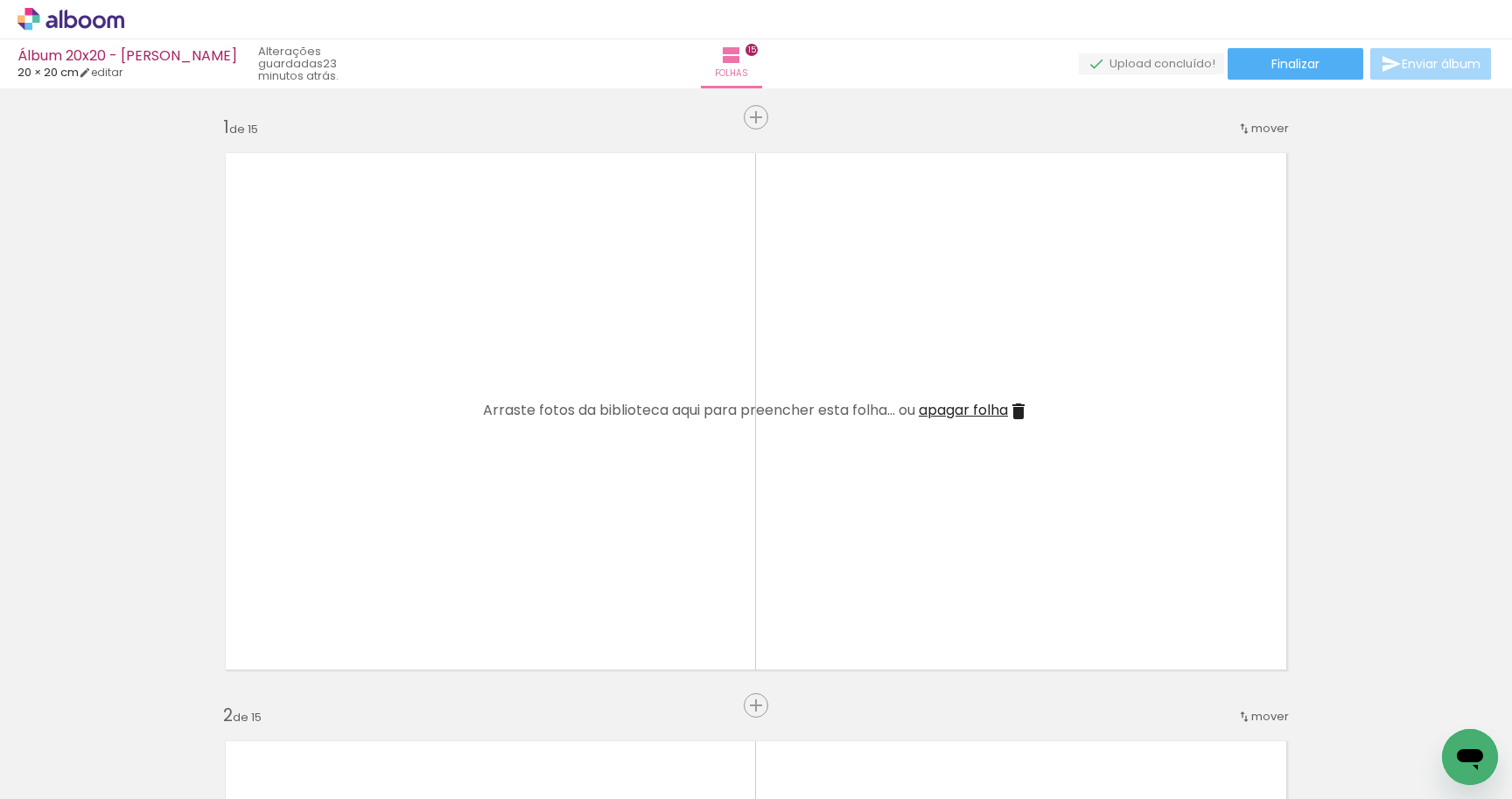
click at [0, 0] on input "file" at bounding box center [0, 0] width 0 height 0
click at [1115, 49] on div "Finalizar Enviar álbum" at bounding box center [1265, 64] width 460 height 31
